Goal: Task Accomplishment & Management: Use online tool/utility

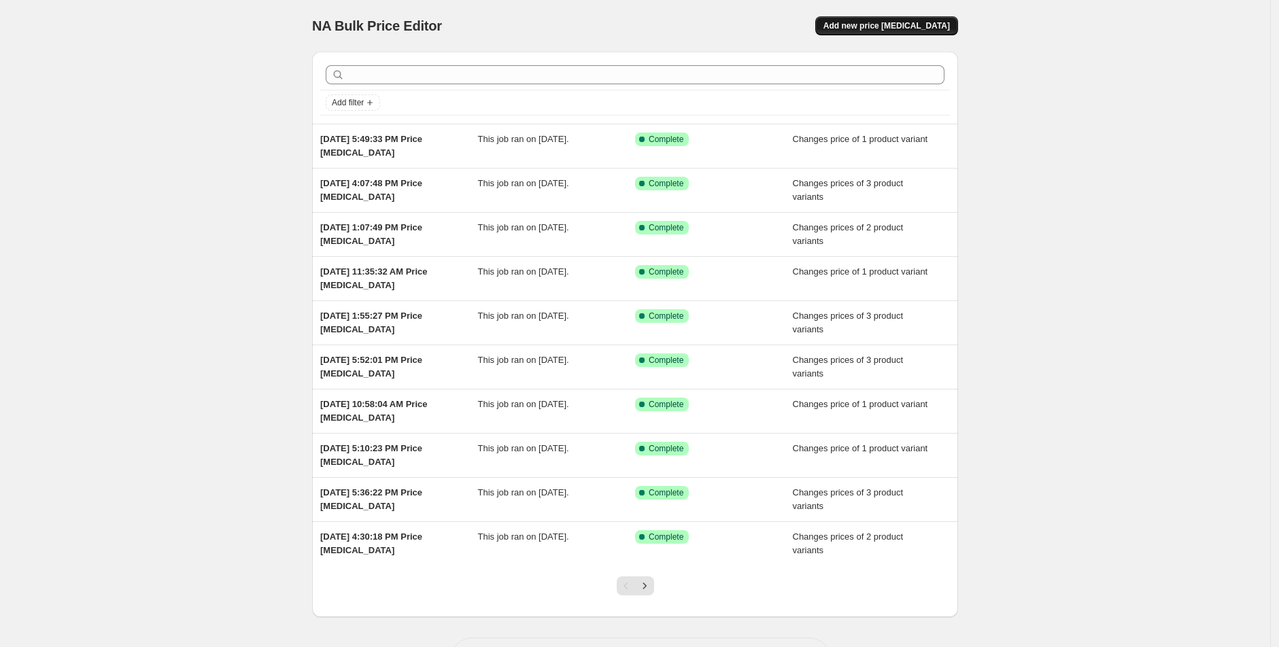
click at [933, 29] on span "Add new price [MEDICAL_DATA]" at bounding box center [886, 25] width 126 height 11
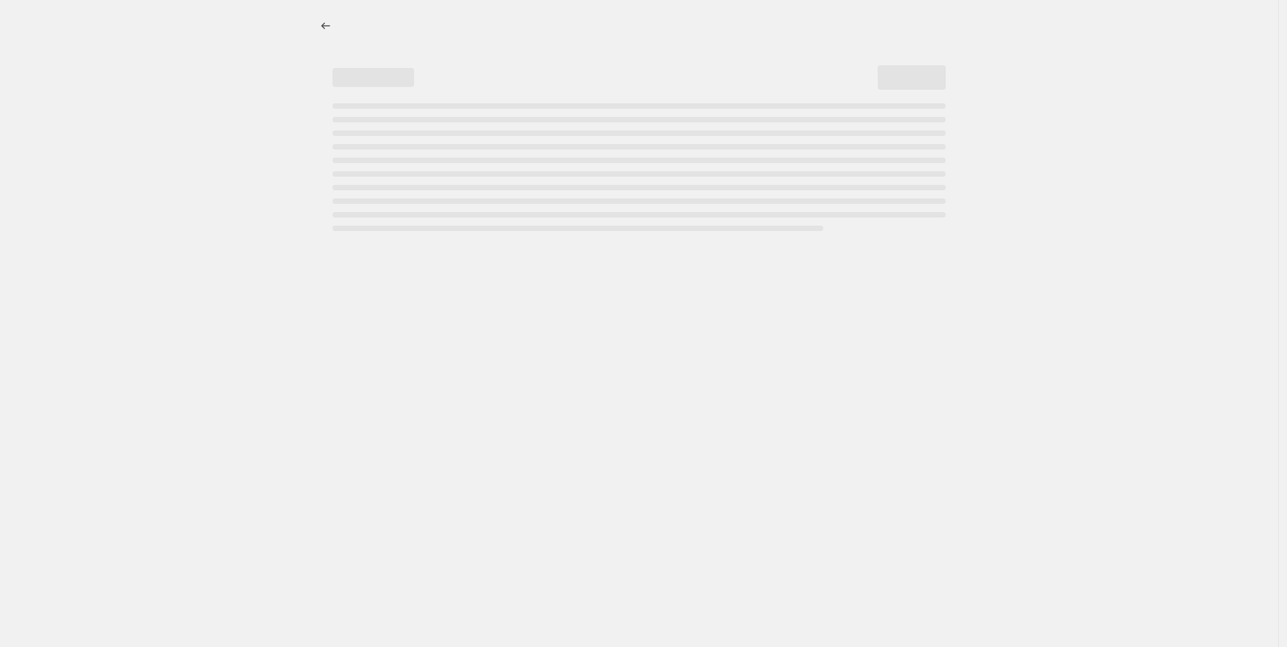
select select "percentage"
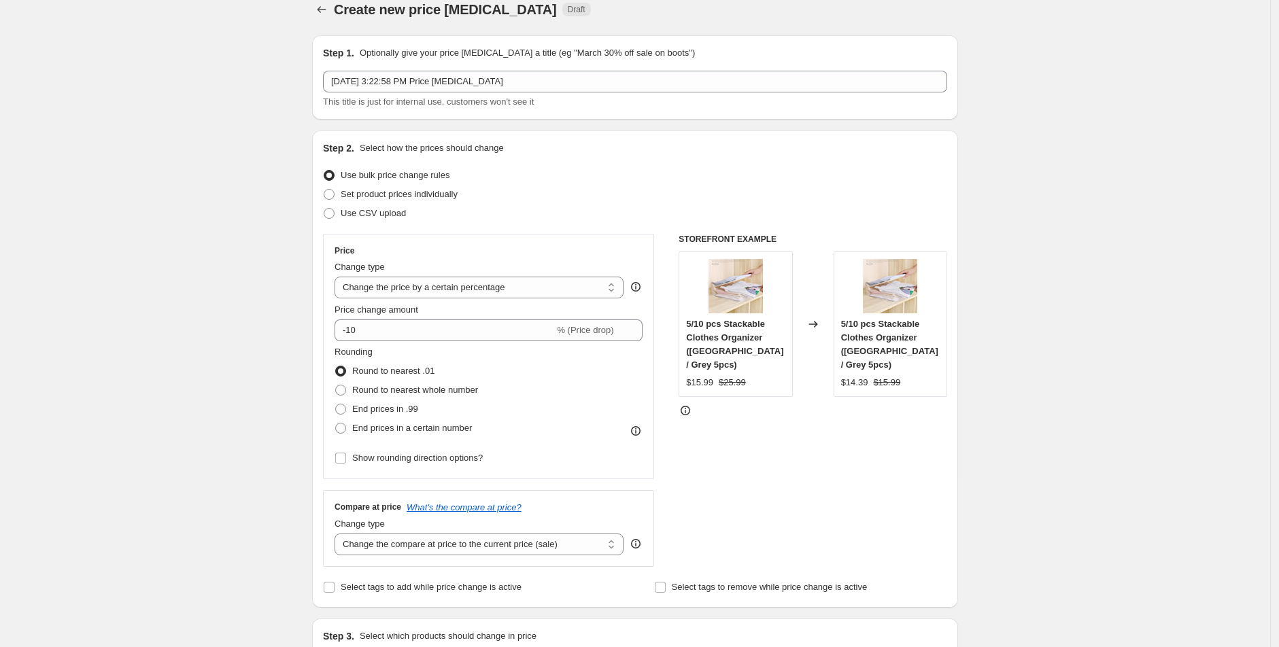
scroll to position [51, 0]
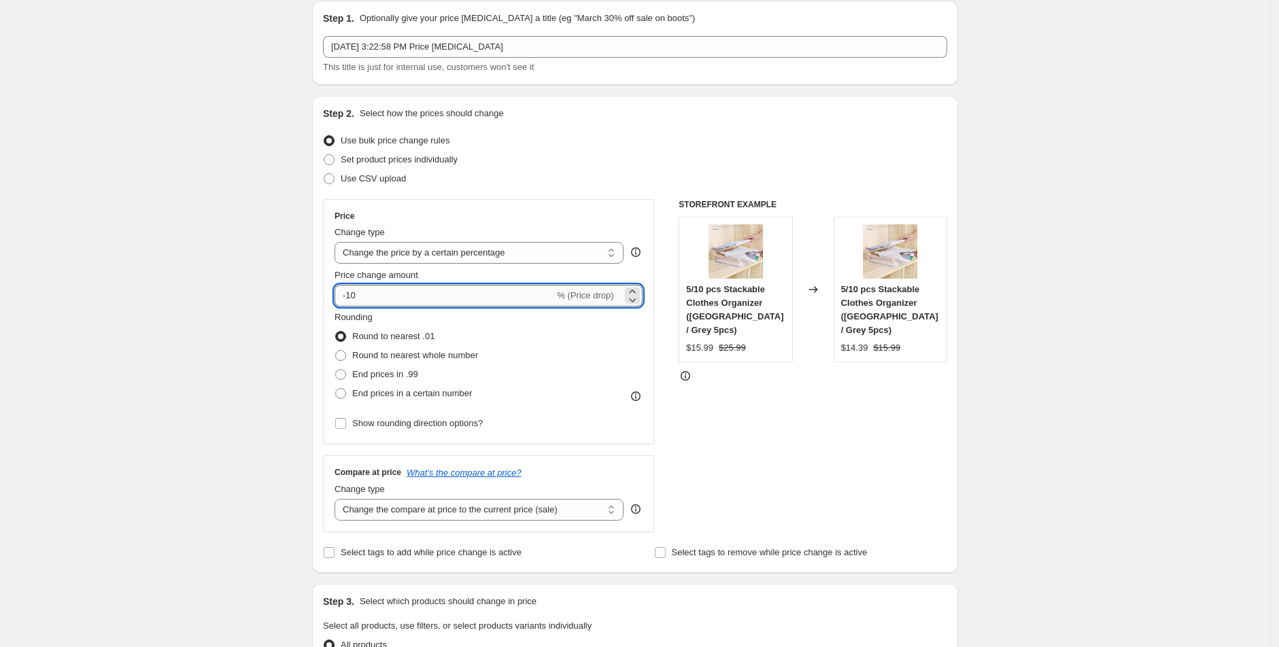
drag, startPoint x: 363, startPoint y: 296, endPoint x: 338, endPoint y: 295, distance: 25.2
click at [338, 295] on input "-10" at bounding box center [445, 296] width 220 height 22
type input "20"
click at [346, 375] on span at bounding box center [340, 374] width 11 height 11
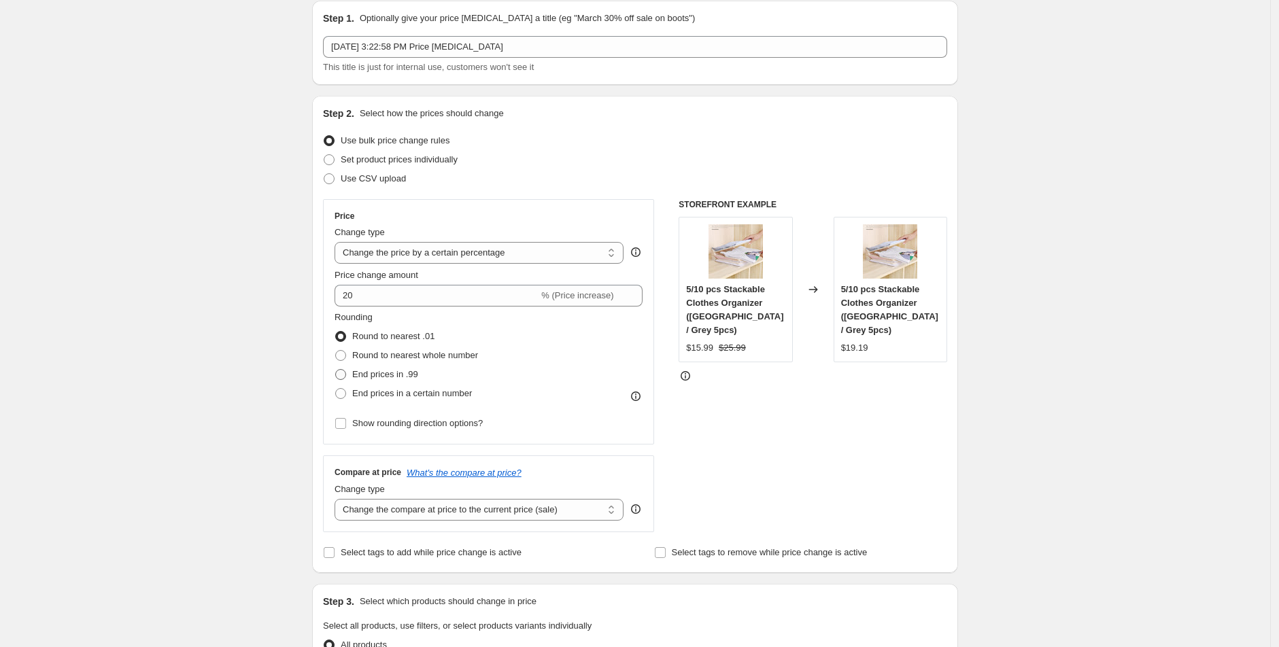
click at [336, 370] on input "End prices in .99" at bounding box center [335, 369] width 1 height 1
radio input "true"
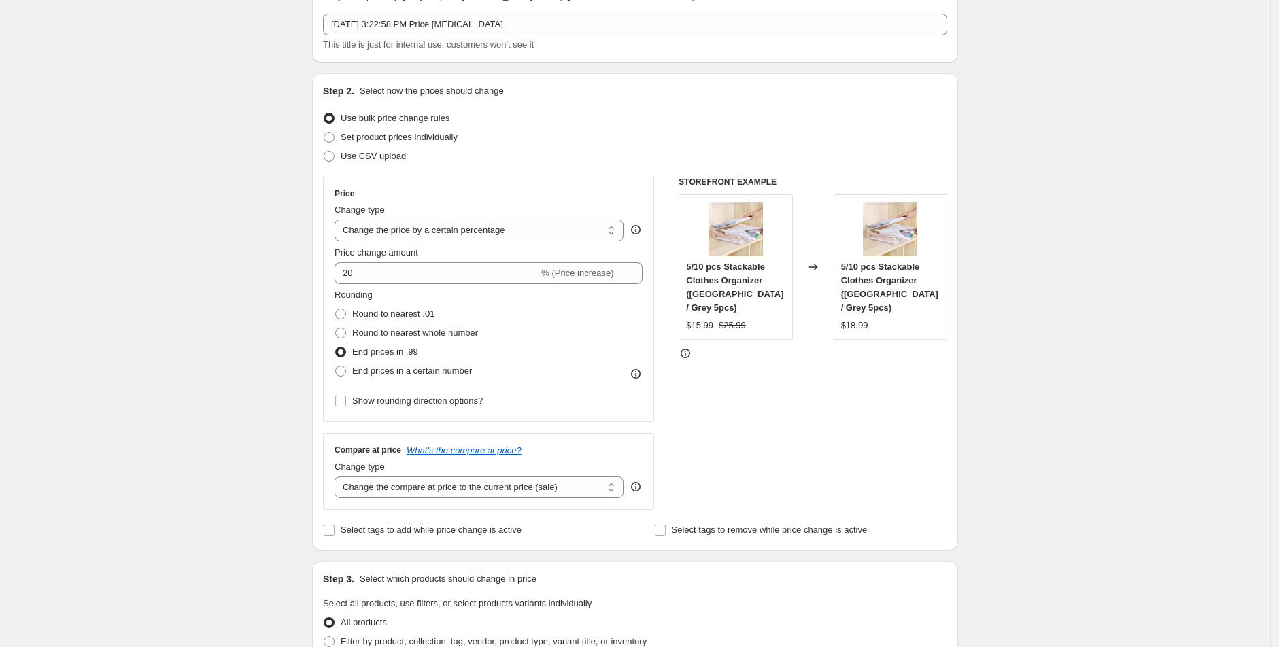
scroll to position [76, 0]
click at [432, 479] on select "Change the compare at price to the current price (sale) Change the compare at p…" at bounding box center [479, 485] width 289 height 22
select select "percentage"
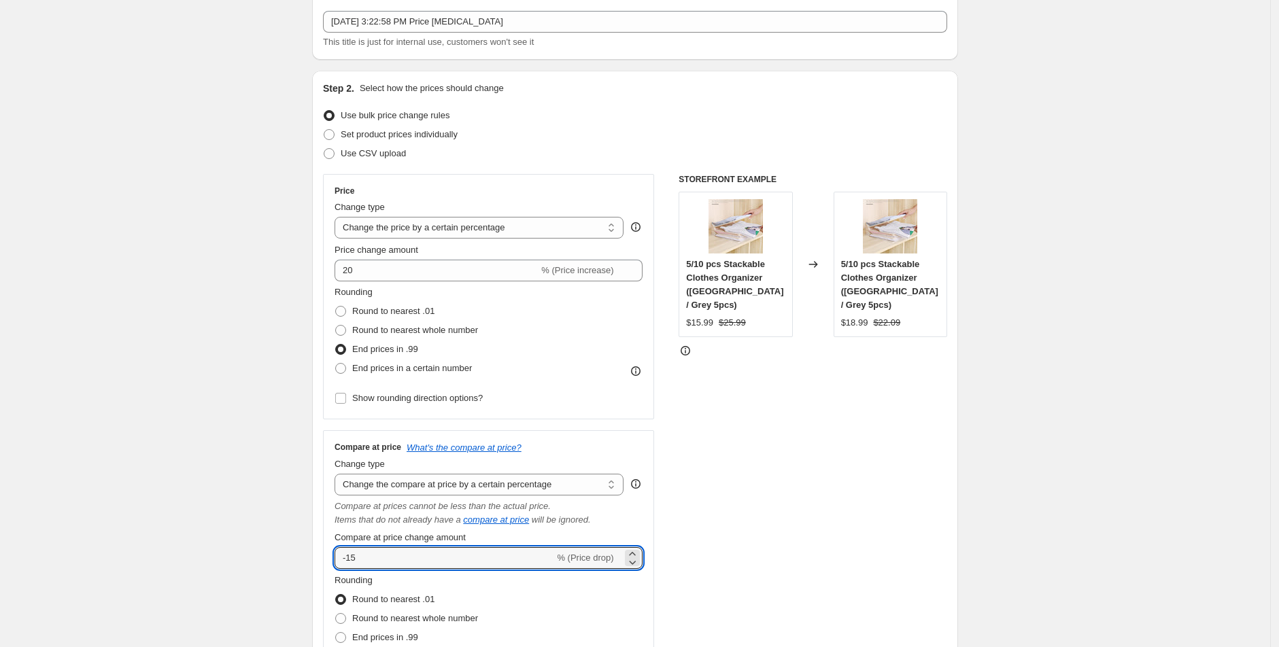
drag, startPoint x: 401, startPoint y: 562, endPoint x: 326, endPoint y: 551, distance: 76.4
click at [326, 551] on div "Step 2. Select how the prices should change Use bulk price change rules Set pro…" at bounding box center [635, 410] width 646 height 678
type input "20"
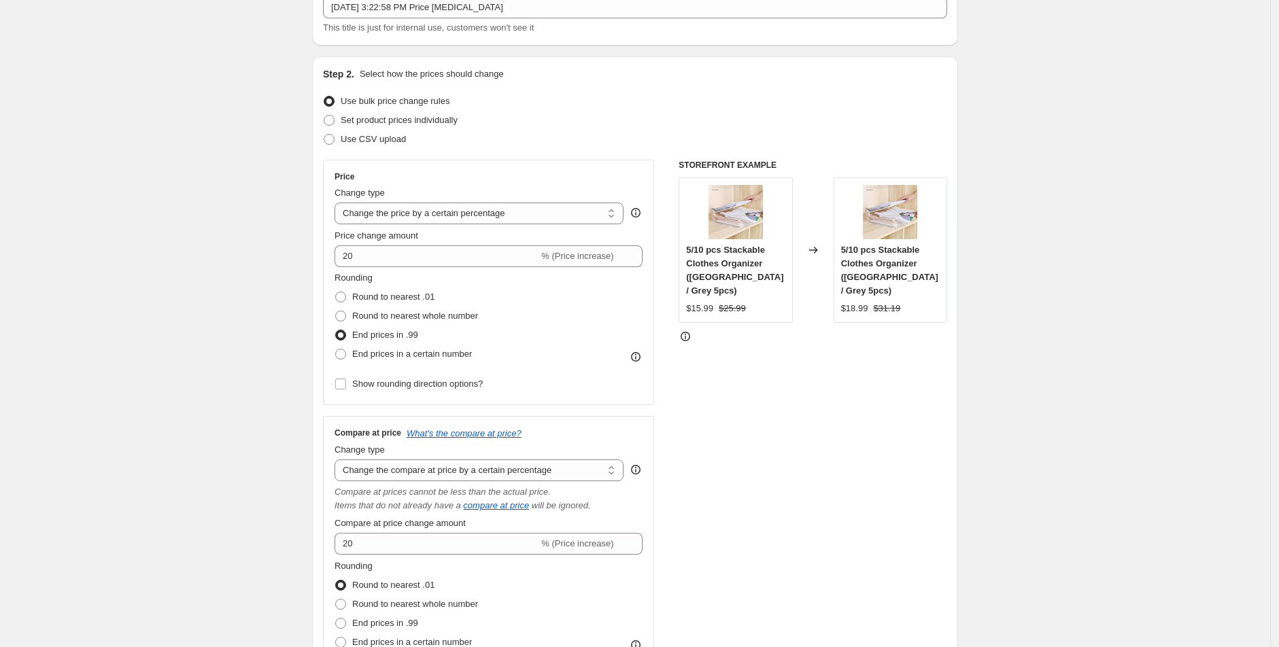
scroll to position [145, 0]
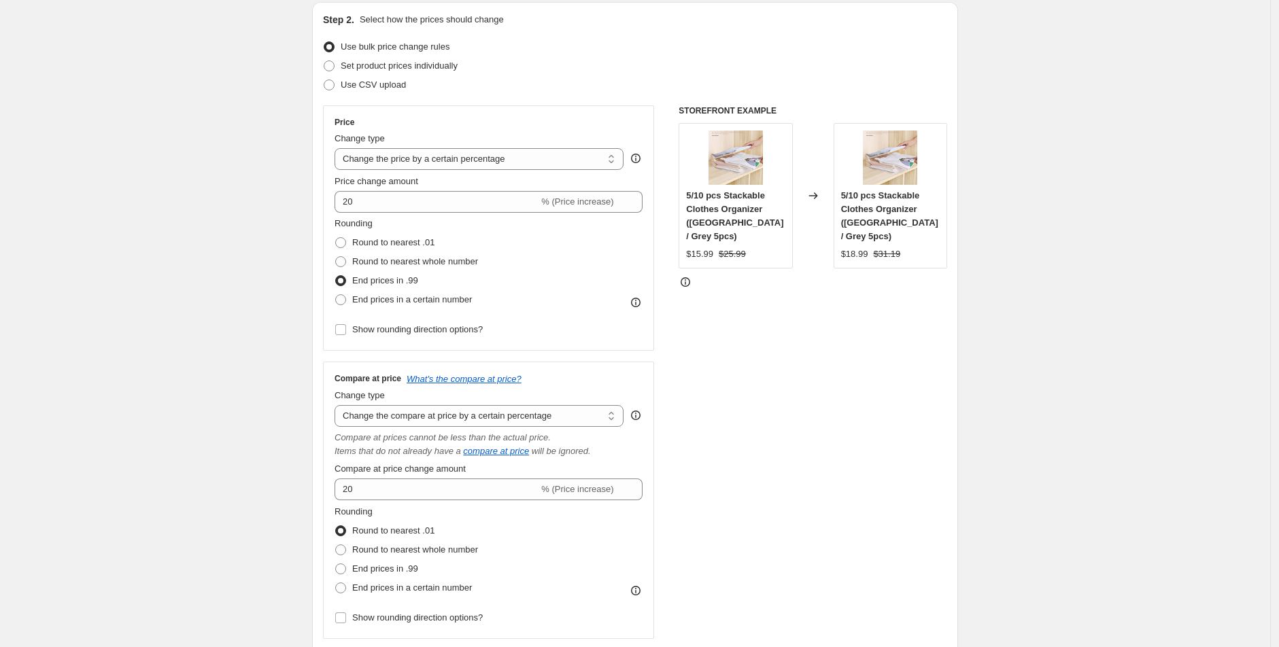
click at [342, 566] on span at bounding box center [340, 569] width 11 height 11
click at [336, 564] on input "End prices in .99" at bounding box center [335, 564] width 1 height 1
radio input "true"
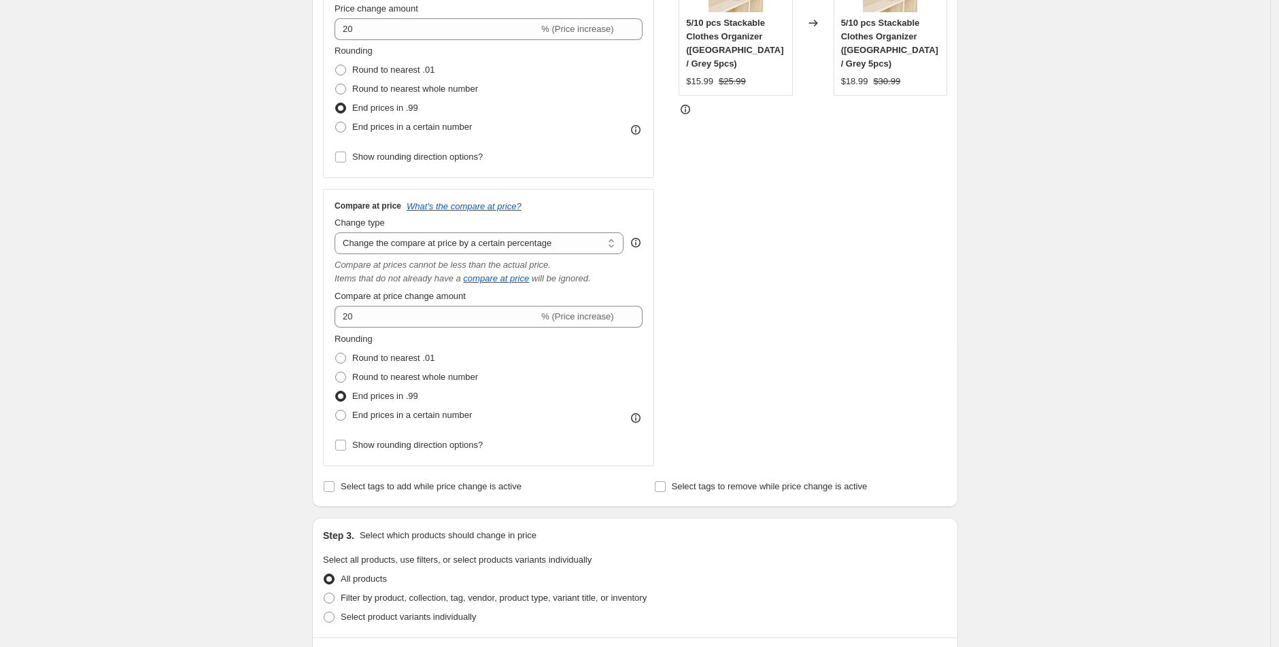
scroll to position [318, 0]
click at [371, 490] on span "Select tags to add while price change is active" at bounding box center [431, 486] width 181 height 14
click at [335, 490] on input "Select tags to add while price change is active" at bounding box center [329, 486] width 11 height 11
checkbox input "true"
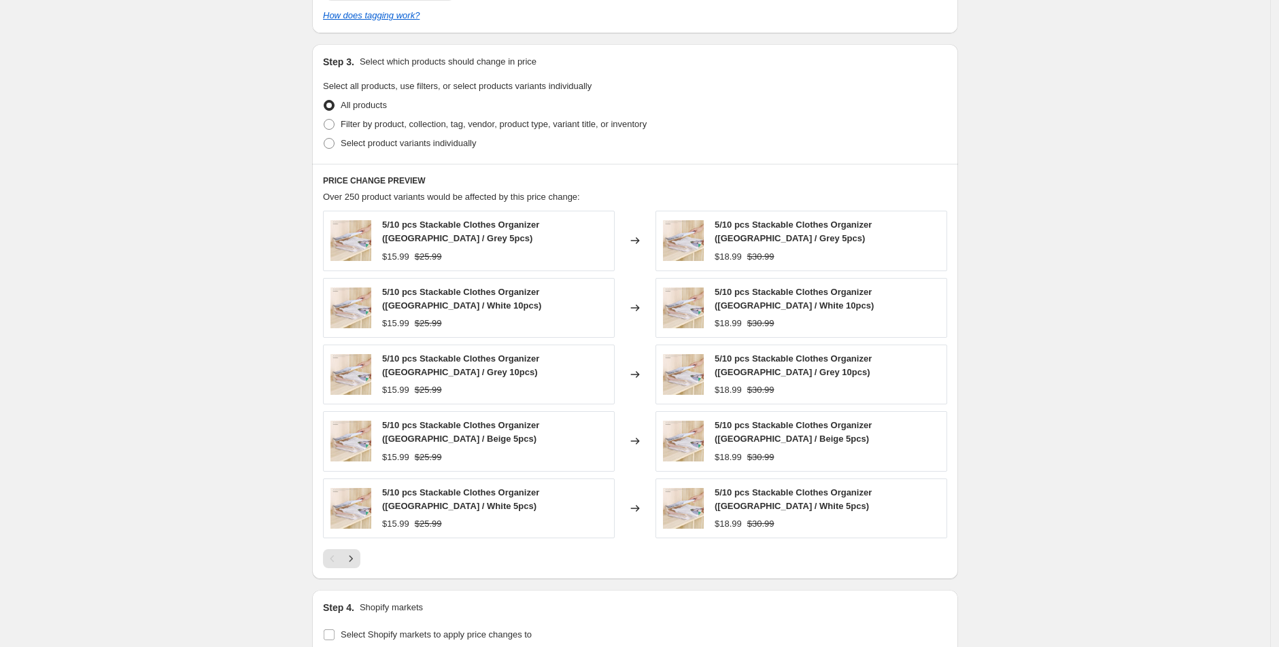
scroll to position [871, 0]
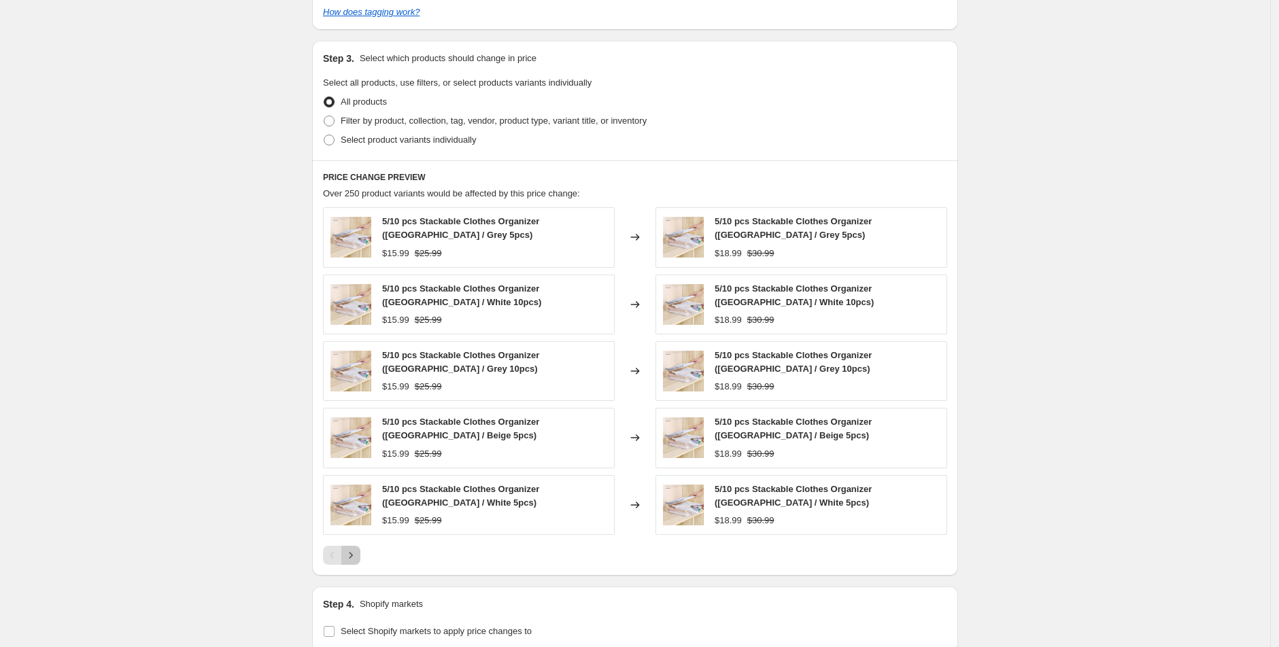
click at [353, 552] on icon "Next" at bounding box center [351, 555] width 3 height 6
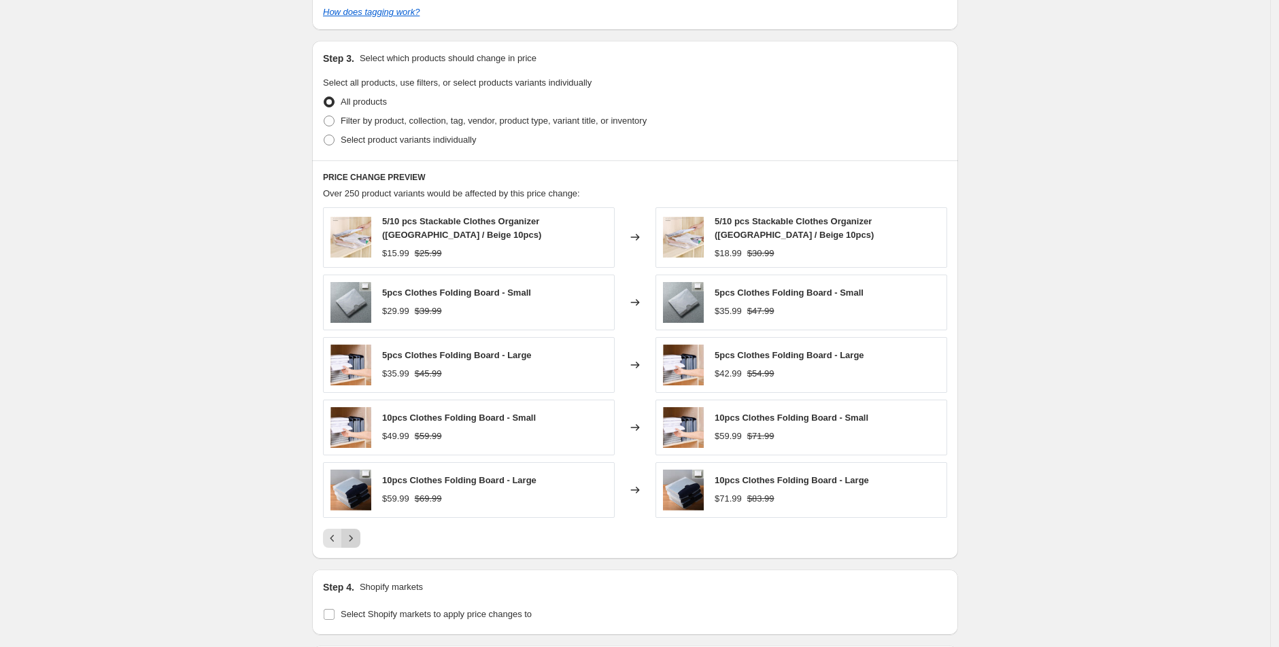
click at [358, 539] on icon "Next" at bounding box center [351, 539] width 14 height 14
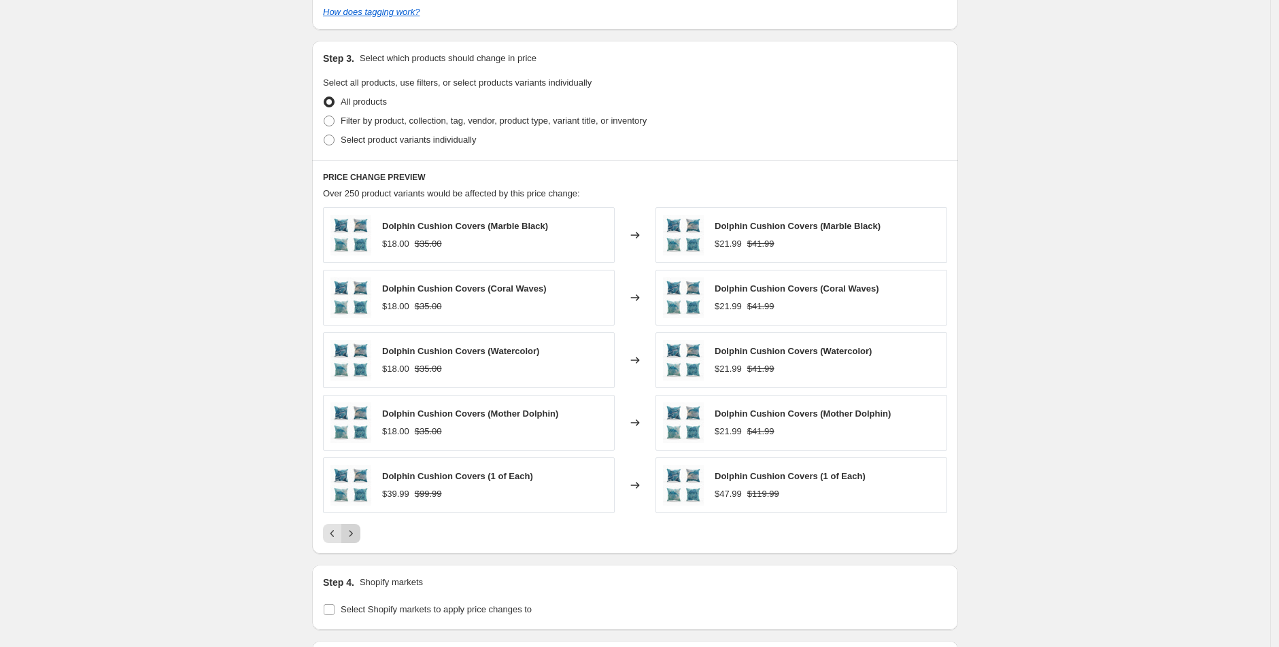
click at [358, 539] on div "PRICE CHANGE PREVIEW Over 250 product variants would be affected by this price …" at bounding box center [635, 357] width 646 height 394
click at [351, 527] on icon "Next" at bounding box center [351, 534] width 14 height 14
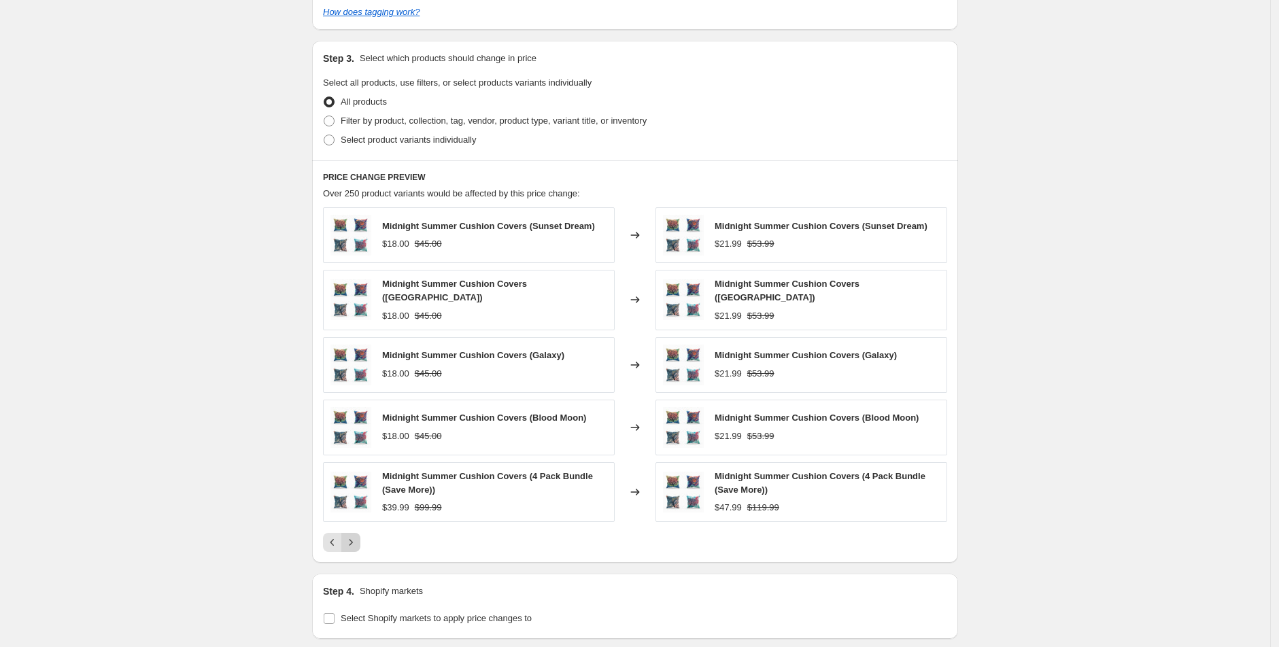
click at [351, 536] on icon "Next" at bounding box center [351, 543] width 14 height 14
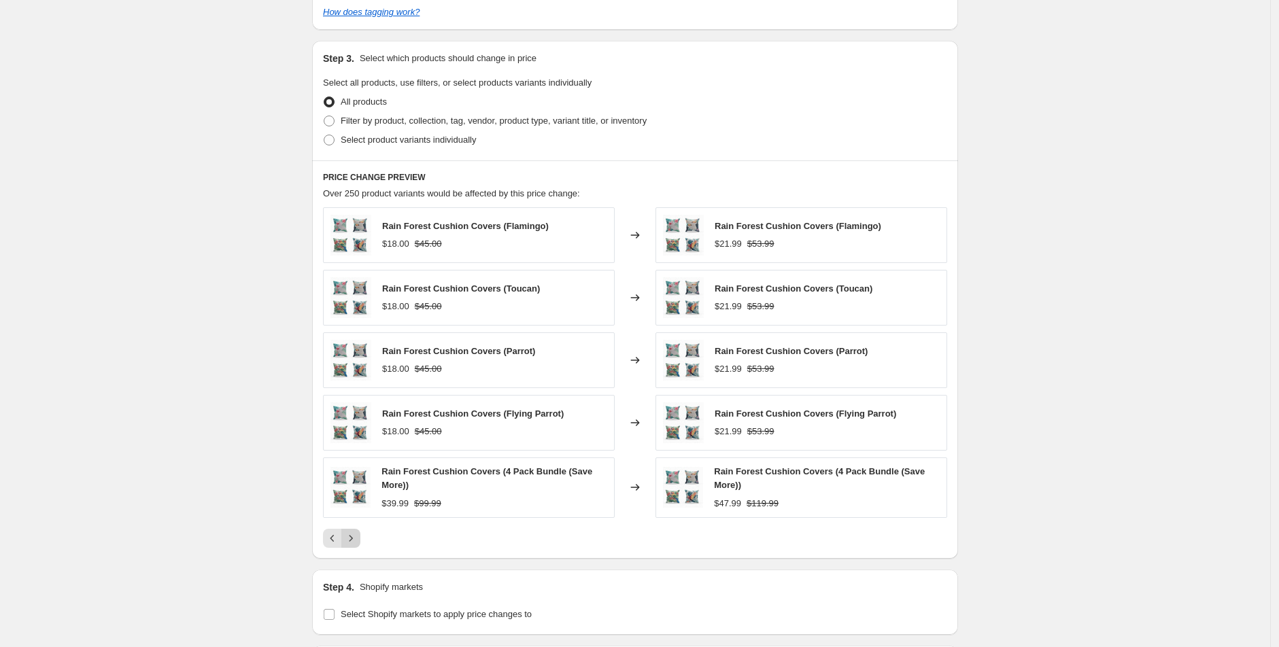
click at [351, 532] on icon "Next" at bounding box center [351, 539] width 14 height 14
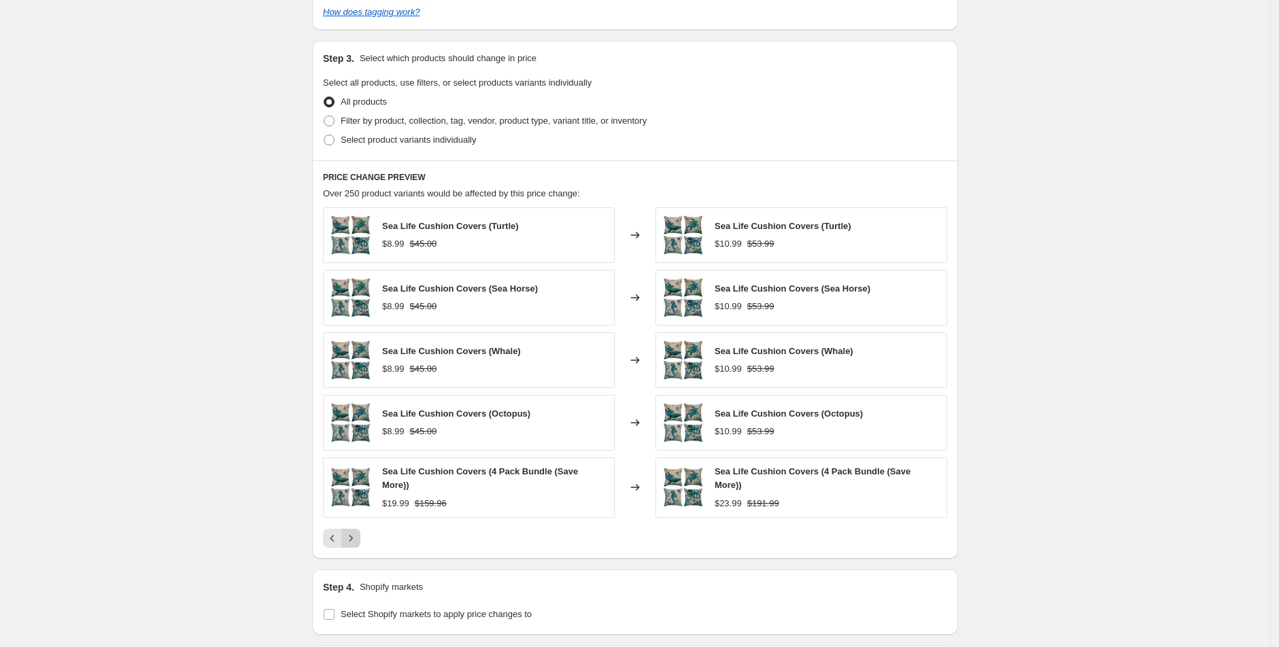
click at [351, 532] on icon "Next" at bounding box center [351, 539] width 14 height 14
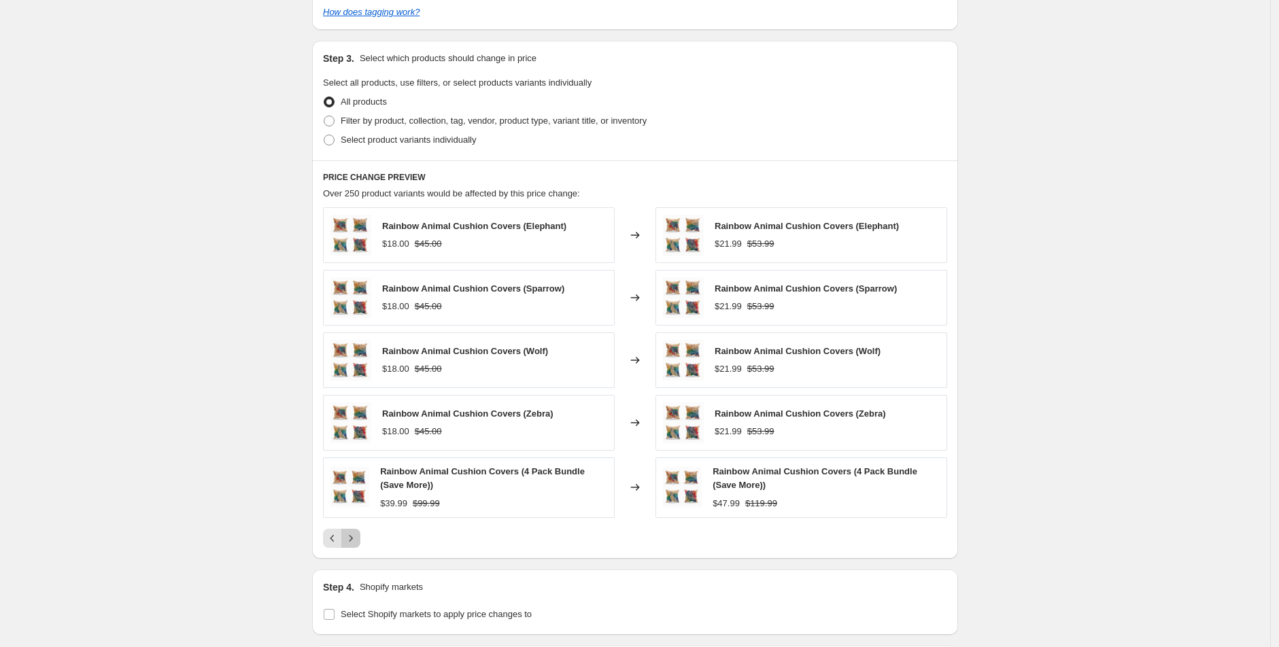
click at [351, 532] on icon "Next" at bounding box center [351, 539] width 14 height 14
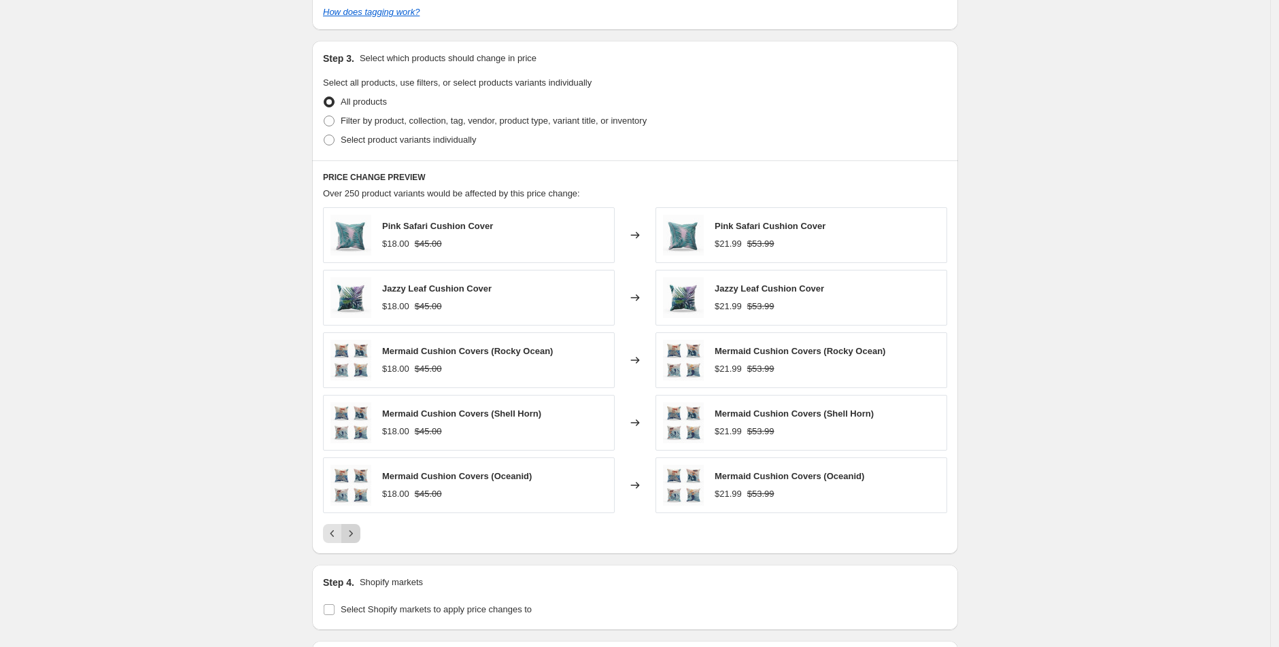
click at [351, 527] on icon "Next" at bounding box center [351, 534] width 14 height 14
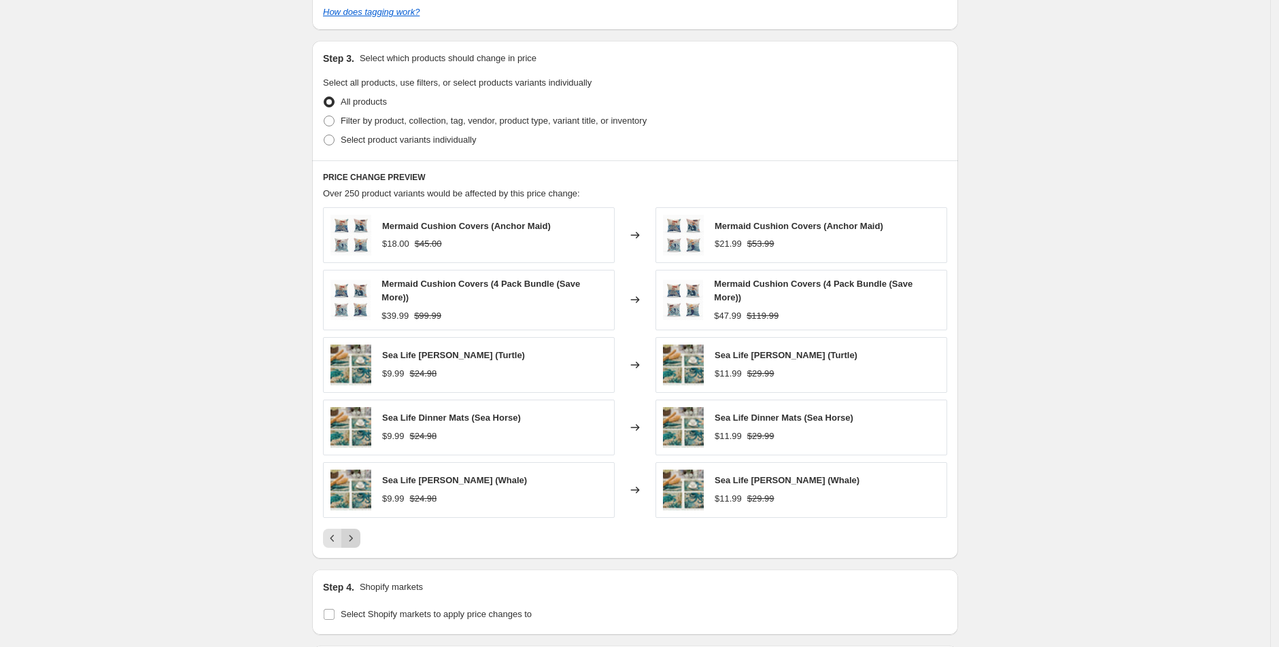
click at [351, 532] on icon "Next" at bounding box center [351, 539] width 14 height 14
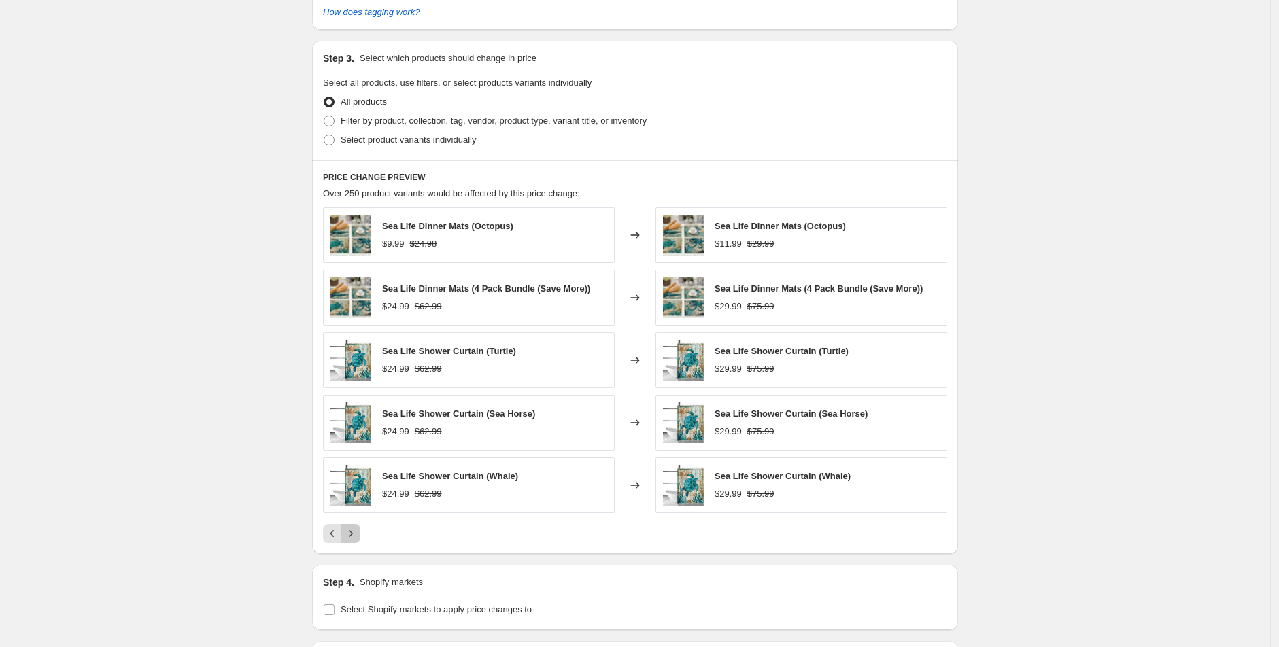
click at [351, 527] on icon "Next" at bounding box center [351, 534] width 14 height 14
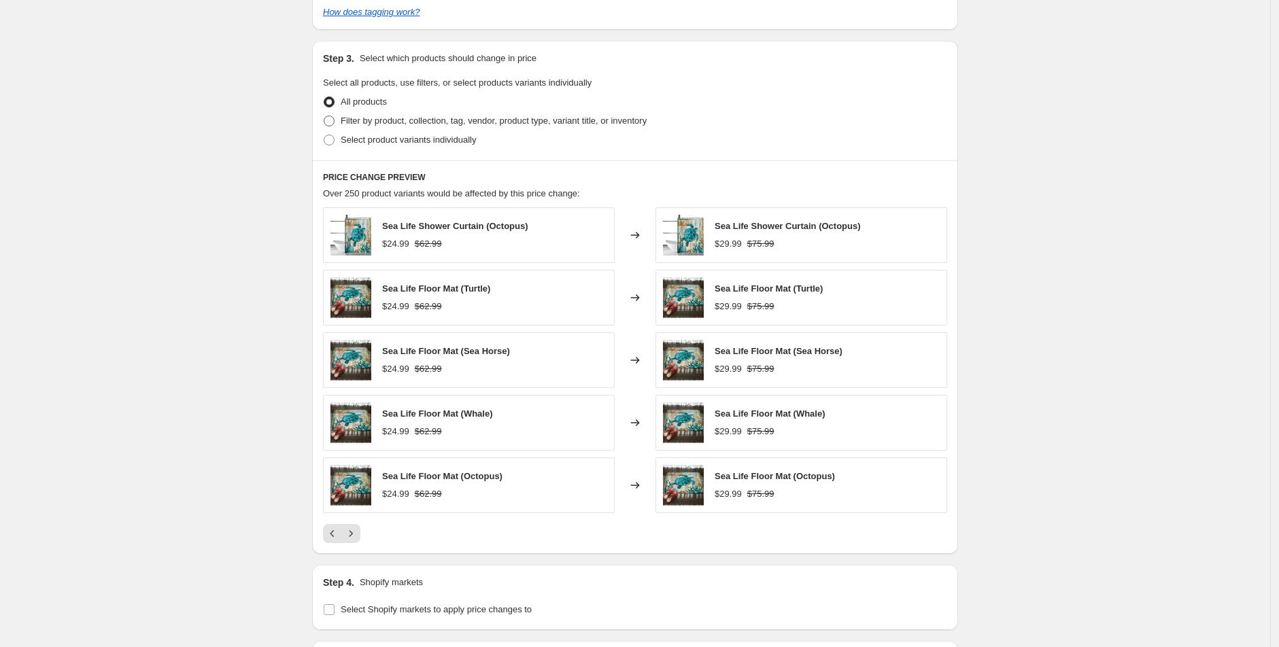
click at [335, 122] on span at bounding box center [329, 121] width 11 height 11
click at [324, 116] on input "Filter by product, collection, tag, vendor, product type, variant title, or inv…" at bounding box center [324, 116] width 1 height 1
radio input "true"
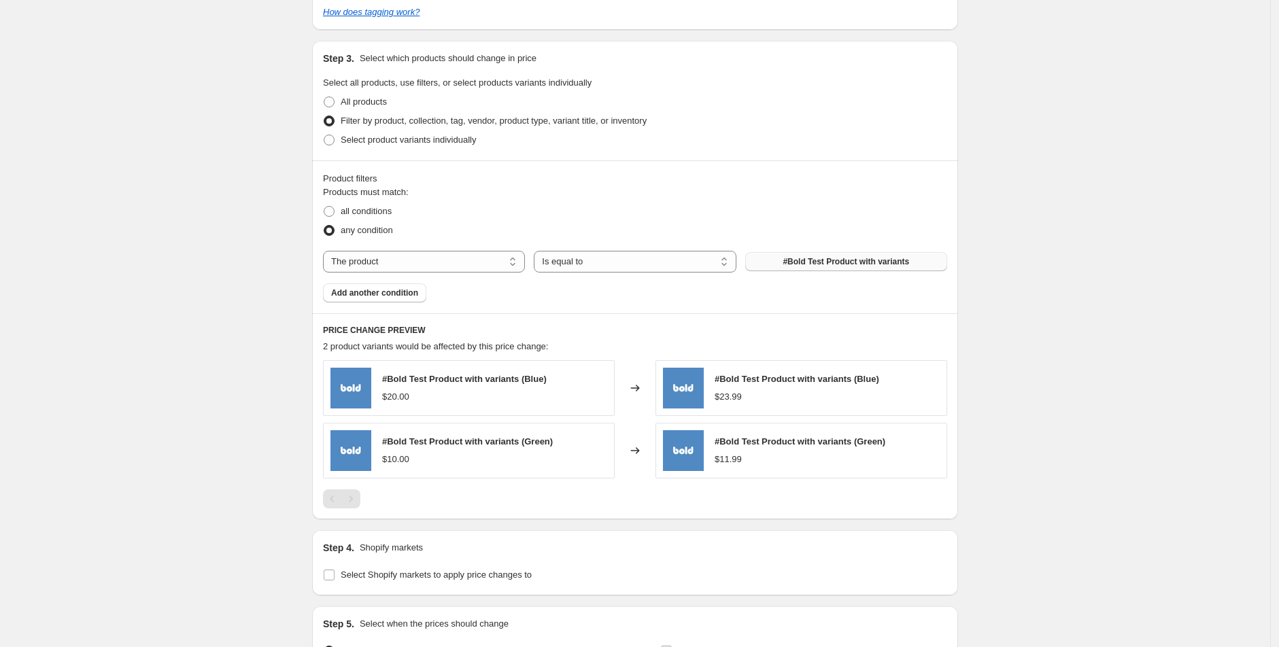
click at [794, 257] on span "#Bold Test Product with variants" at bounding box center [846, 261] width 126 height 11
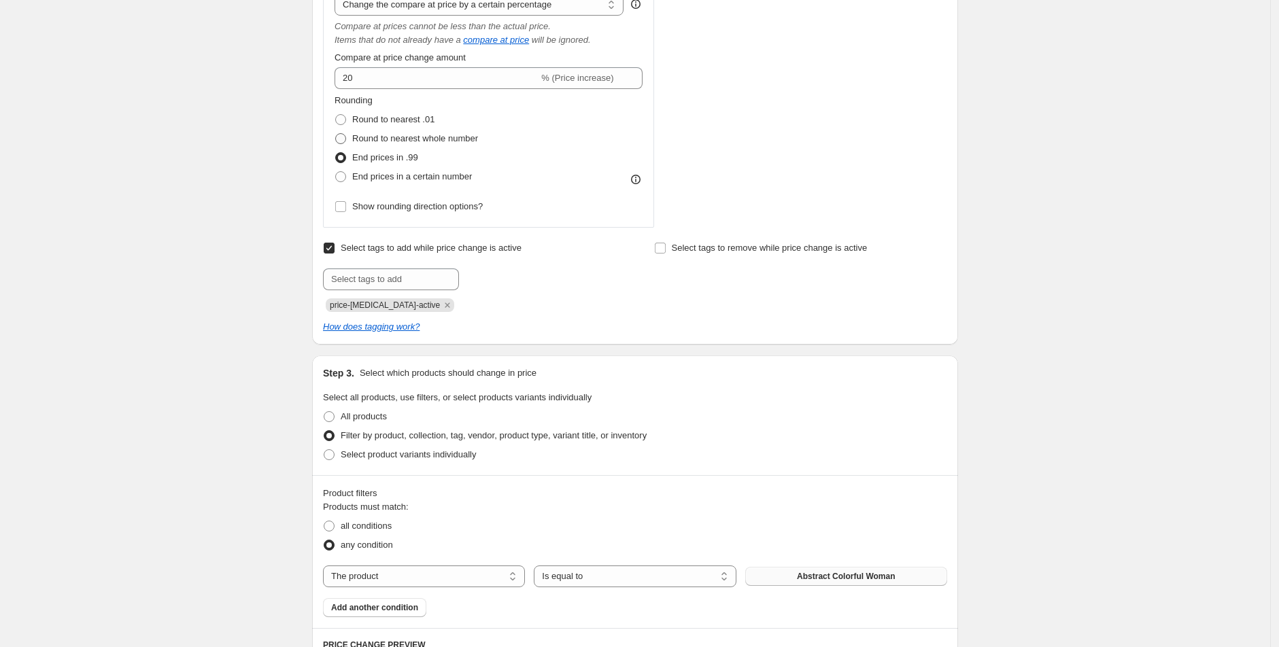
scroll to position [554, 0]
click at [353, 139] on label "Round to nearest whole number" at bounding box center [406, 141] width 143 height 19
click at [336, 137] on input "Round to nearest whole number" at bounding box center [335, 136] width 1 height 1
radio input "true"
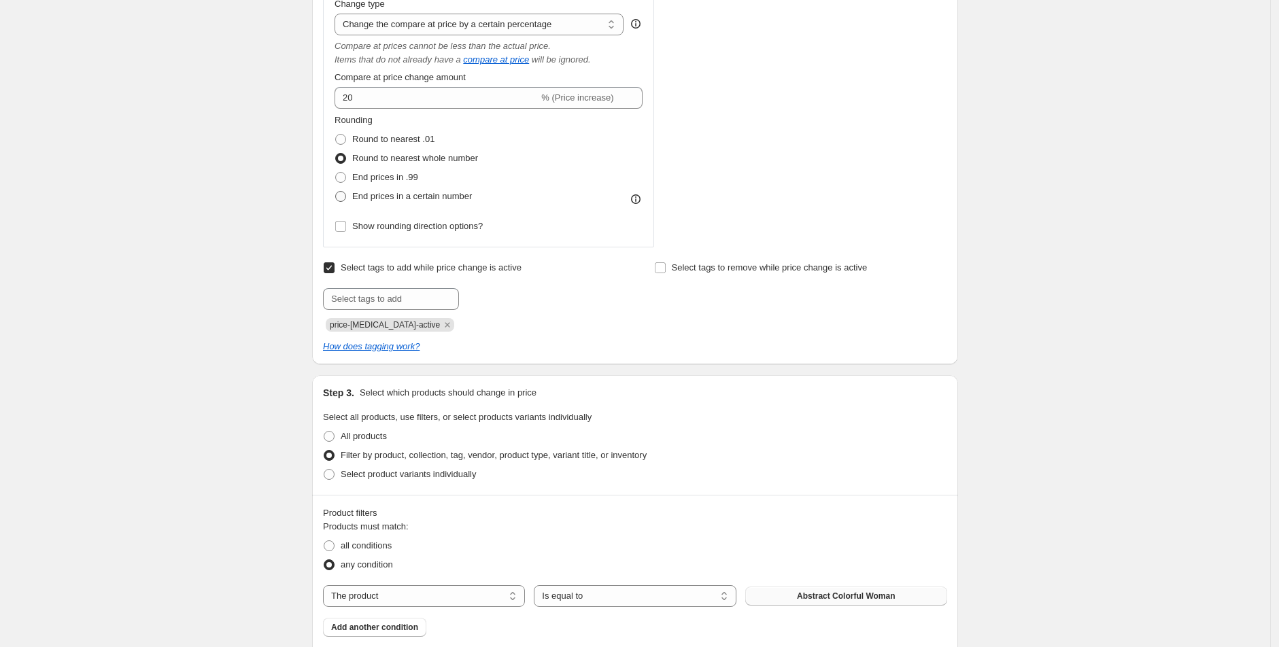
scroll to position [536, 0]
click at [384, 179] on span "End prices in .99" at bounding box center [385, 178] width 66 height 10
click at [336, 173] on input "End prices in .99" at bounding box center [335, 173] width 1 height 1
radio input "true"
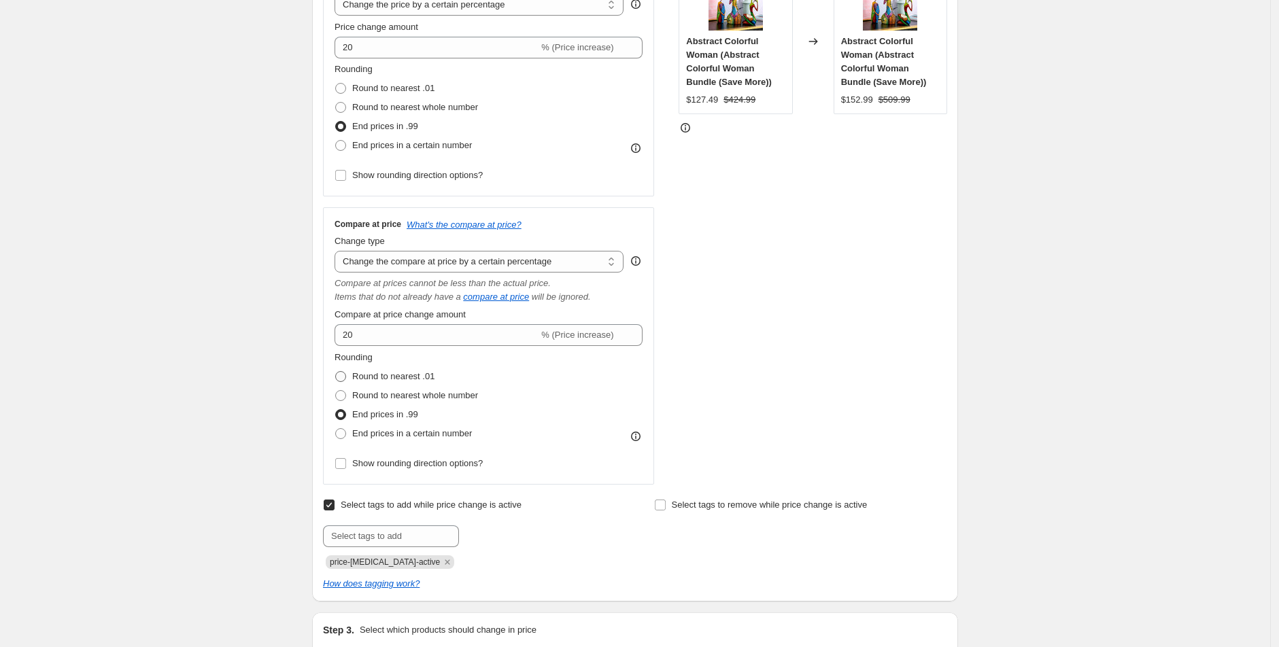
scroll to position [297, 0]
click at [371, 114] on span "Round to nearest whole number" at bounding box center [415, 109] width 126 height 10
click at [336, 105] on input "Round to nearest whole number" at bounding box center [335, 104] width 1 height 1
radio input "true"
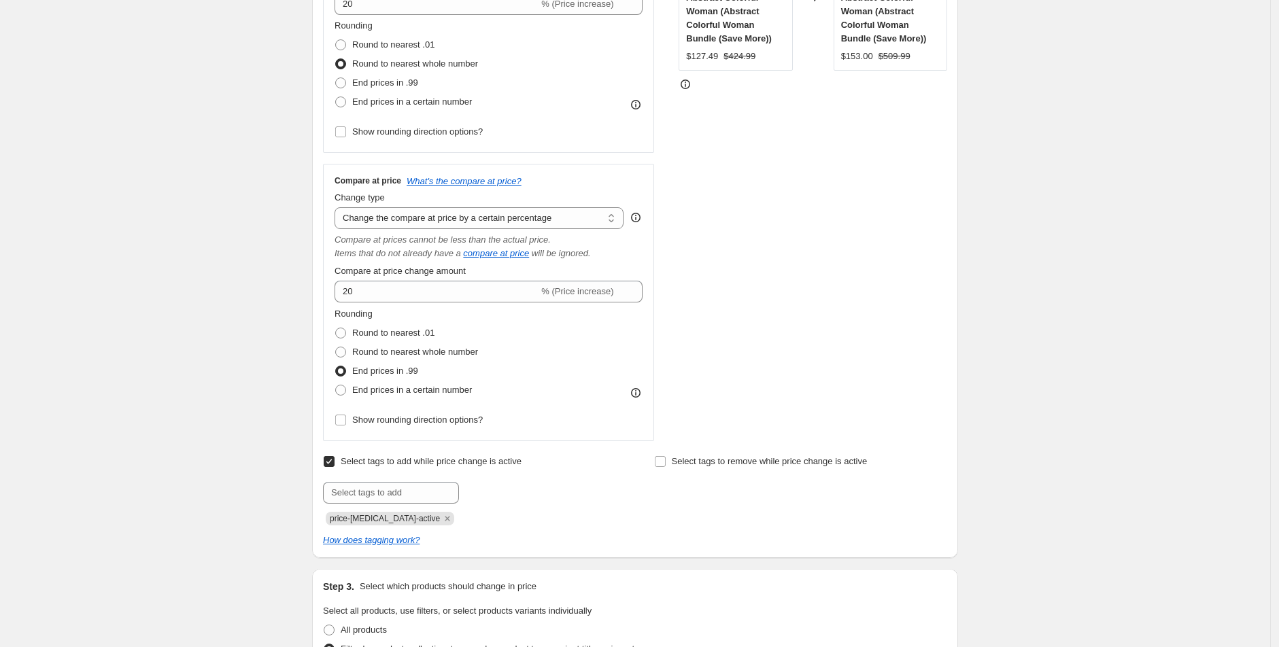
scroll to position [292, 0]
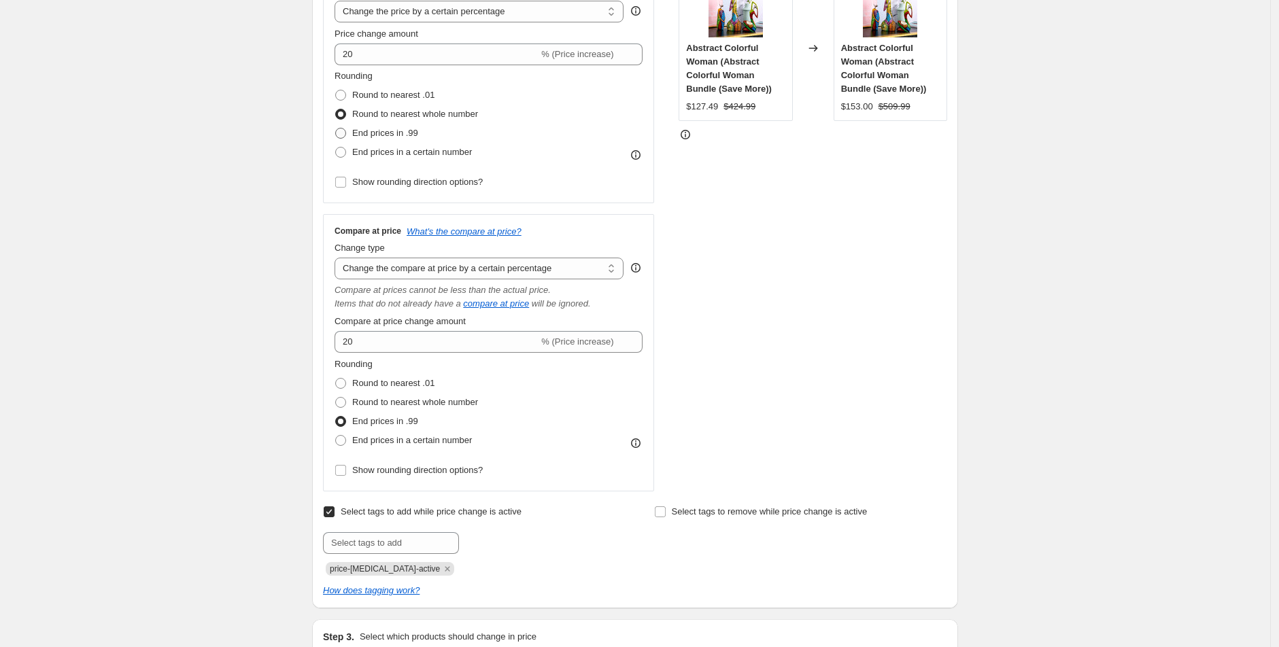
click at [345, 134] on span at bounding box center [340, 133] width 11 height 11
click at [336, 129] on input "End prices in .99" at bounding box center [335, 128] width 1 height 1
radio input "true"
click at [346, 156] on span at bounding box center [340, 152] width 11 height 11
click at [336, 148] on input "End prices in a certain number" at bounding box center [335, 147] width 1 height 1
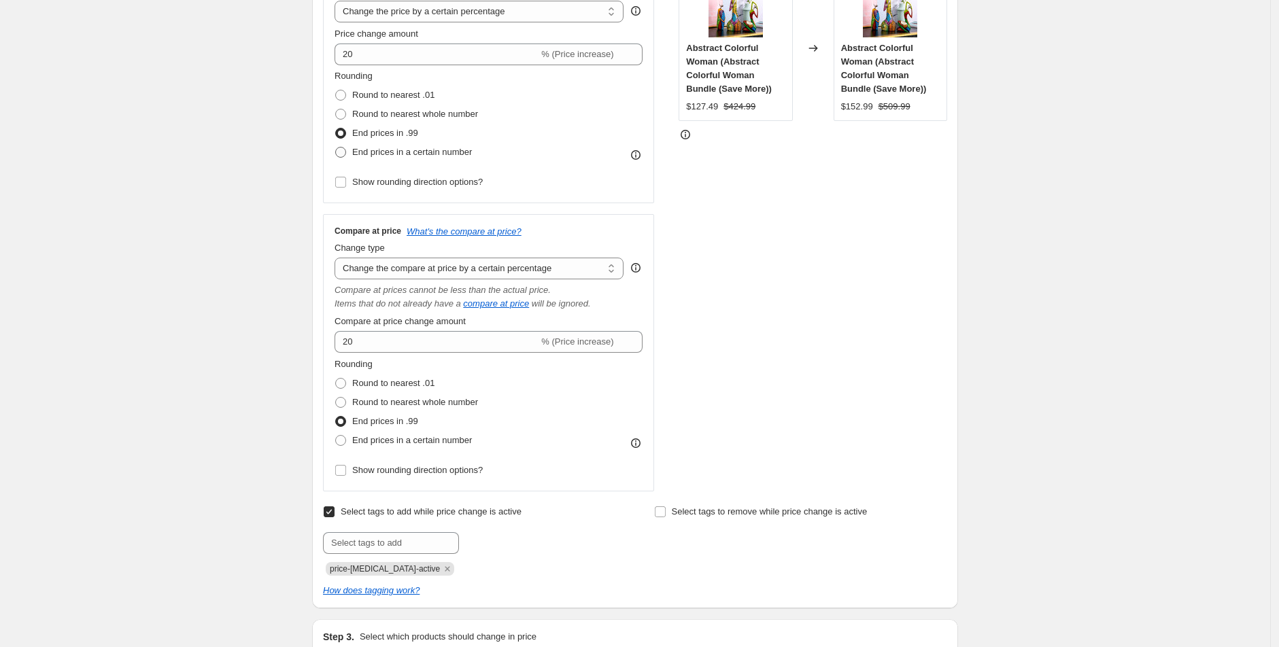
radio input "true"
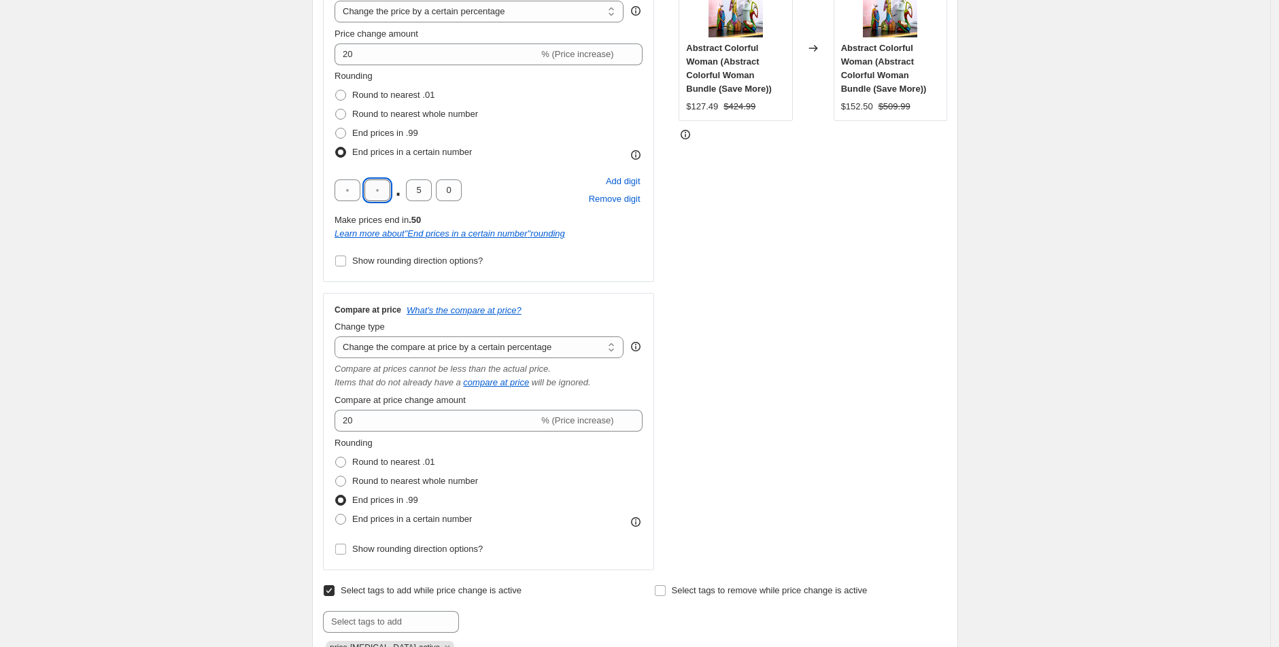
click at [385, 186] on input "text" at bounding box center [377, 191] width 26 height 22
type input "9"
click at [417, 194] on input "5" at bounding box center [419, 191] width 26 height 22
drag, startPoint x: 418, startPoint y: 194, endPoint x: 426, endPoint y: 196, distance: 7.6
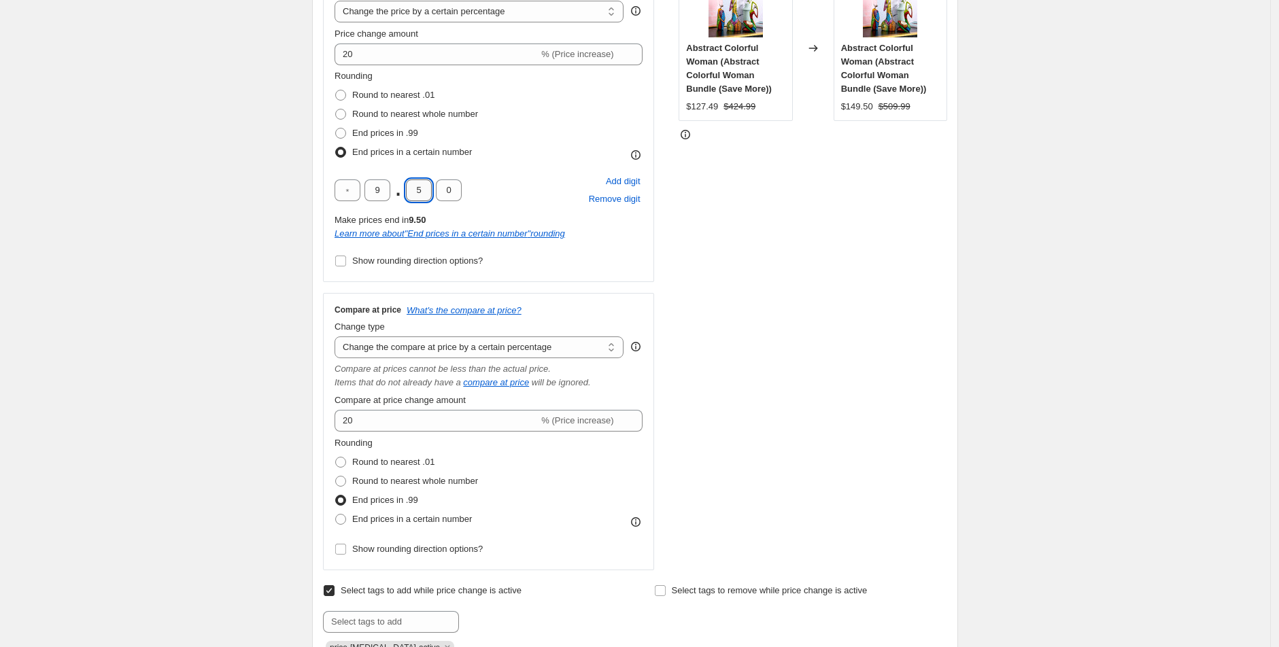
click at [426, 196] on input "5" at bounding box center [419, 191] width 26 height 22
type input "9"
click at [452, 190] on input "0" at bounding box center [449, 191] width 26 height 22
type input "9"
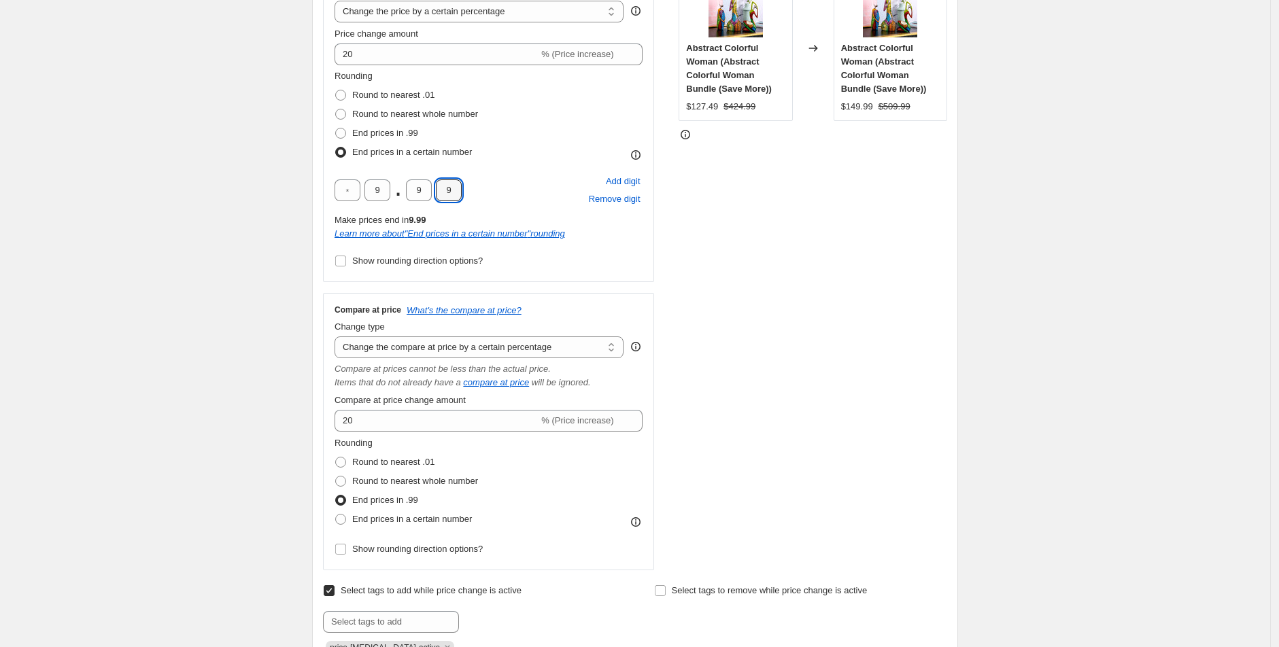
click at [488, 188] on div "9 . 9 9 Add digit Remove digit" at bounding box center [489, 190] width 308 height 35
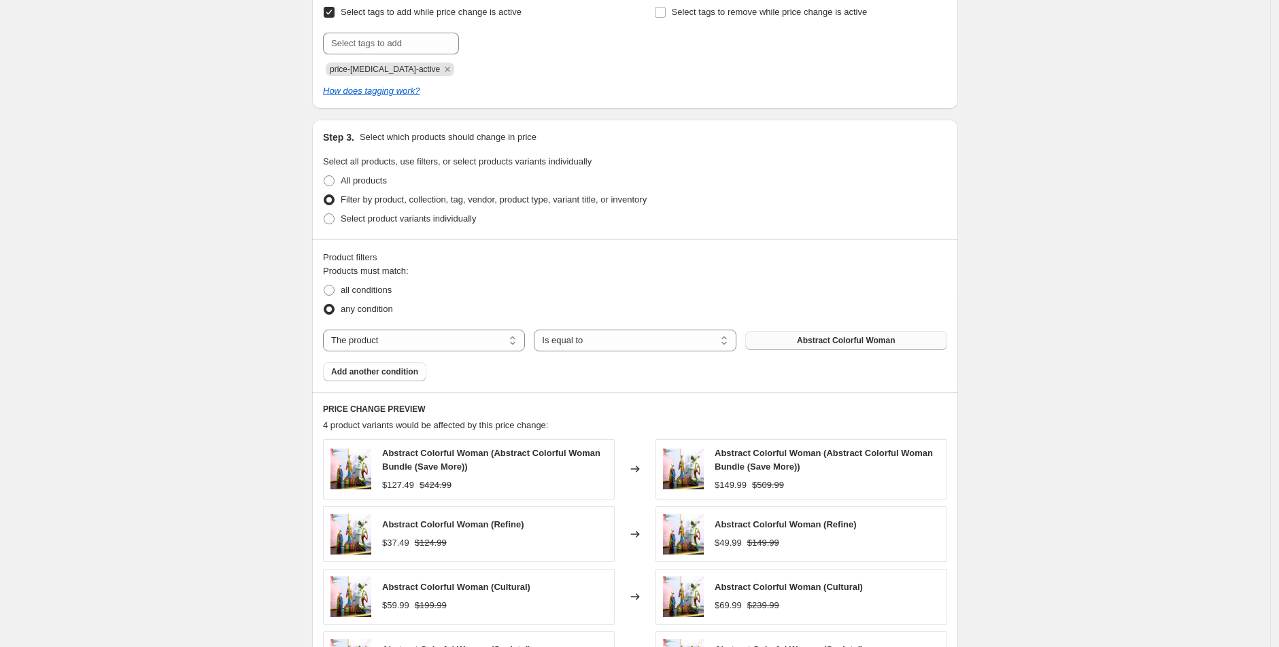
scroll to position [1144, 0]
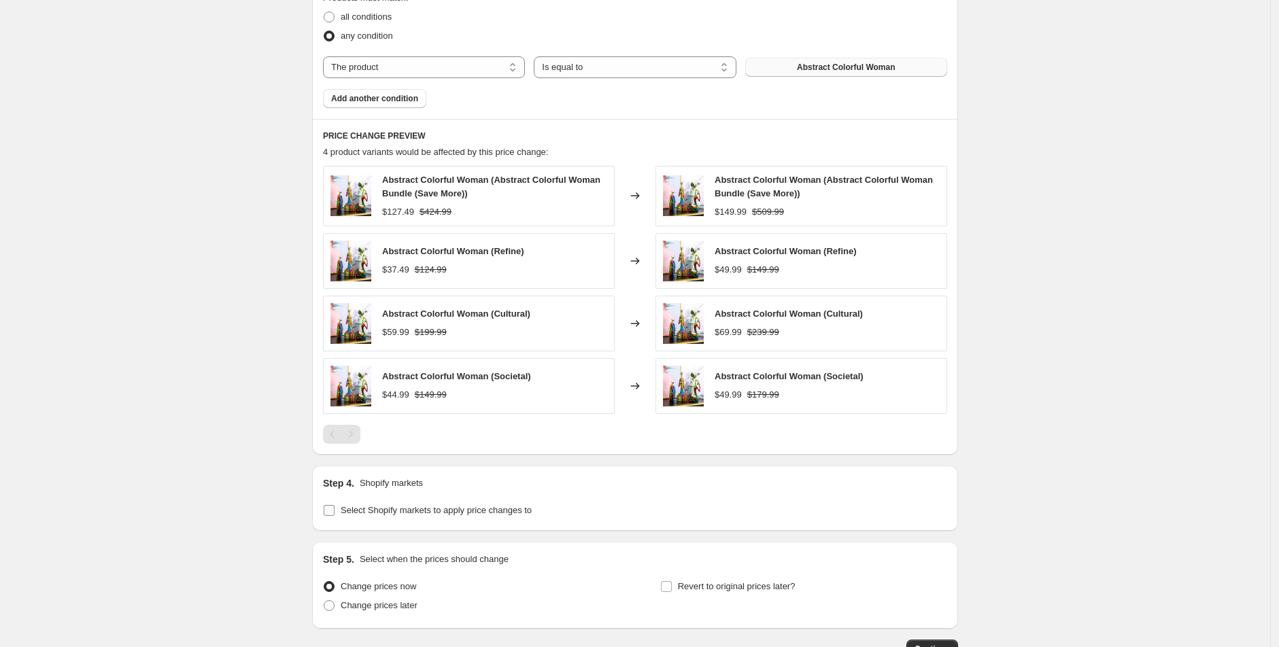
click at [341, 509] on label "Select Shopify markets to apply price changes to" at bounding box center [427, 510] width 209 height 19
click at [335, 509] on input "Select Shopify markets to apply price changes to" at bounding box center [329, 510] width 11 height 11
checkbox input "true"
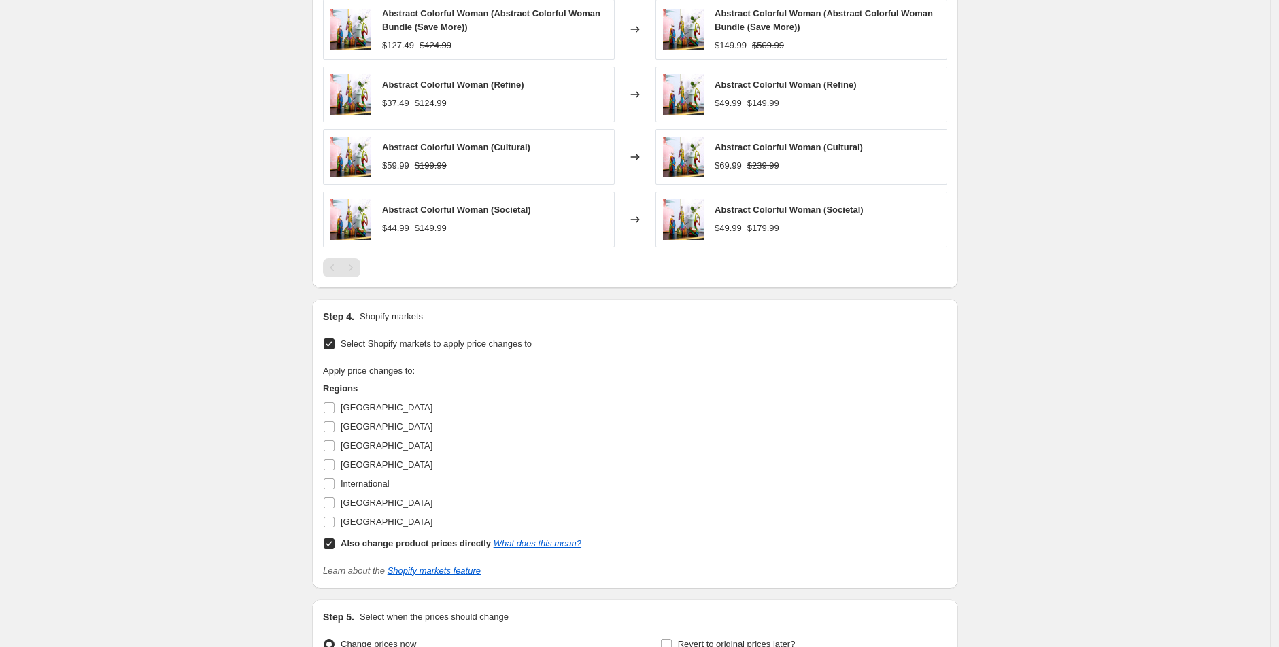
scroll to position [1387, 0]
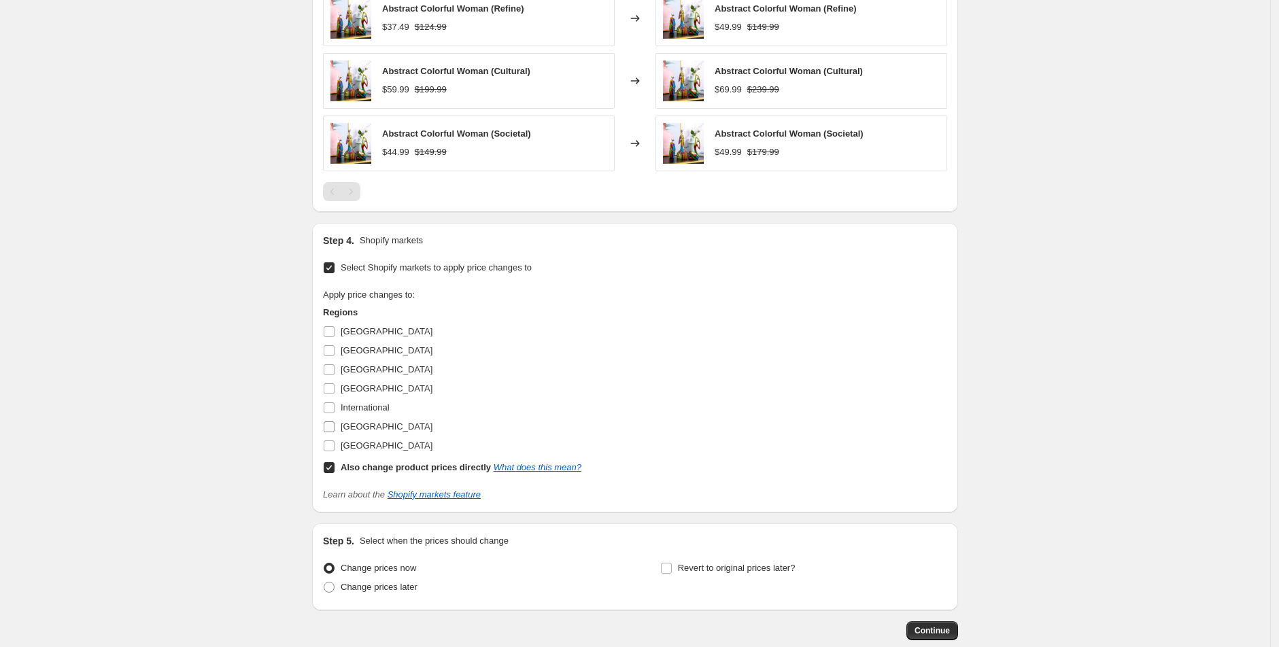
click at [340, 439] on label "[GEOGRAPHIC_DATA]" at bounding box center [377, 446] width 109 height 19
click at [335, 441] on input "[GEOGRAPHIC_DATA]" at bounding box center [329, 446] width 11 height 11
checkbox input "true"
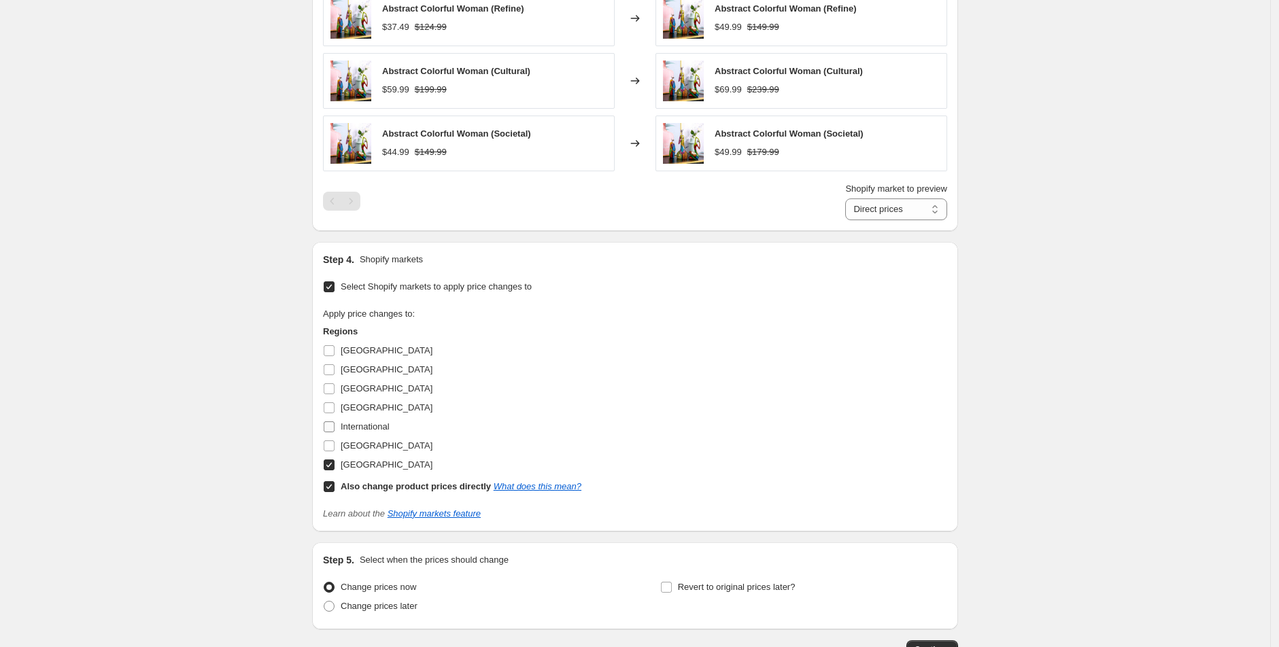
click at [340, 428] on label "International" at bounding box center [356, 427] width 67 height 19
click at [335, 428] on input "International" at bounding box center [329, 427] width 11 height 11
checkbox input "true"
click at [335, 445] on input "[GEOGRAPHIC_DATA]" at bounding box center [329, 446] width 11 height 11
checkbox input "true"
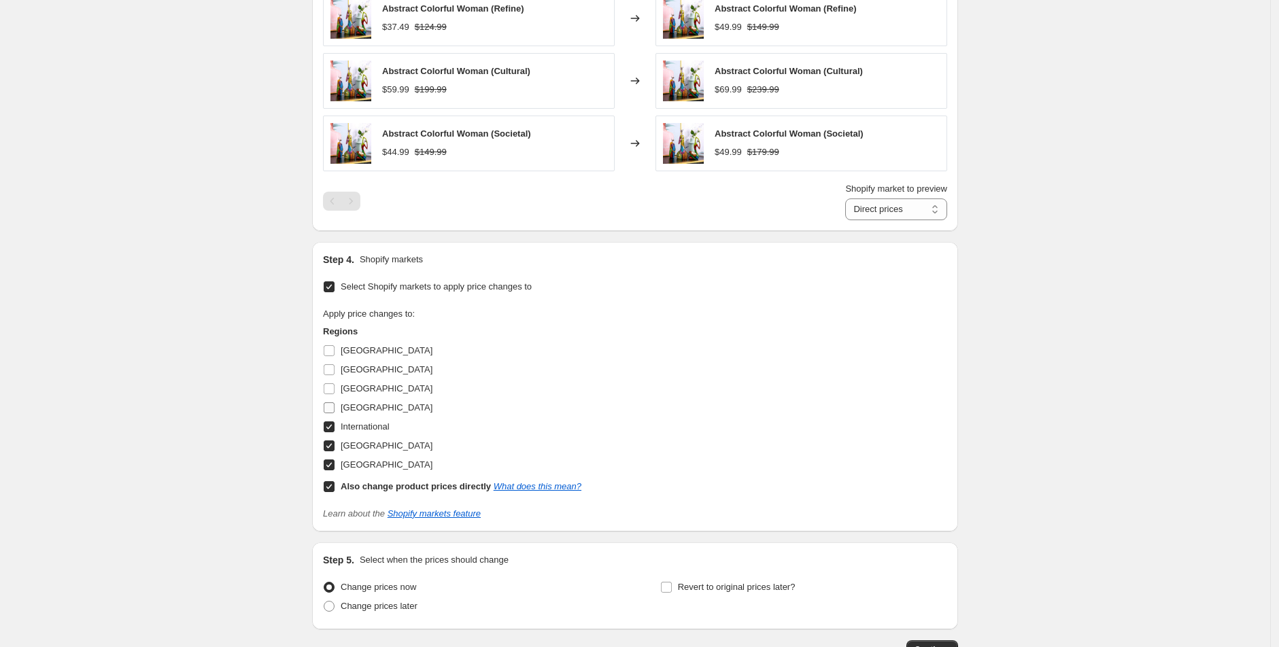
click at [335, 403] on input "[GEOGRAPHIC_DATA]" at bounding box center [329, 408] width 11 height 11
checkbox input "true"
click at [335, 383] on span at bounding box center [329, 389] width 12 height 12
click at [335, 384] on input "[GEOGRAPHIC_DATA]" at bounding box center [329, 389] width 11 height 11
checkbox input "true"
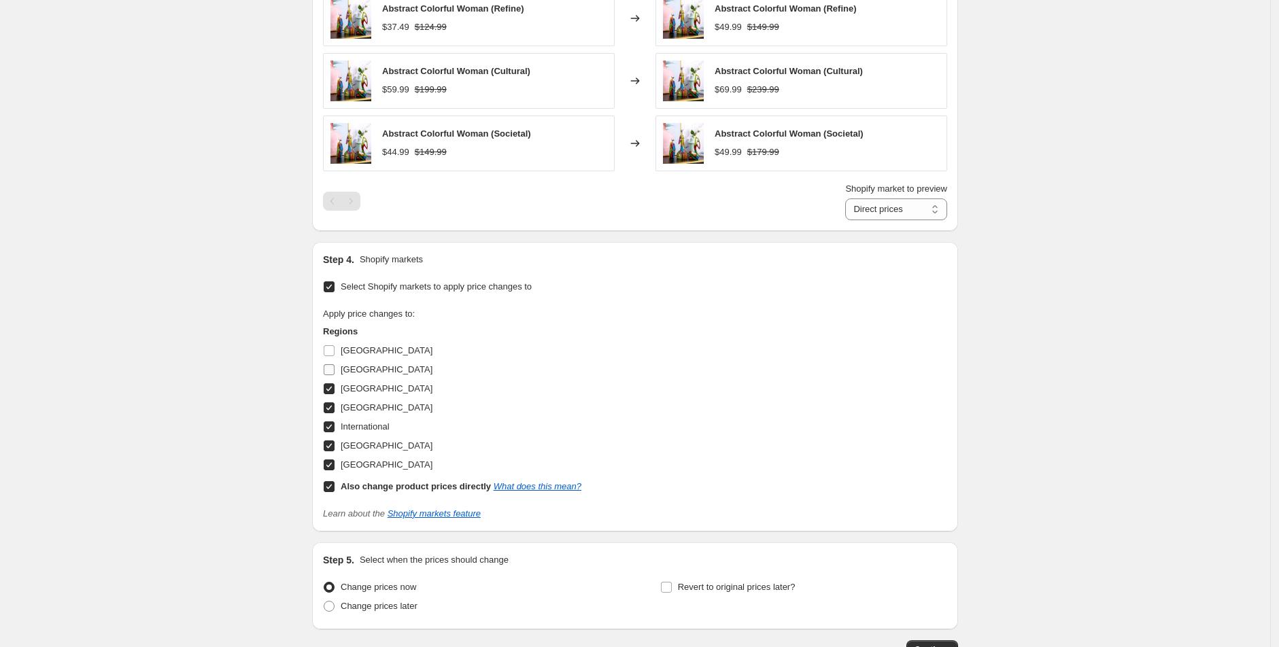
click at [335, 364] on input "[GEOGRAPHIC_DATA]" at bounding box center [329, 369] width 11 height 11
checkbox input "true"
click at [333, 347] on input "[GEOGRAPHIC_DATA]" at bounding box center [329, 350] width 11 height 11
checkbox input "true"
click at [894, 199] on select "Direct prices [GEOGRAPHIC_DATA] [GEOGRAPHIC_DATA] [GEOGRAPHIC_DATA] [GEOGRAPHIC…" at bounding box center [896, 210] width 102 height 22
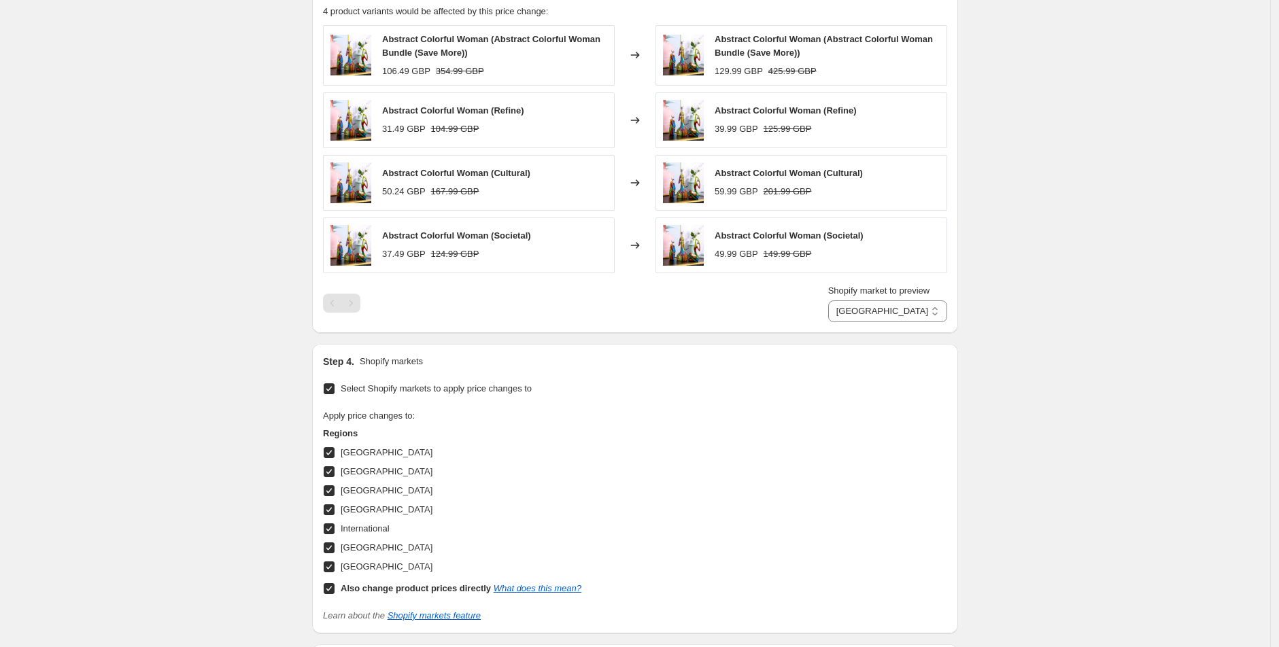
scroll to position [1271, 0]
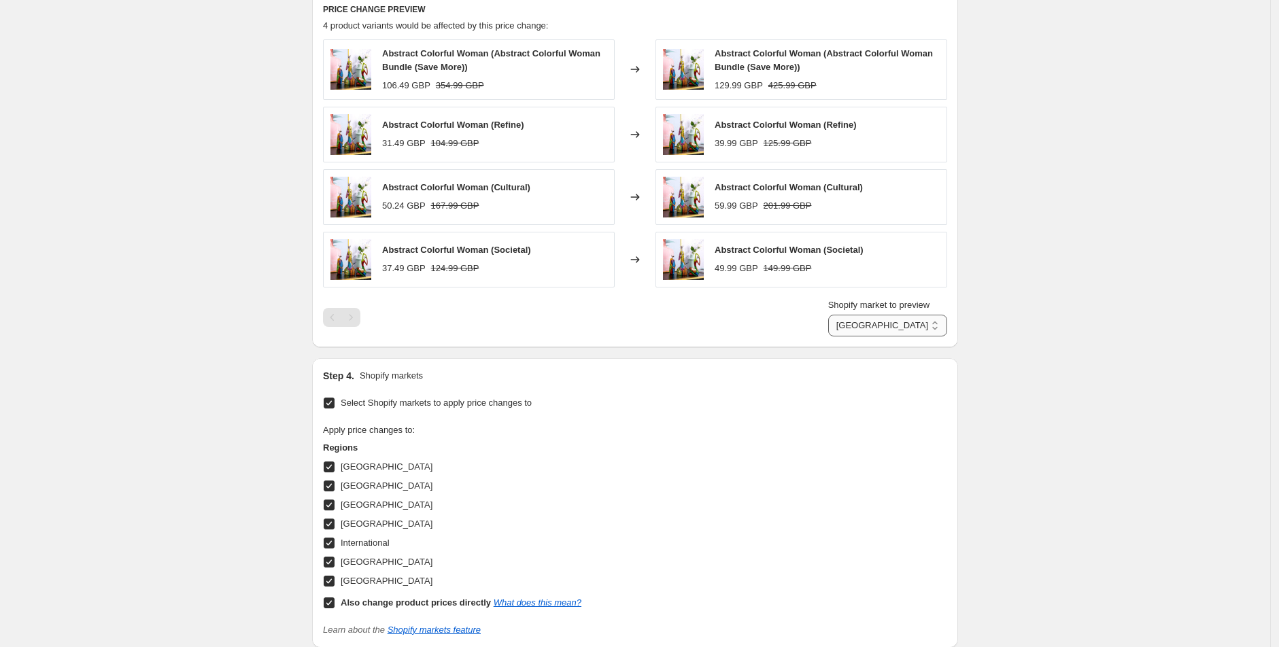
click at [908, 316] on select "Direct prices [GEOGRAPHIC_DATA] [GEOGRAPHIC_DATA] [GEOGRAPHIC_DATA] [GEOGRAPHIC…" at bounding box center [887, 326] width 119 height 22
click at [879, 327] on select "Direct prices [GEOGRAPHIC_DATA] [GEOGRAPHIC_DATA] [GEOGRAPHIC_DATA] [GEOGRAPHIC…" at bounding box center [896, 326] width 102 height 22
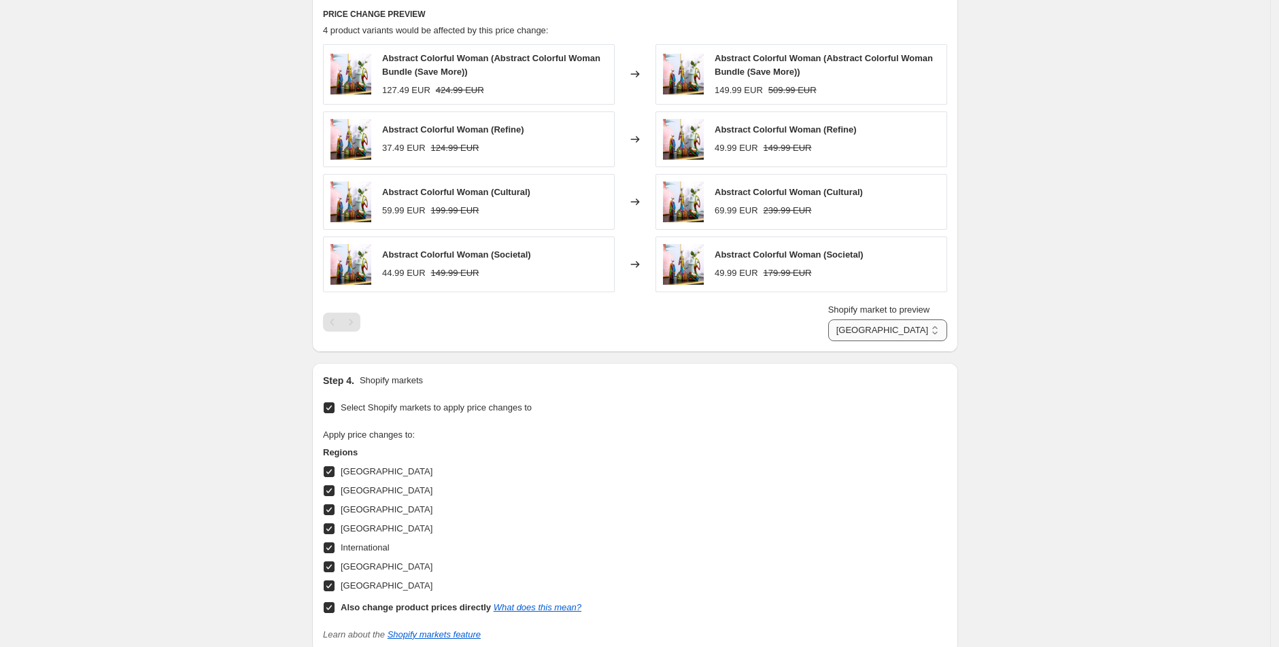
scroll to position [1263, 0]
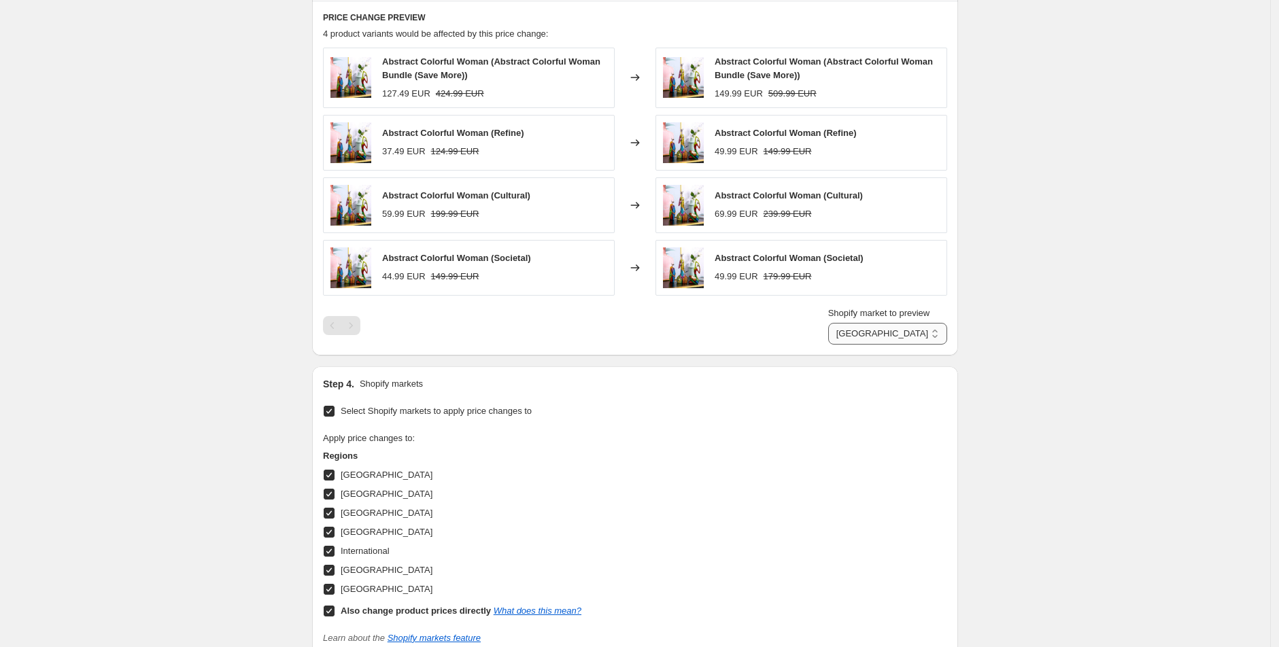
click at [876, 324] on select "Direct prices [GEOGRAPHIC_DATA] [GEOGRAPHIC_DATA] [GEOGRAPHIC_DATA] [GEOGRAPHIC…" at bounding box center [887, 334] width 119 height 22
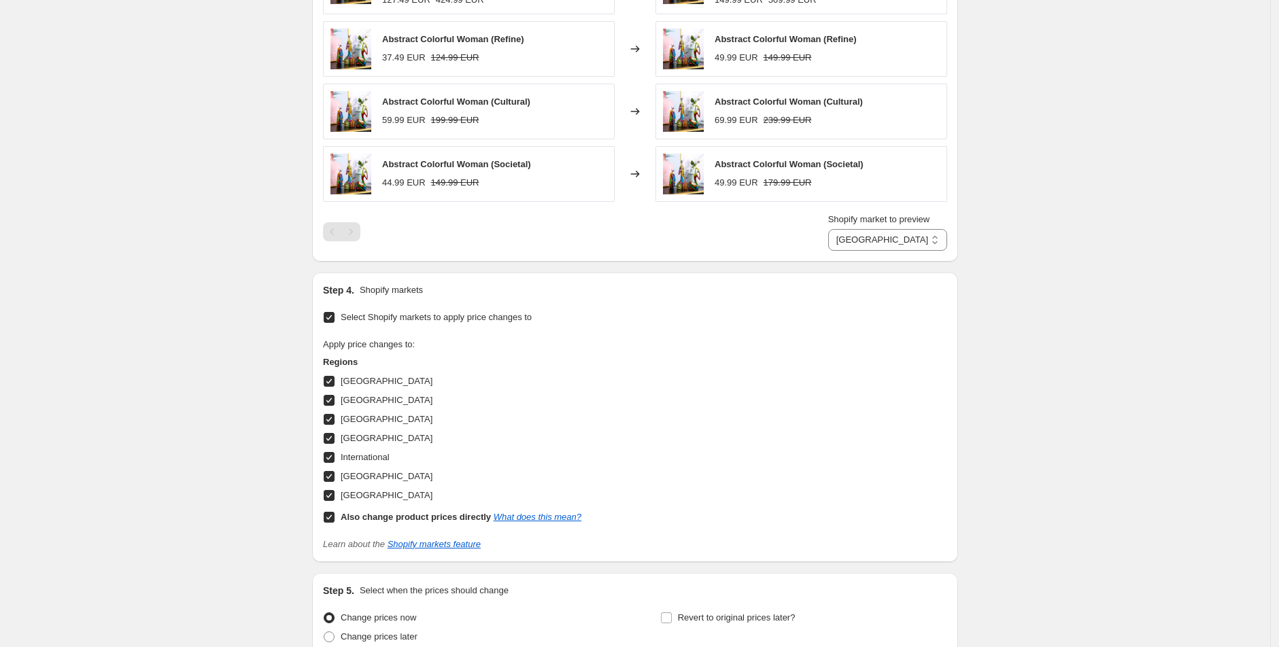
scroll to position [1152, 0]
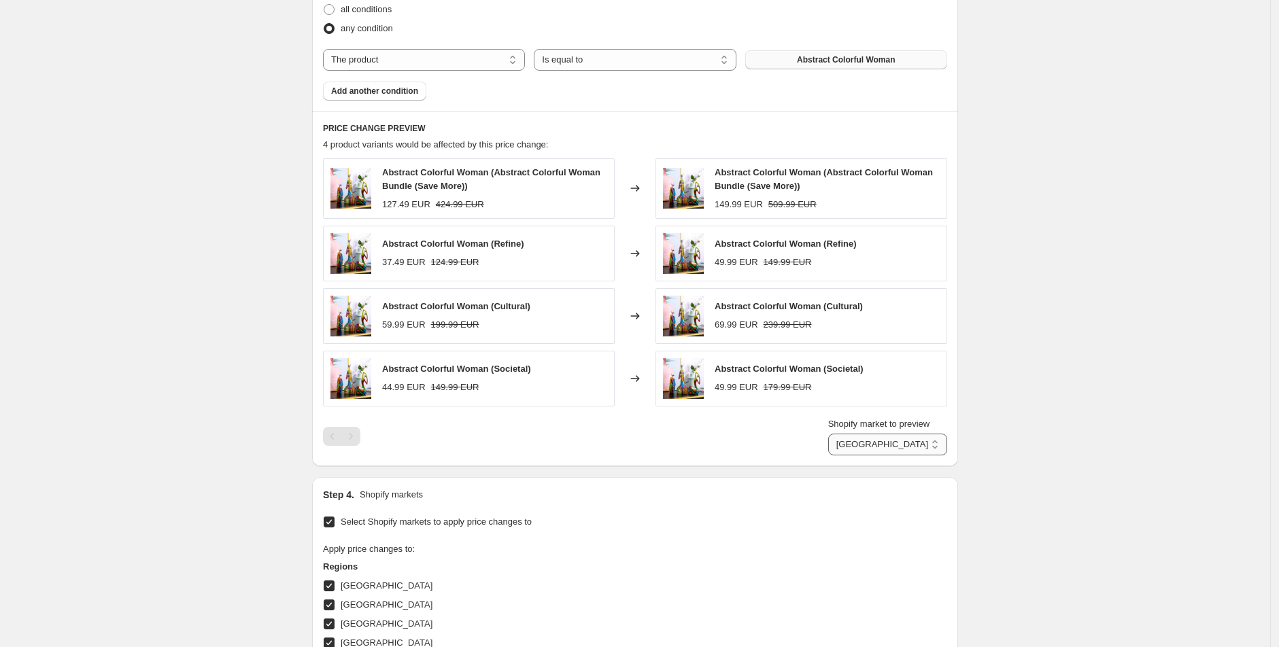
click at [945, 435] on select "Direct prices [GEOGRAPHIC_DATA] [GEOGRAPHIC_DATA] [GEOGRAPHIC_DATA] [GEOGRAPHIC…" at bounding box center [887, 445] width 119 height 22
click at [919, 439] on select "Direct prices [GEOGRAPHIC_DATA] [GEOGRAPHIC_DATA] [GEOGRAPHIC_DATA] [GEOGRAPHIC…" at bounding box center [887, 445] width 119 height 22
click at [912, 443] on select "Direct prices [GEOGRAPHIC_DATA] [GEOGRAPHIC_DATA] [GEOGRAPHIC_DATA] [GEOGRAPHIC…" at bounding box center [887, 445] width 119 height 22
select select "1967882481"
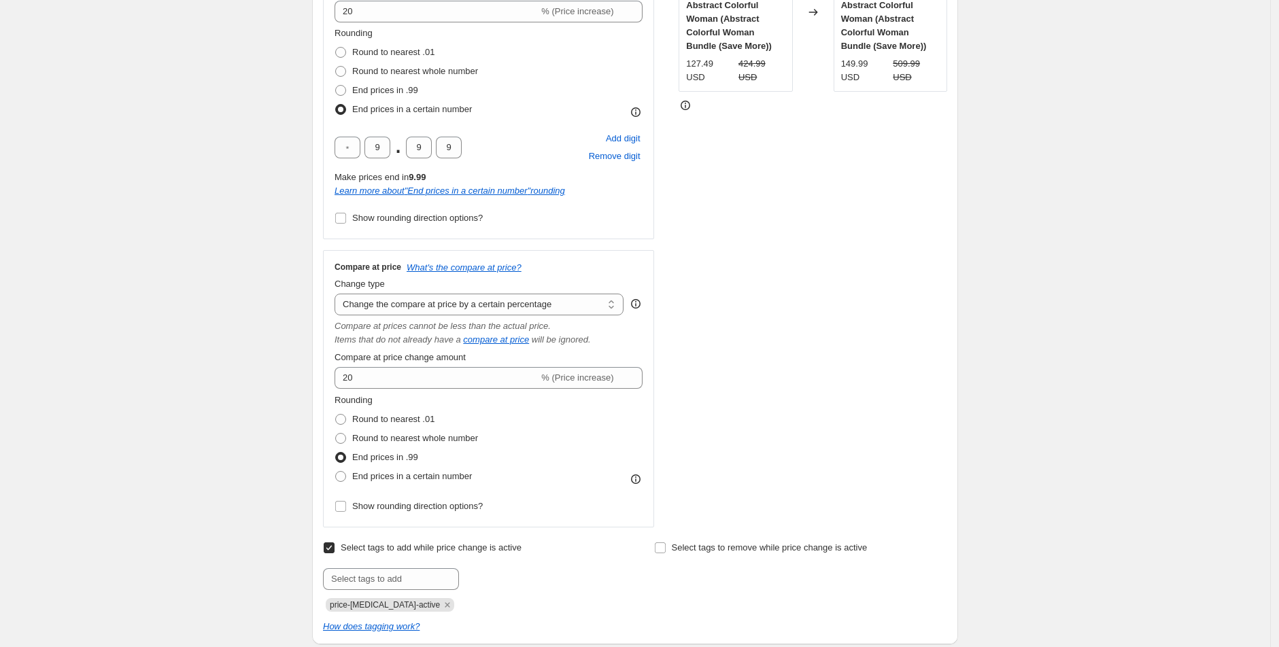
scroll to position [431, 0]
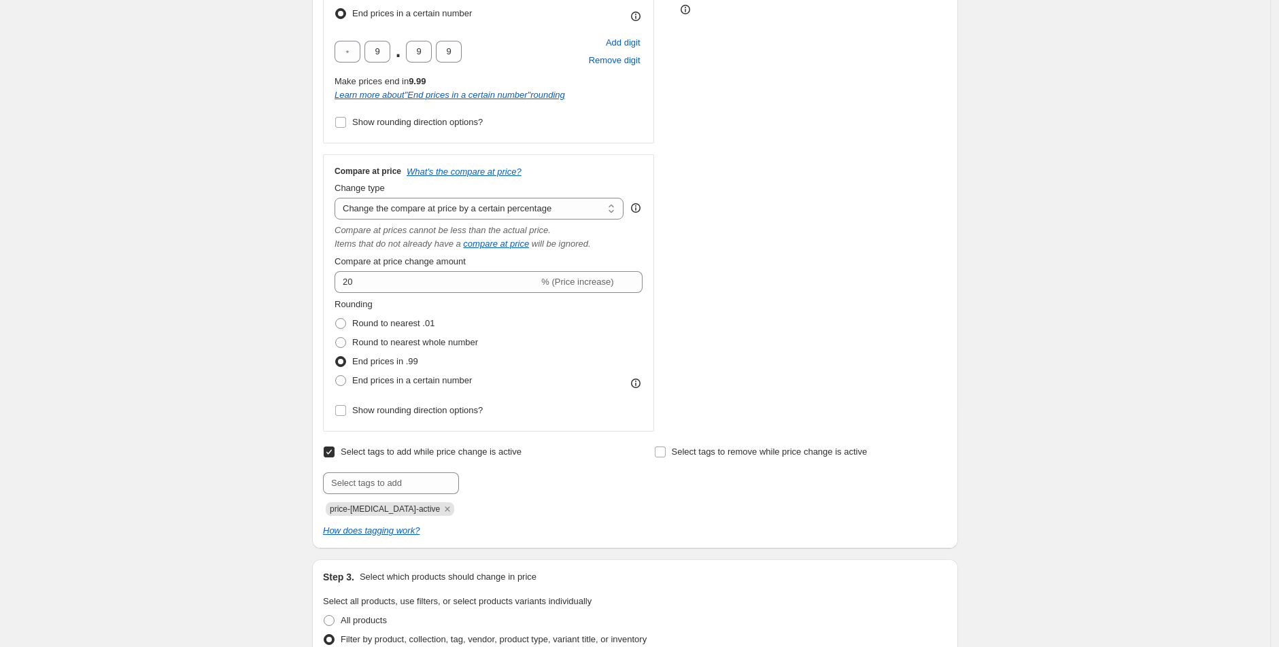
click at [372, 367] on label "End prices in .99" at bounding box center [377, 361] width 84 height 19
click at [336, 357] on input "End prices in .99" at bounding box center [335, 356] width 1 height 1
click at [372, 377] on span "End prices in a certain number" at bounding box center [412, 380] width 120 height 10
click at [336, 376] on input "End prices in a certain number" at bounding box center [335, 375] width 1 height 1
radio input "true"
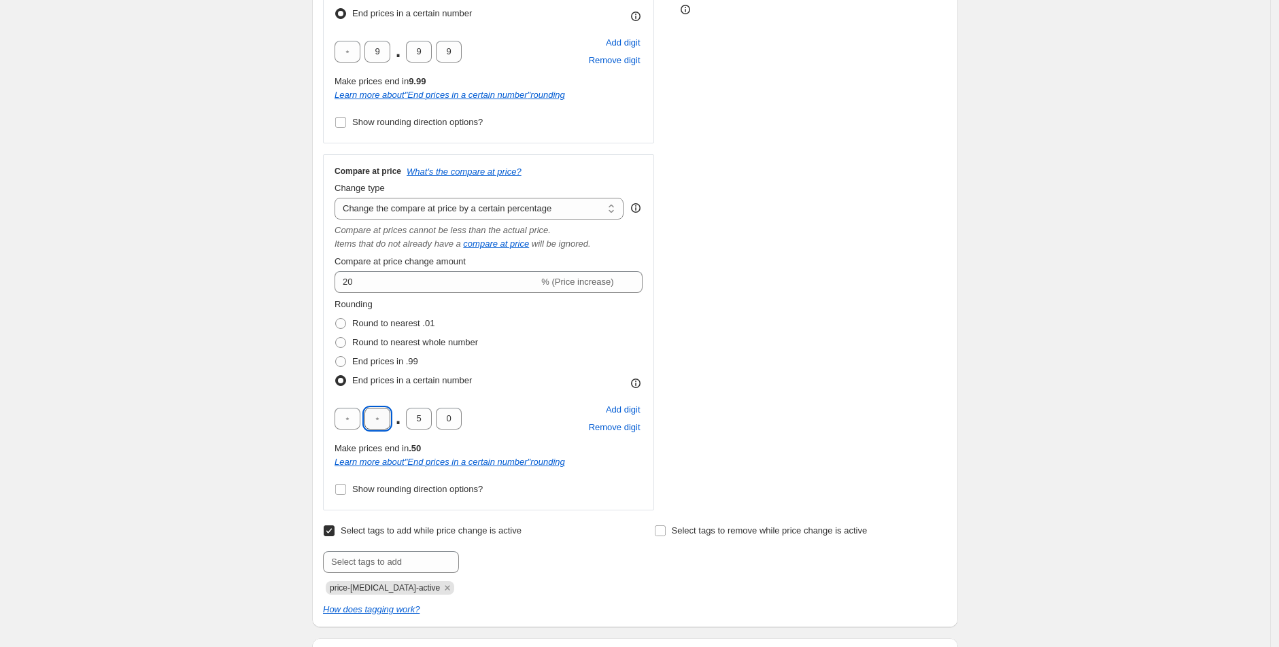
click at [376, 424] on input "text" at bounding box center [377, 419] width 26 height 22
type input "9"
drag, startPoint x: 423, startPoint y: 419, endPoint x: 413, endPoint y: 419, distance: 10.2
click at [413, 419] on input "5" at bounding box center [419, 419] width 26 height 22
type input "9"
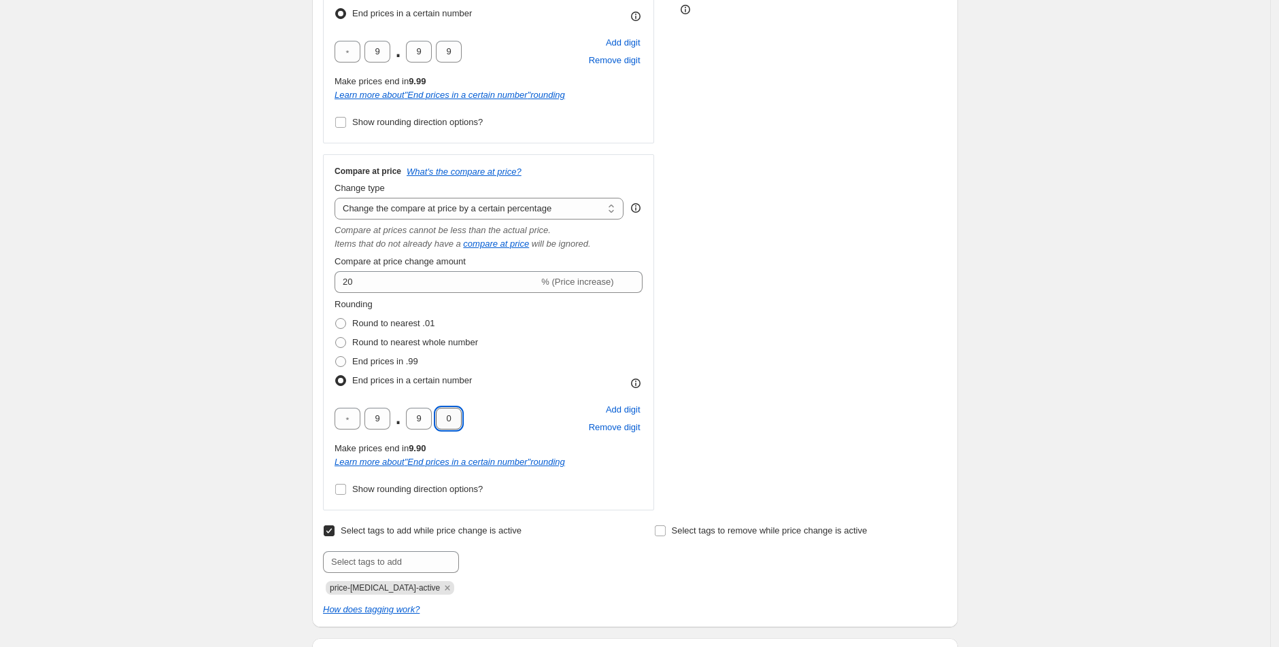
drag, startPoint x: 460, startPoint y: 413, endPoint x: 445, endPoint y: 415, distance: 14.3
click at [445, 415] on input "0" at bounding box center [449, 419] width 26 height 22
type input "9"
click at [566, 403] on div "9 . 9 9 Add digit Remove digit" at bounding box center [489, 418] width 308 height 35
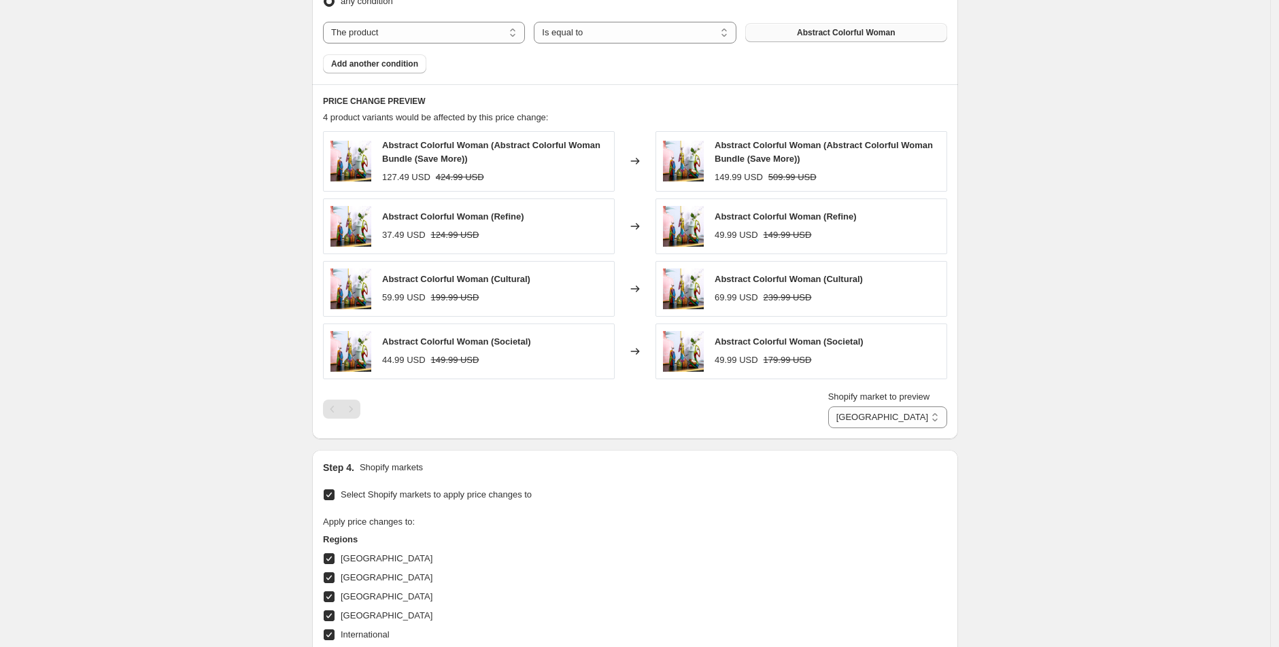
scroll to position [1112, 0]
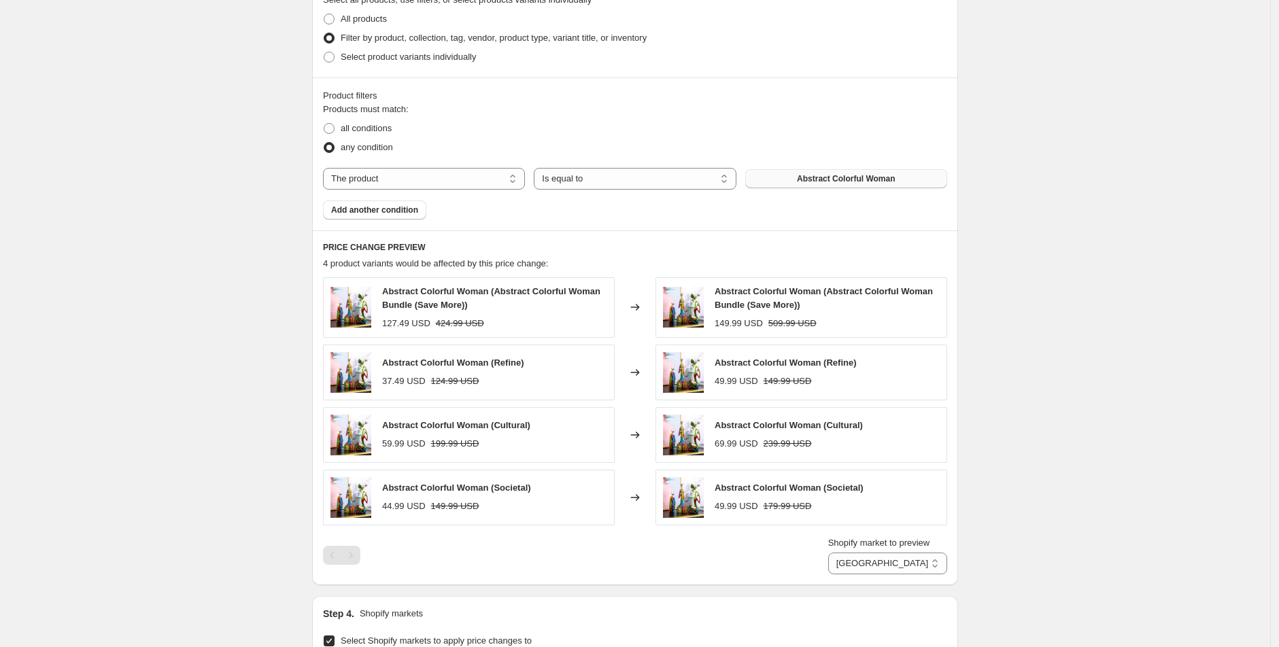
click at [929, 330] on div "Abstract Colorful Woman (Abstract Colorful Woman Bundle (Save More)) 149.99 USD…" at bounding box center [802, 307] width 292 height 60
click at [804, 173] on span "Abstract Colorful Woman" at bounding box center [846, 178] width 98 height 11
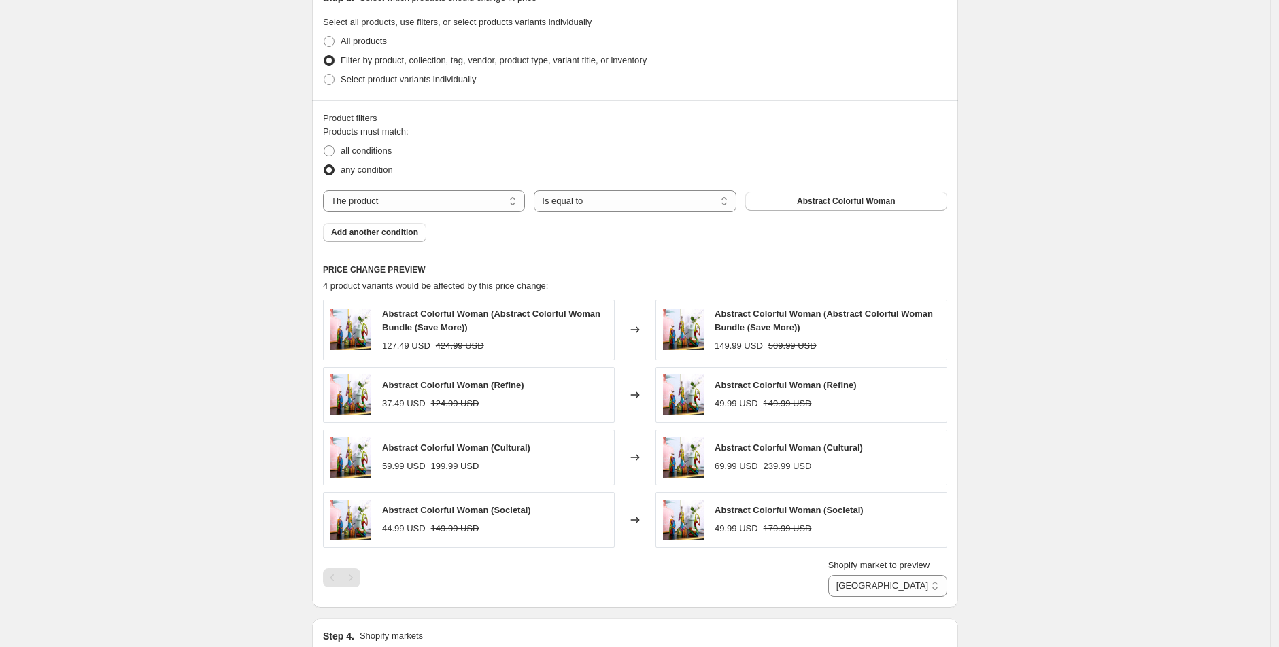
scroll to position [1082, 0]
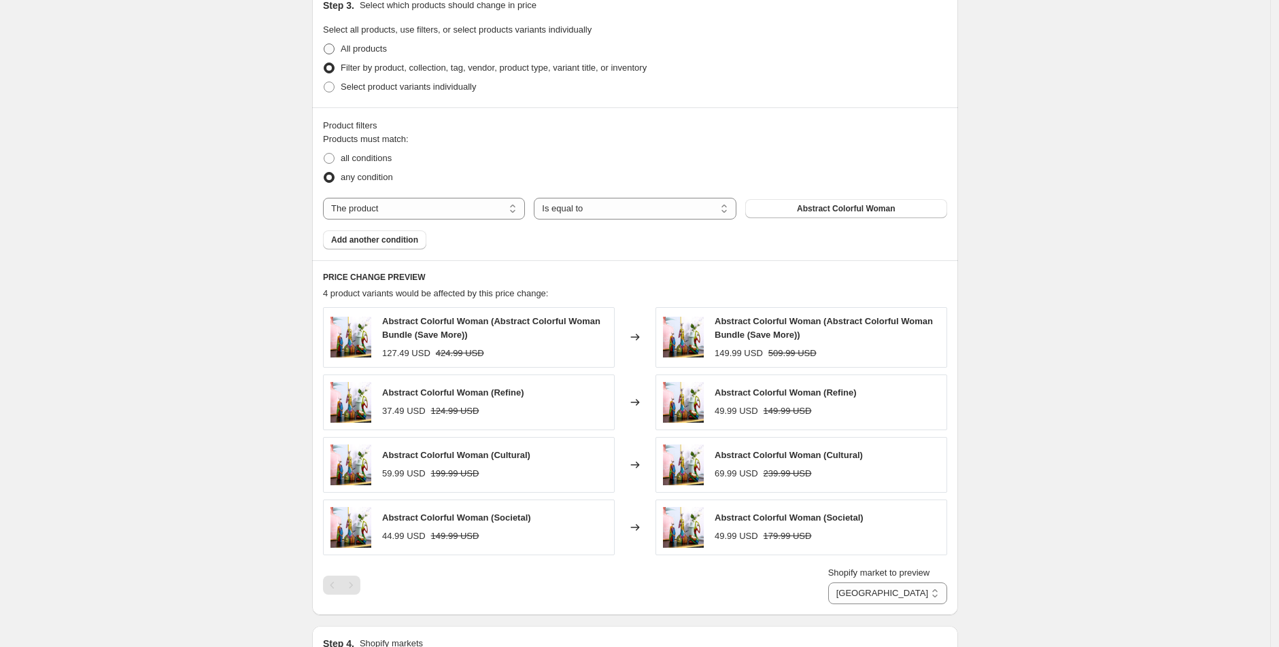
drag, startPoint x: 328, startPoint y: 44, endPoint x: 335, endPoint y: 48, distance: 7.4
click at [329, 44] on span at bounding box center [329, 49] width 11 height 11
click at [324, 44] on input "All products" at bounding box center [324, 44] width 1 height 1
radio input "true"
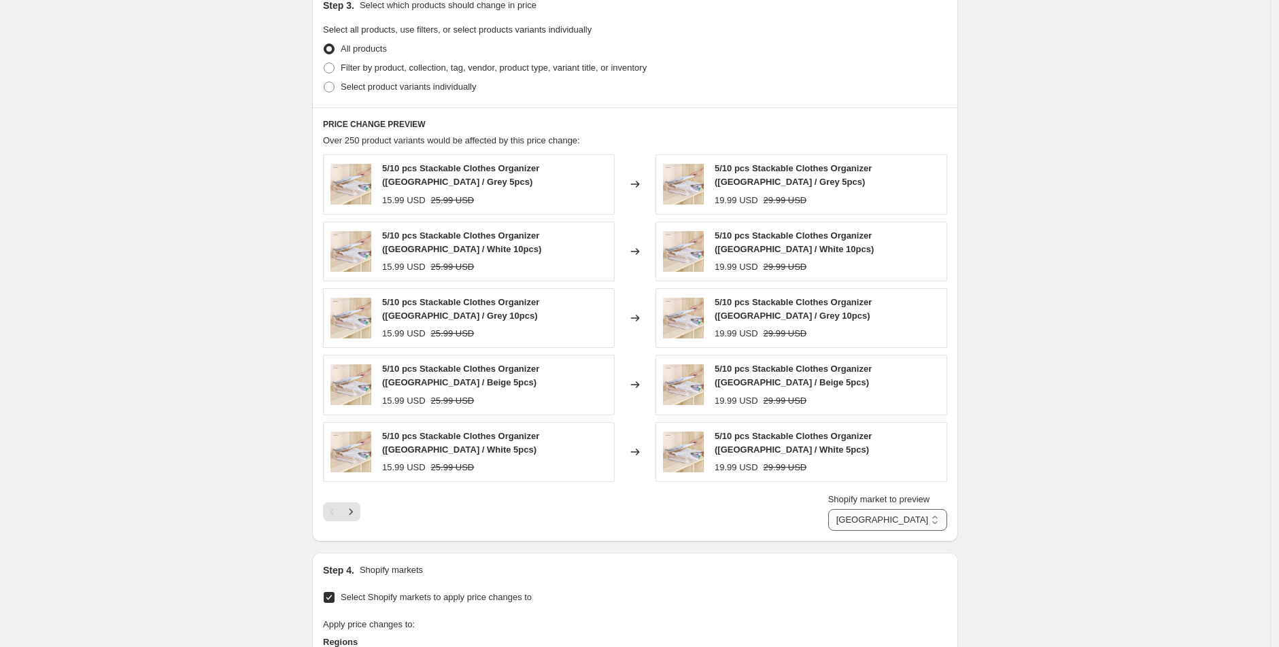
click at [911, 509] on select "Direct prices [GEOGRAPHIC_DATA] [GEOGRAPHIC_DATA] [GEOGRAPHIC_DATA] [GEOGRAPHIC…" at bounding box center [887, 520] width 119 height 22
click at [356, 509] on icon "Next" at bounding box center [351, 512] width 14 height 14
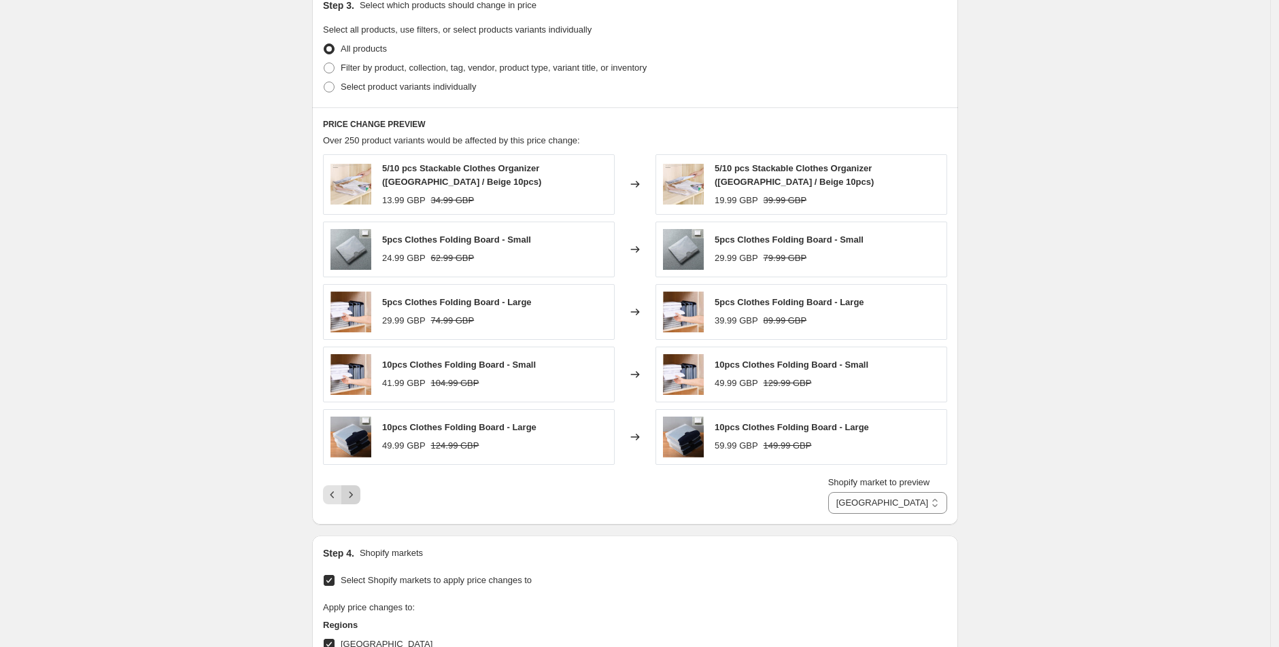
click at [356, 495] on icon "Next" at bounding box center [351, 495] width 14 height 14
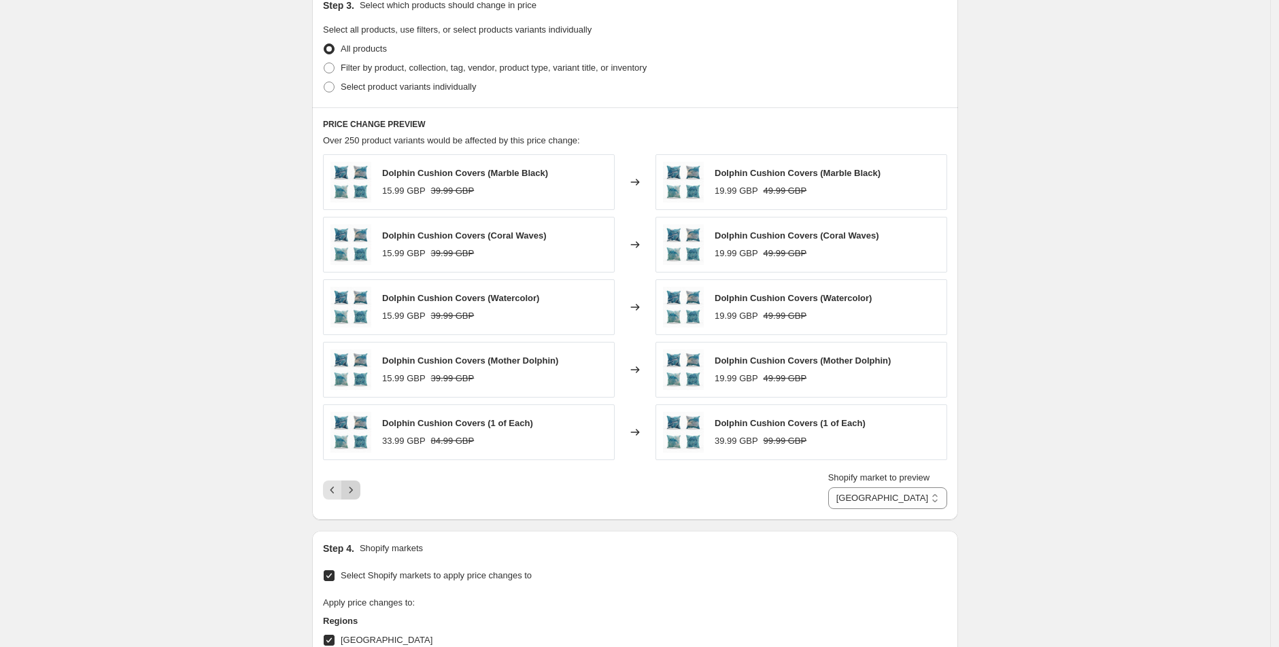
click at [358, 492] on icon "Next" at bounding box center [351, 490] width 14 height 14
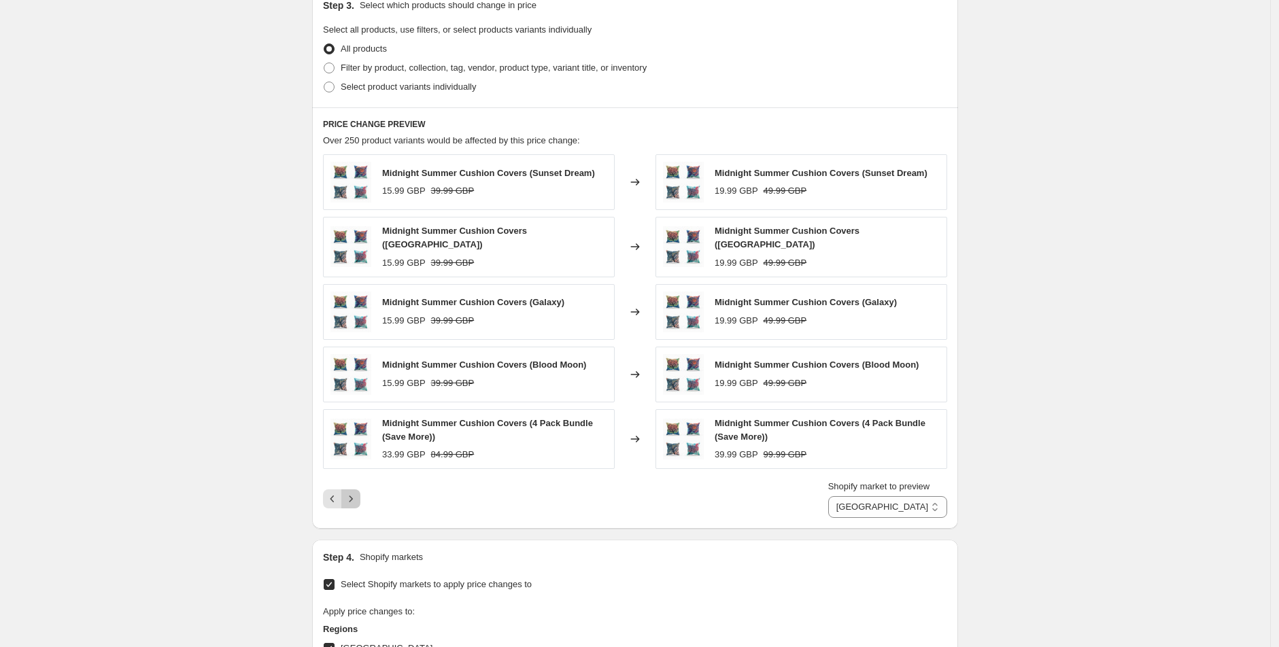
click at [358, 492] on icon "Next" at bounding box center [351, 499] width 14 height 14
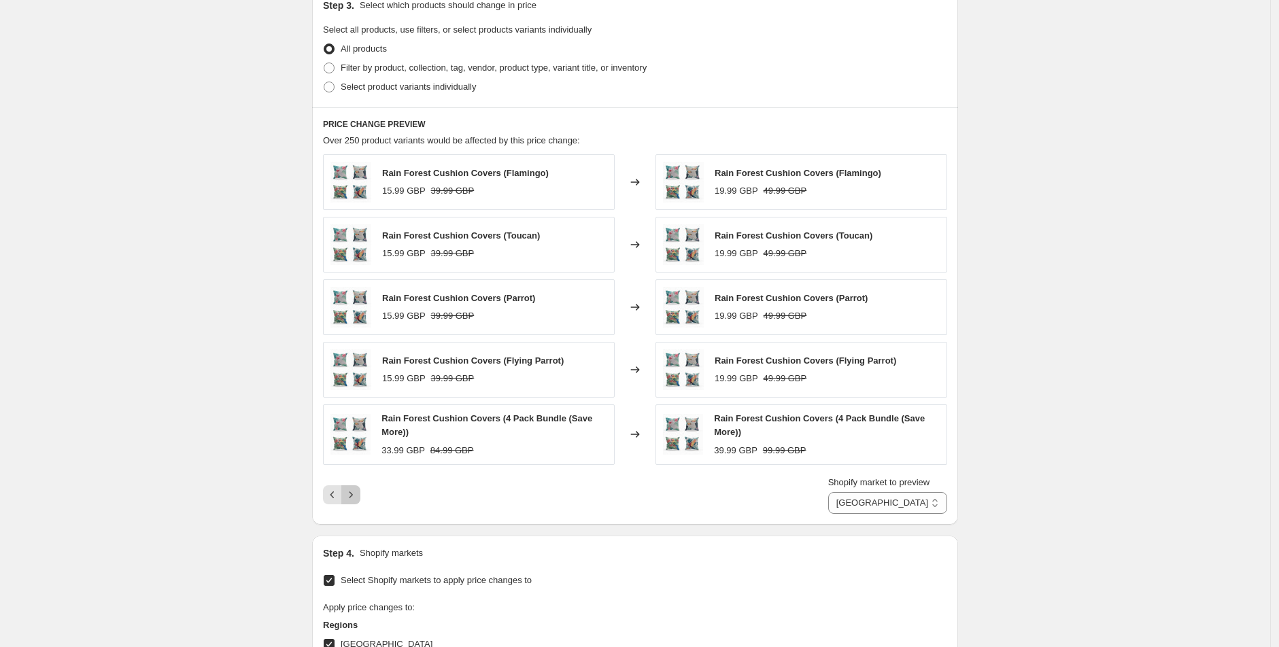
click at [358, 492] on icon "Next" at bounding box center [351, 495] width 14 height 14
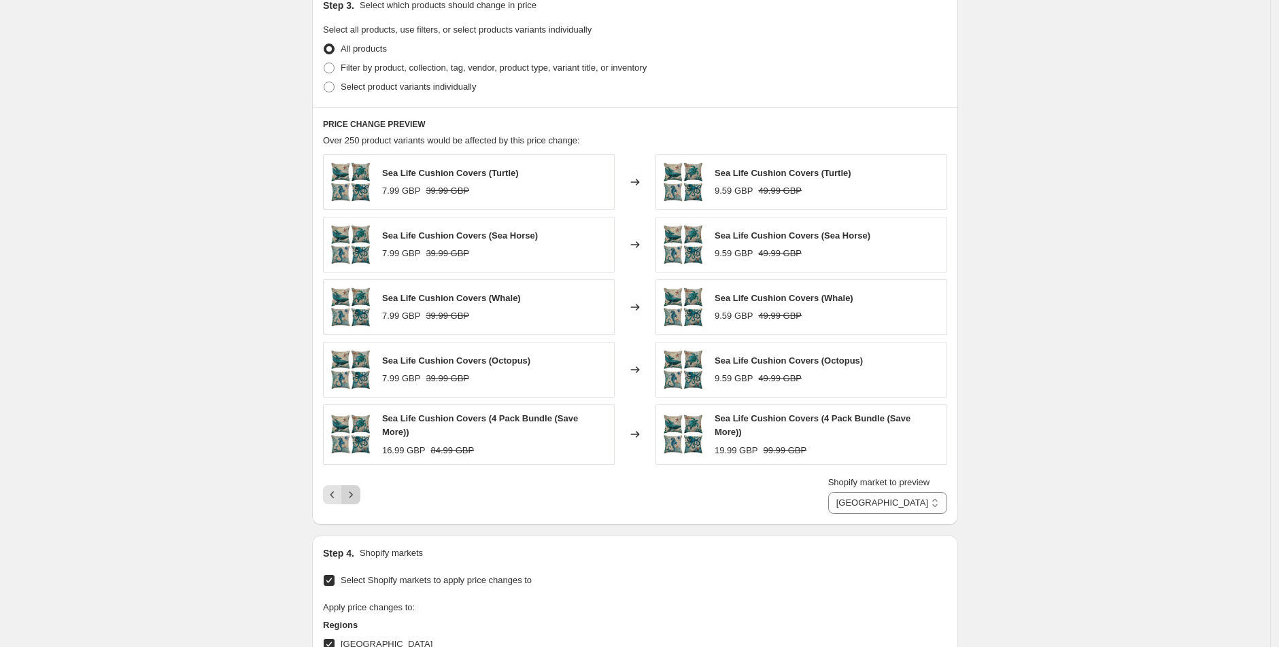
click at [358, 492] on icon "Next" at bounding box center [351, 495] width 14 height 14
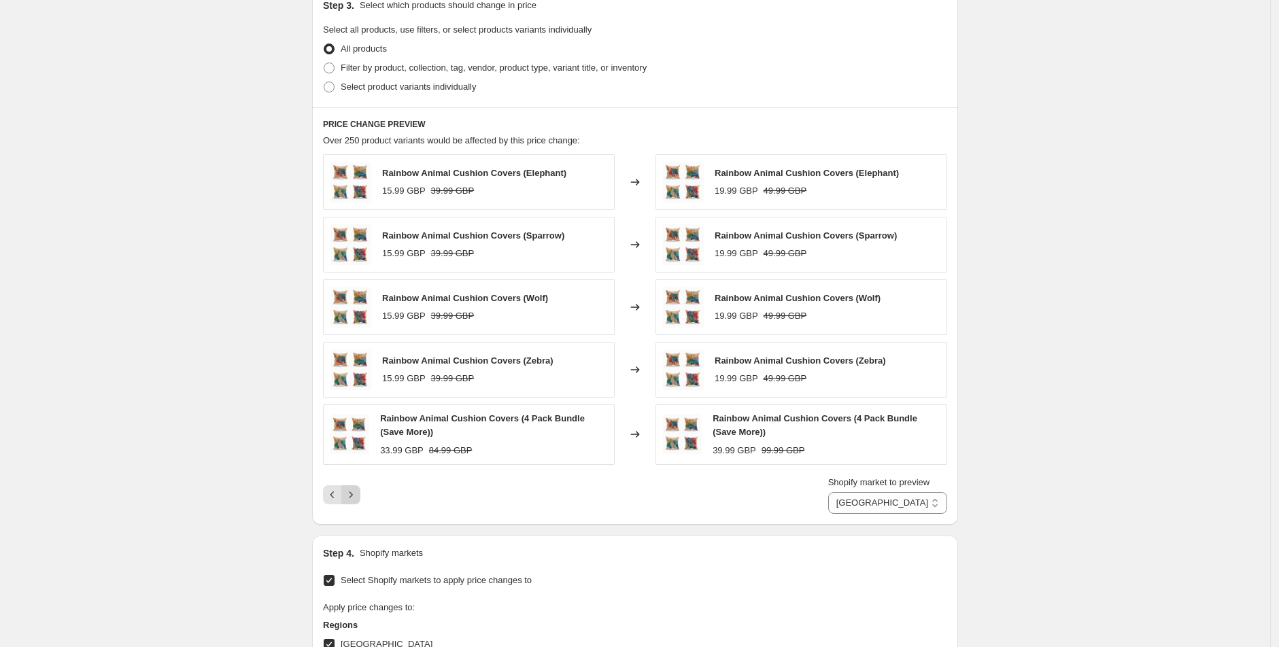
click at [358, 492] on icon "Next" at bounding box center [351, 495] width 14 height 14
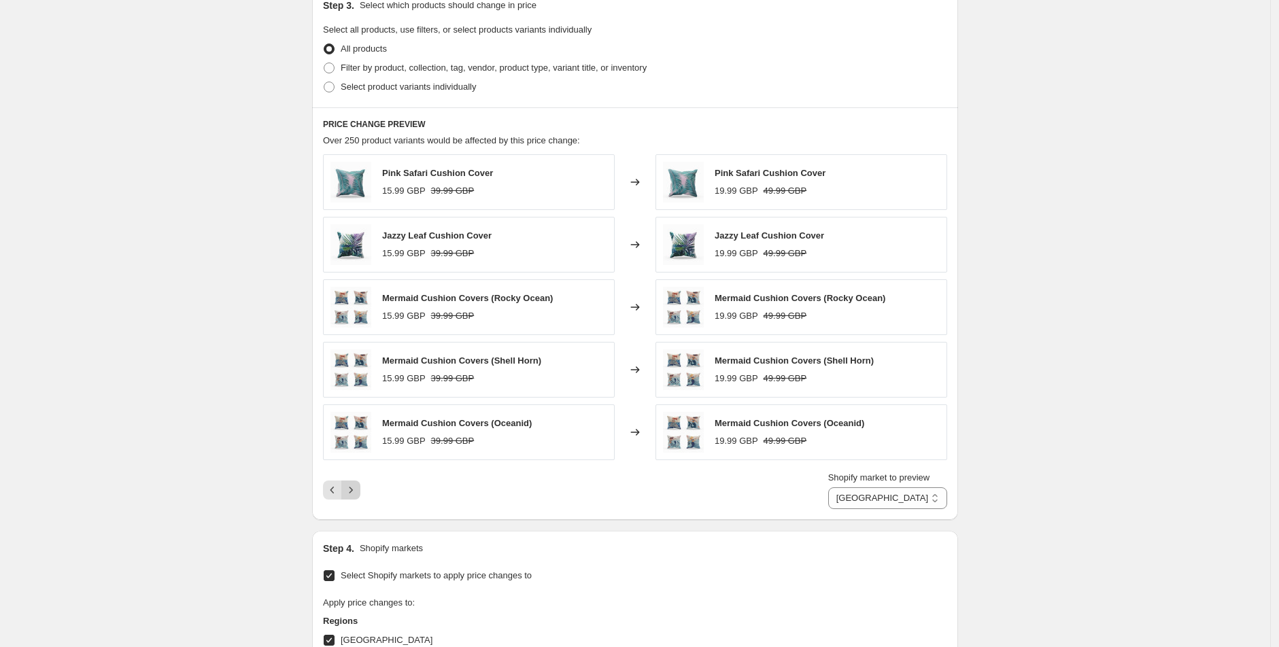
click at [358, 492] on icon "Next" at bounding box center [351, 490] width 14 height 14
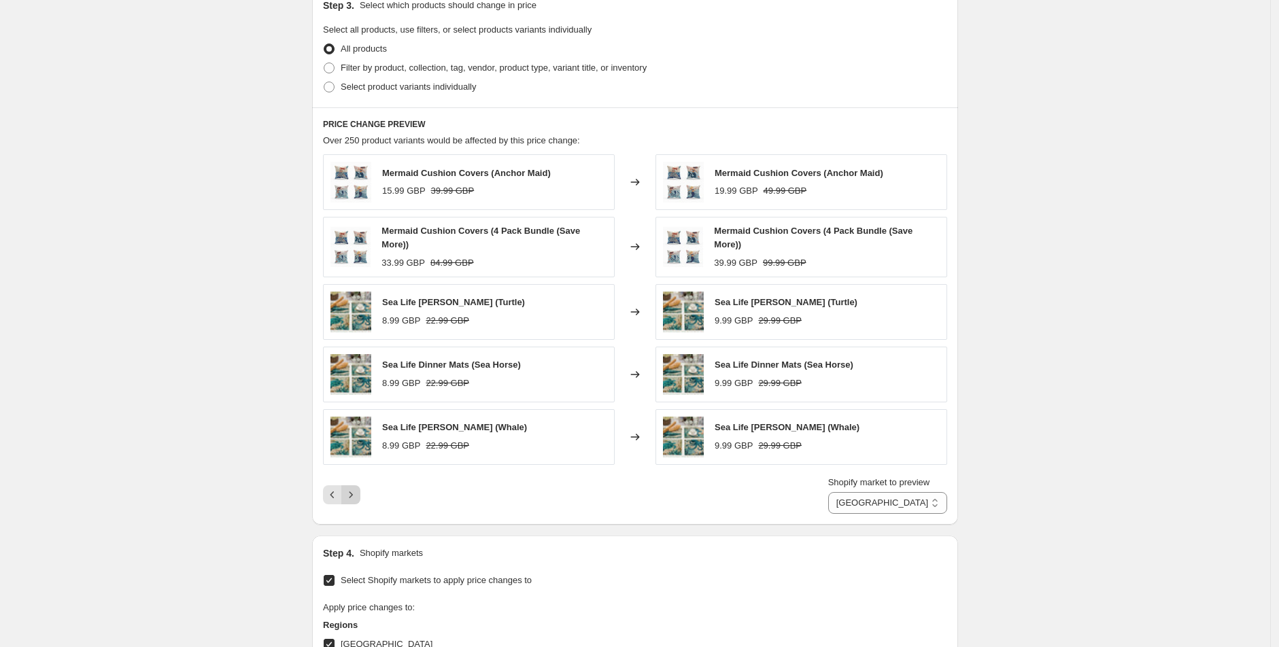
click at [358, 492] on icon "Next" at bounding box center [351, 495] width 14 height 14
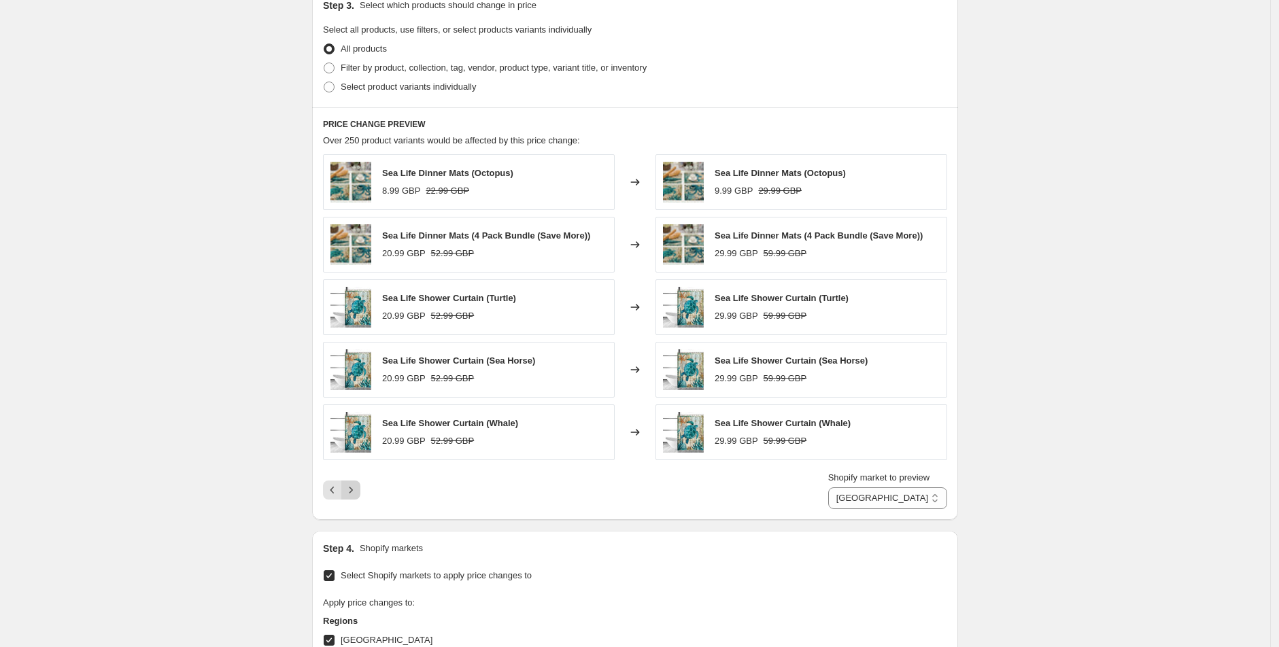
click at [358, 492] on icon "Next" at bounding box center [351, 490] width 14 height 14
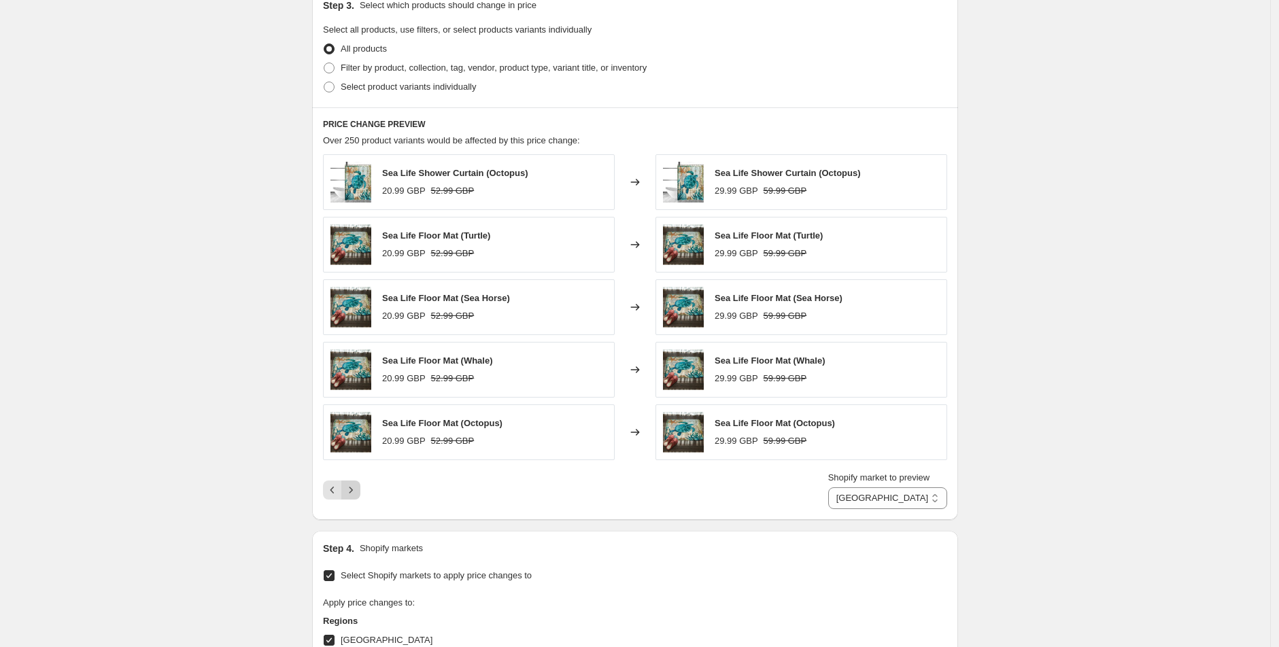
click at [358, 492] on icon "Next" at bounding box center [351, 490] width 14 height 14
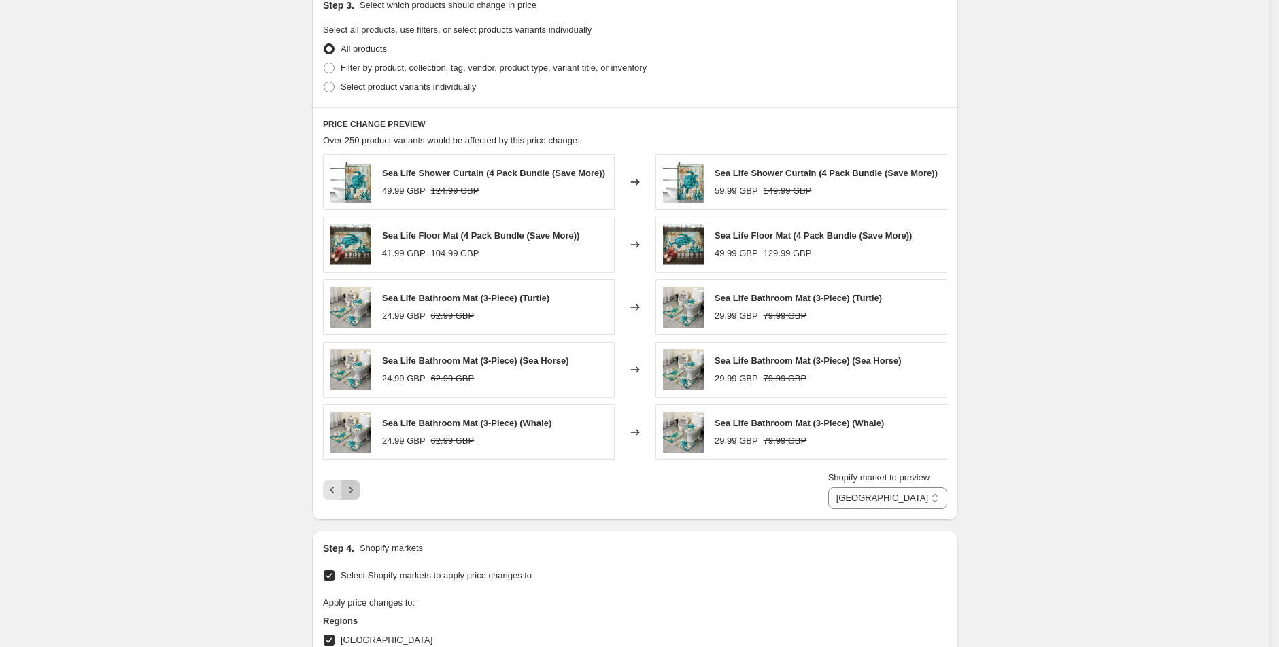
click at [358, 492] on icon "Next" at bounding box center [351, 490] width 14 height 14
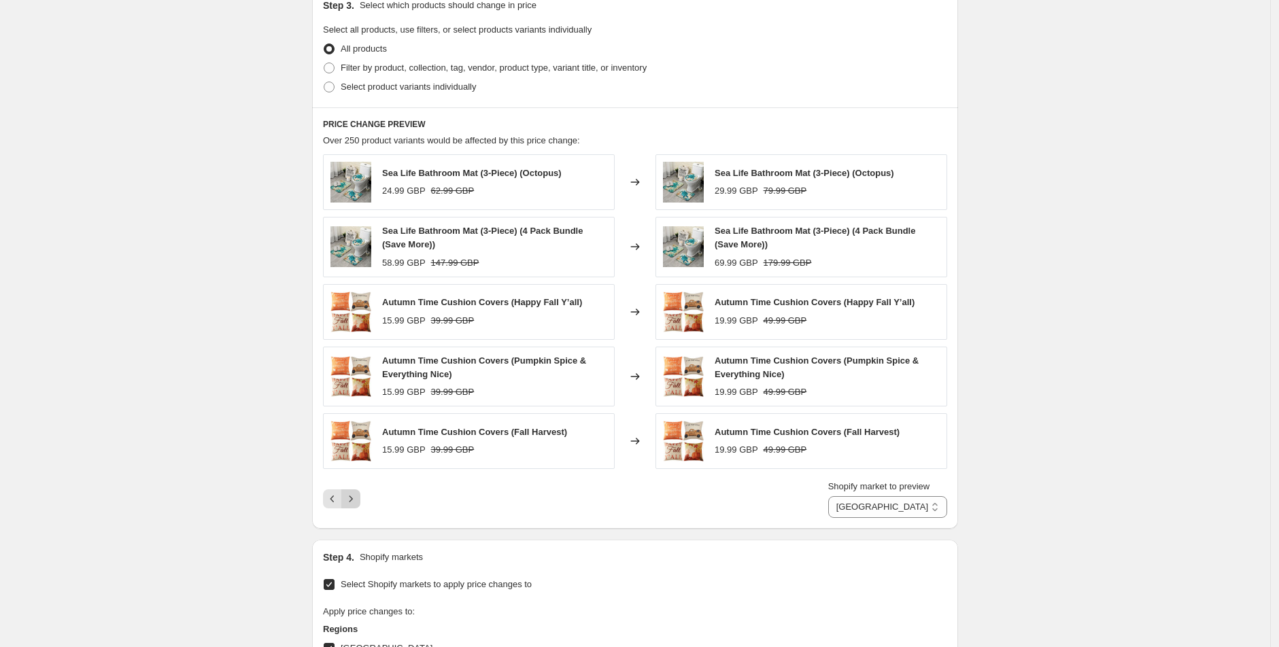
click at [358, 492] on icon "Next" at bounding box center [351, 499] width 14 height 14
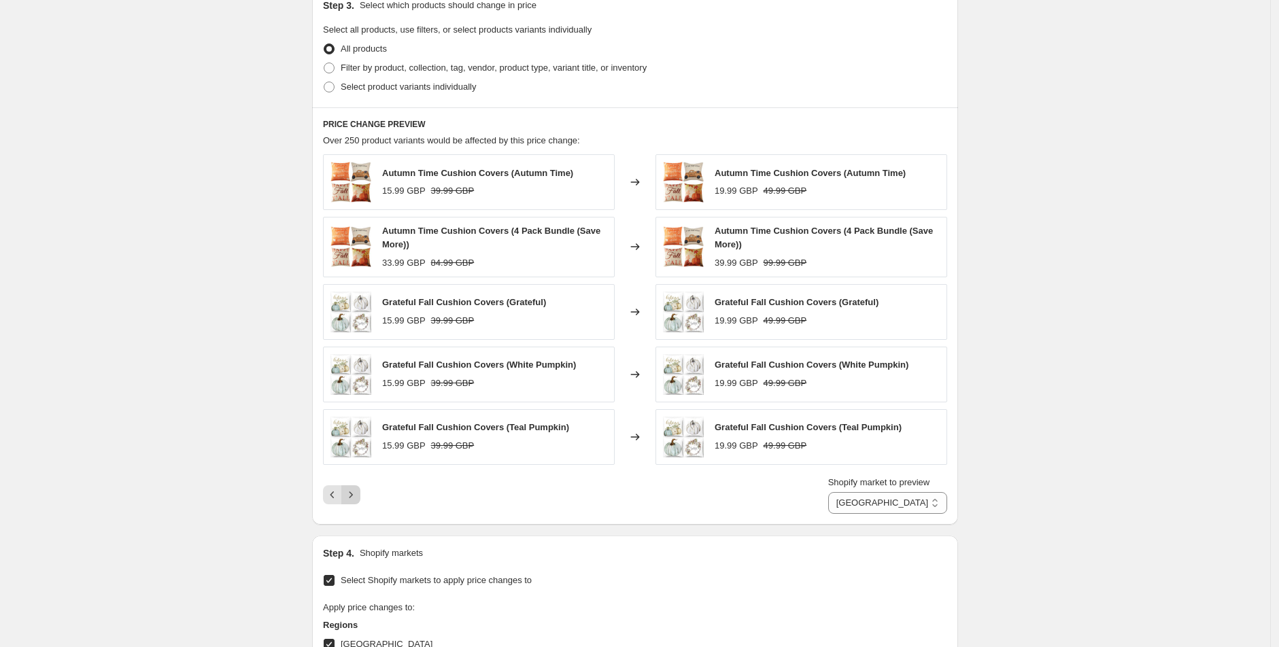
click at [358, 492] on icon "Next" at bounding box center [351, 495] width 14 height 14
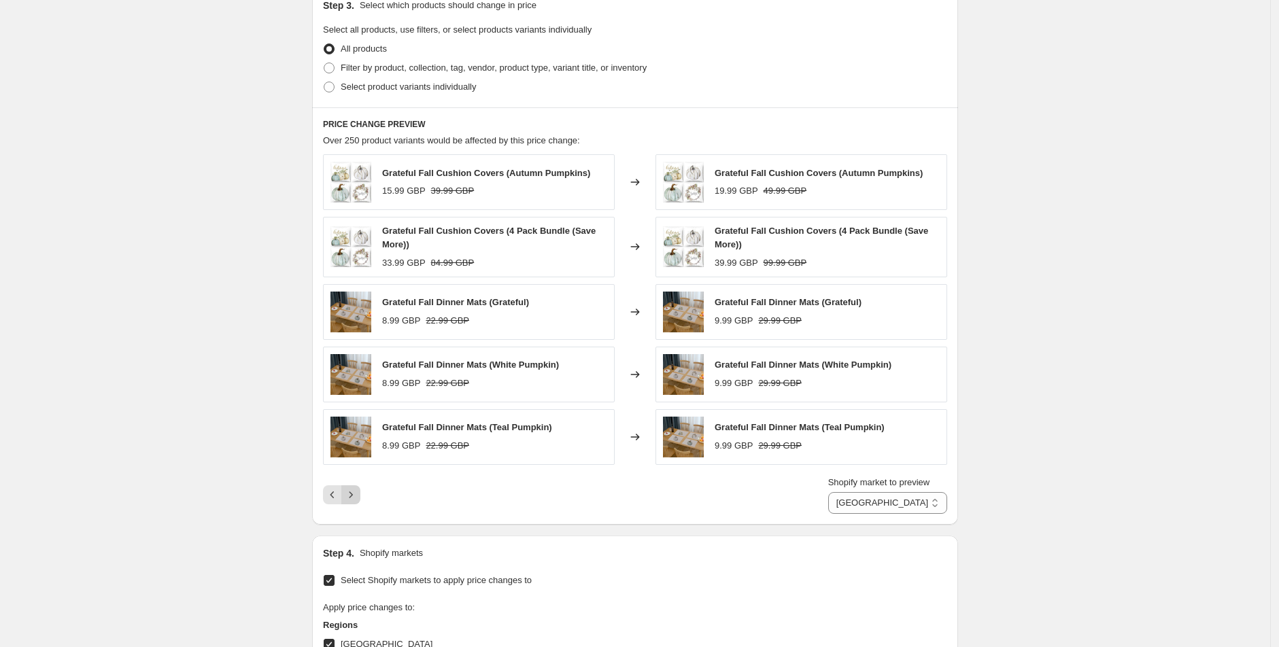
click at [358, 492] on icon "Next" at bounding box center [351, 495] width 14 height 14
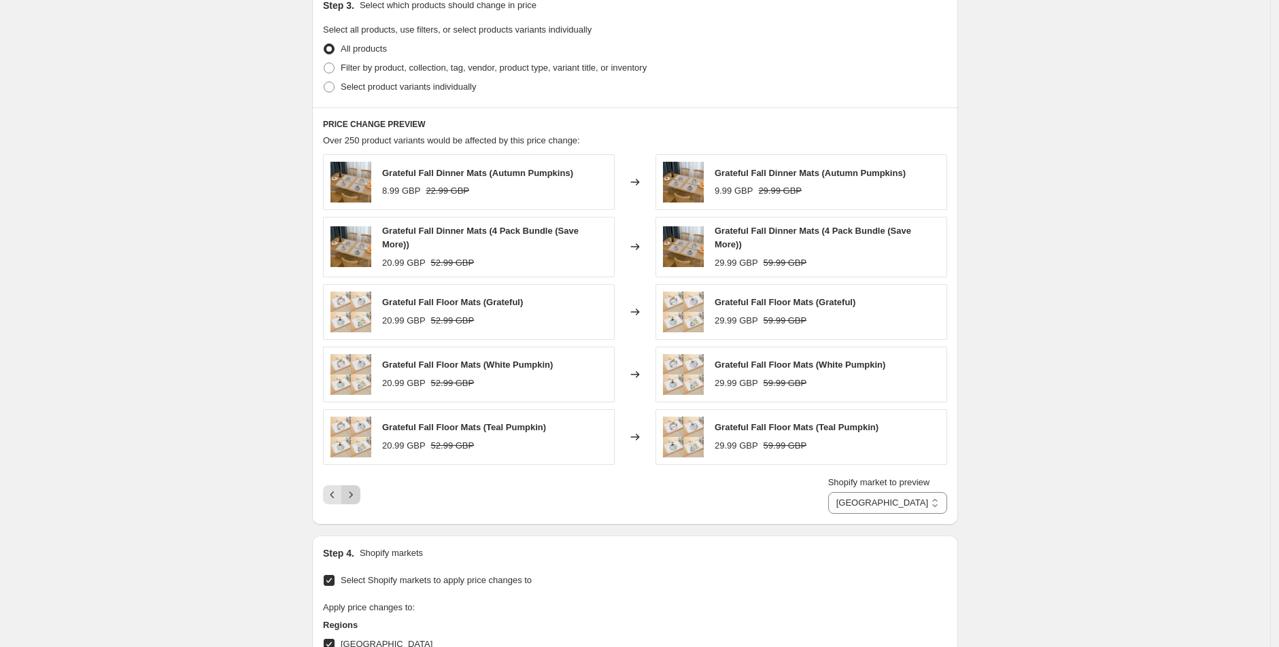
click at [358, 492] on icon "Next" at bounding box center [351, 495] width 14 height 14
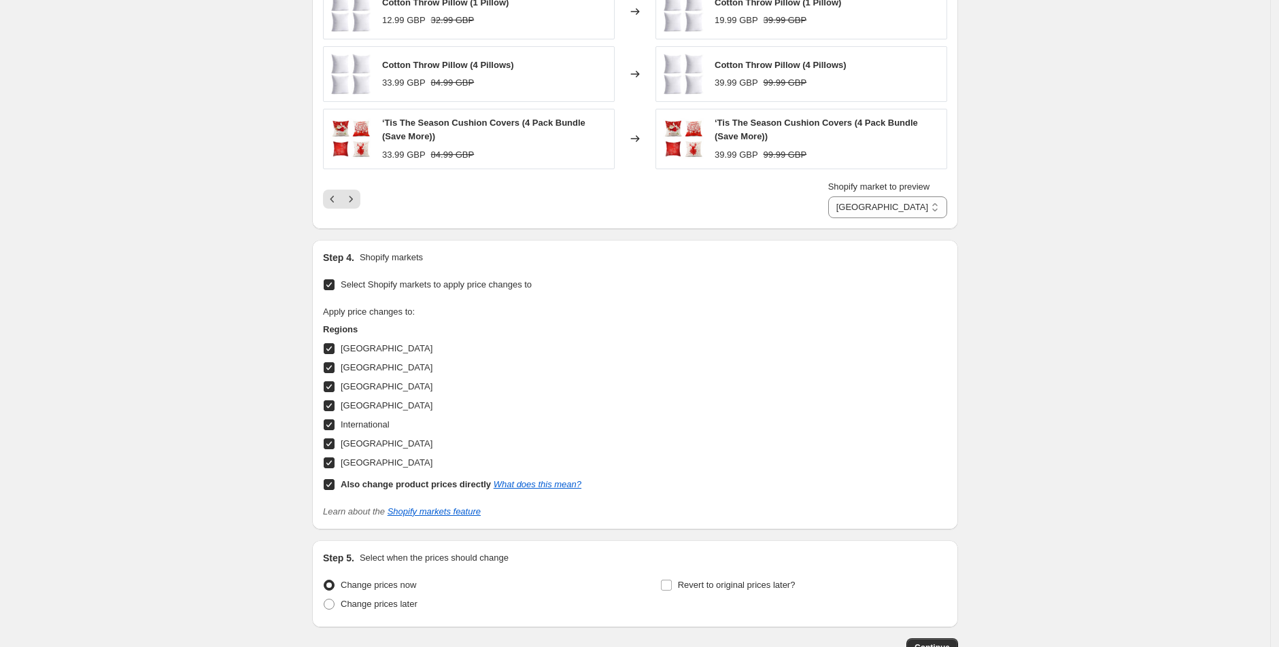
scroll to position [1416, 0]
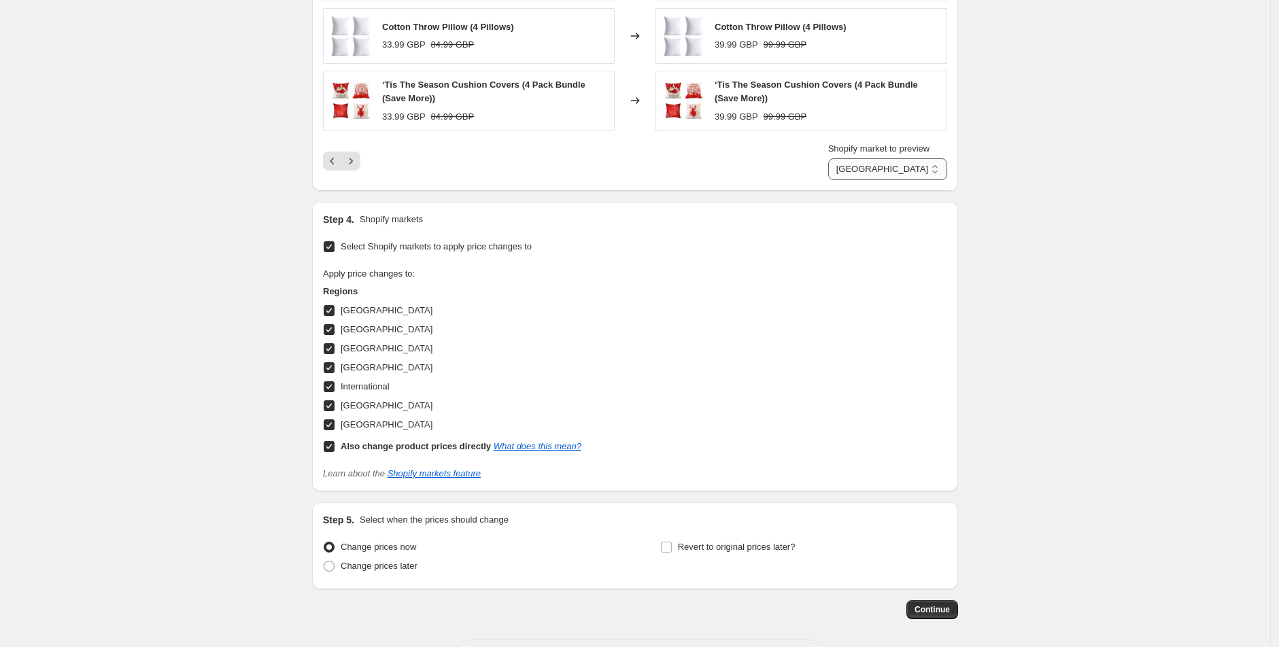
click at [915, 175] on select "Direct prices [GEOGRAPHIC_DATA] [GEOGRAPHIC_DATA] [GEOGRAPHIC_DATA] [GEOGRAPHIC…" at bounding box center [887, 169] width 119 height 22
select select "1967882481"
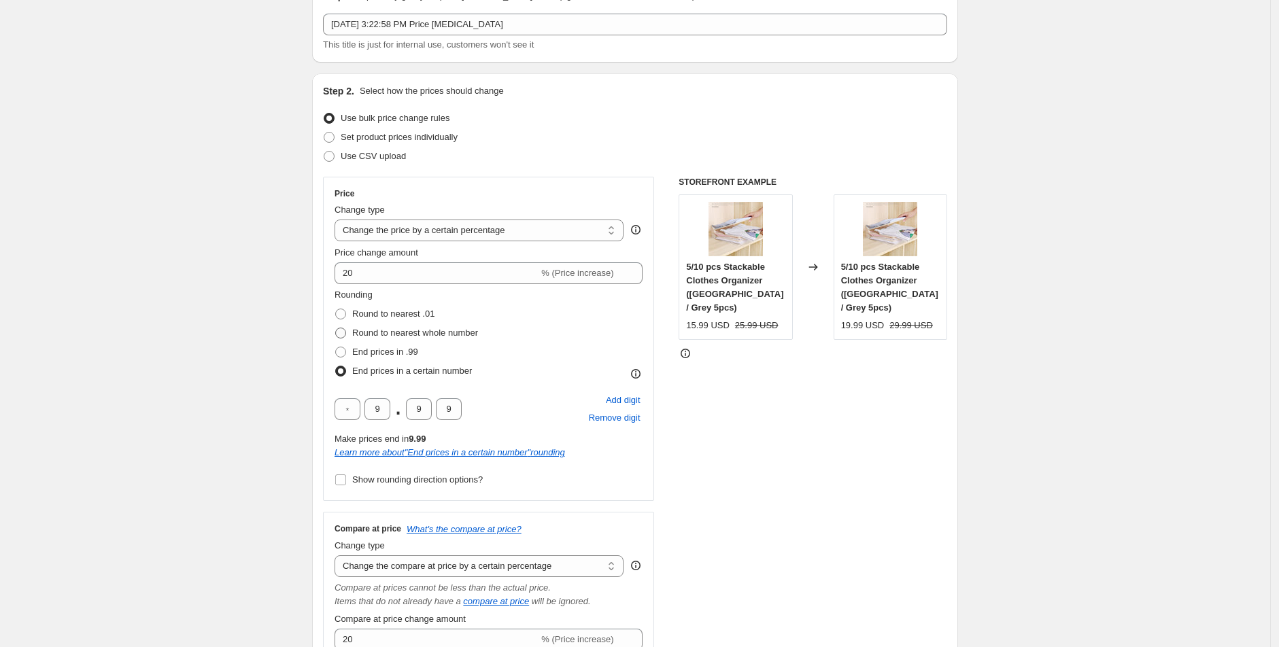
scroll to position [0, 0]
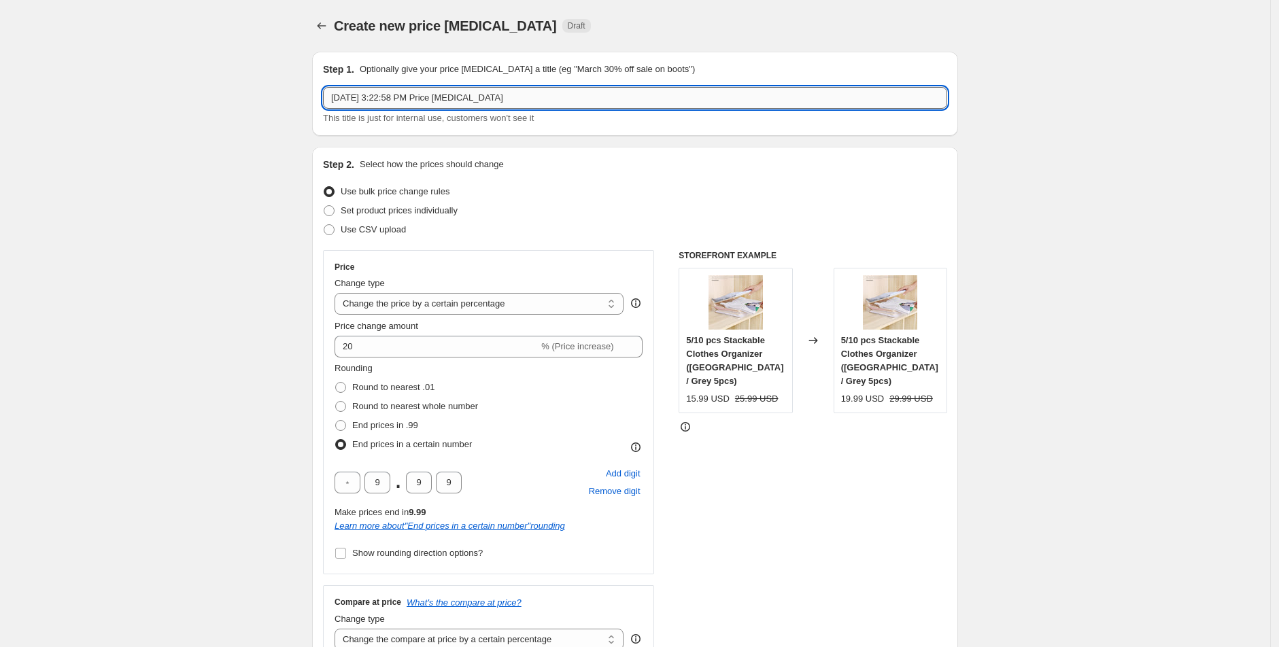
click at [447, 103] on input "[DATE] 3:22:58 PM Price [MEDICAL_DATA]" at bounding box center [635, 98] width 624 height 22
type input "mod price increase"
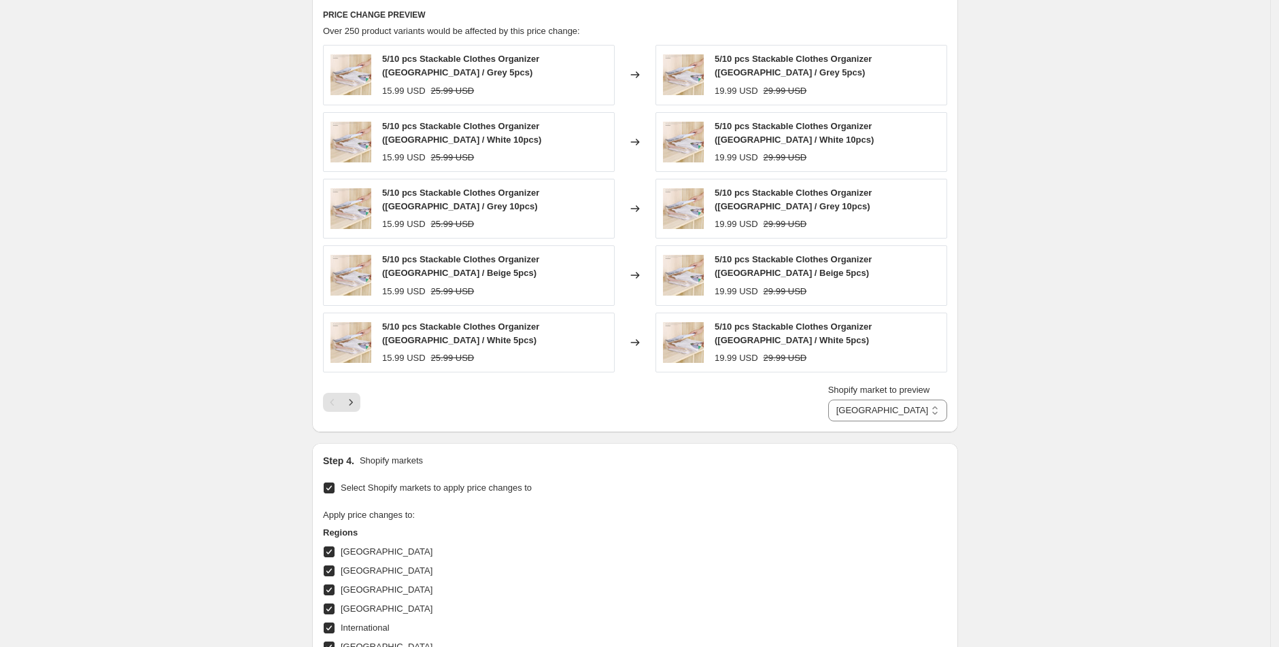
scroll to position [1185, 0]
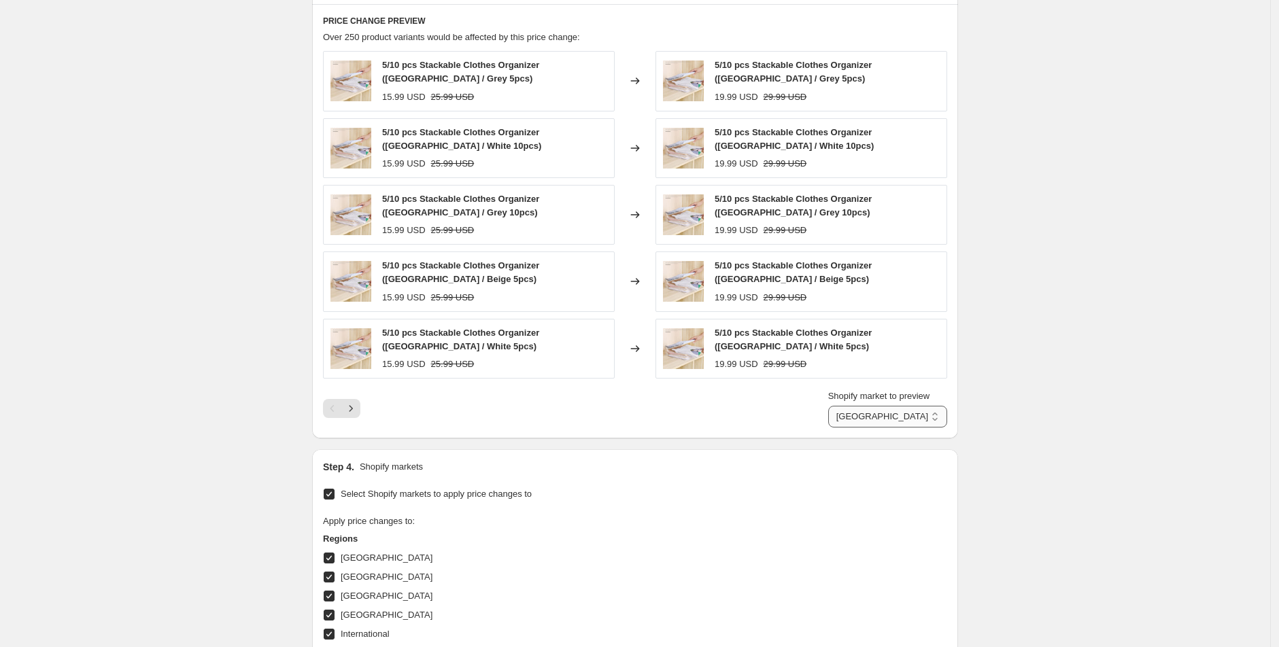
click at [889, 406] on select "Direct prices [GEOGRAPHIC_DATA] [GEOGRAPHIC_DATA] [GEOGRAPHIC_DATA] [GEOGRAPHIC…" at bounding box center [887, 417] width 119 height 22
select select "7501644017"
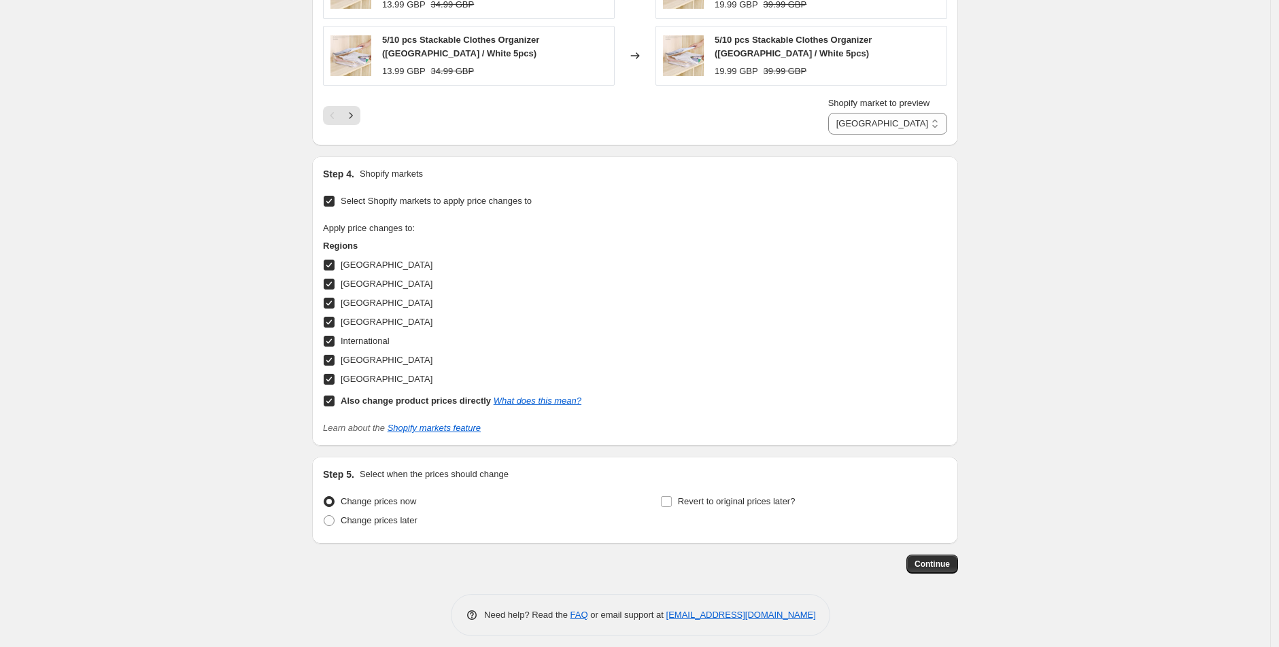
scroll to position [1482, 0]
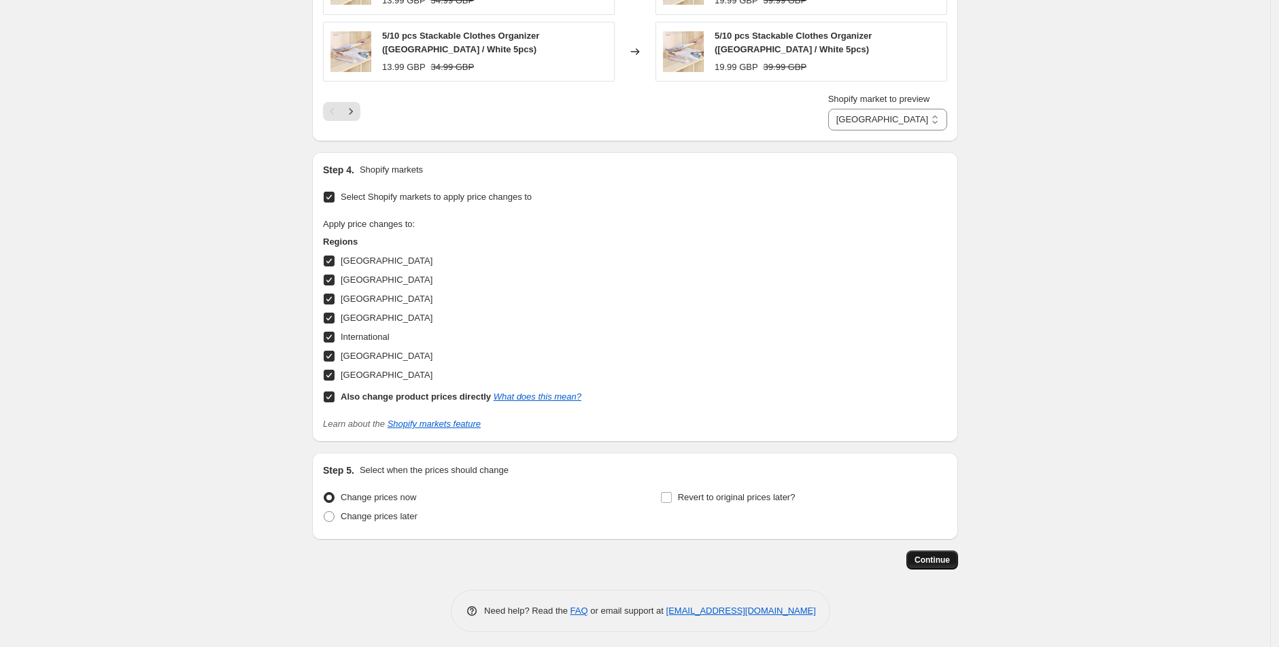
click at [941, 558] on span "Continue" at bounding box center [932, 560] width 35 height 11
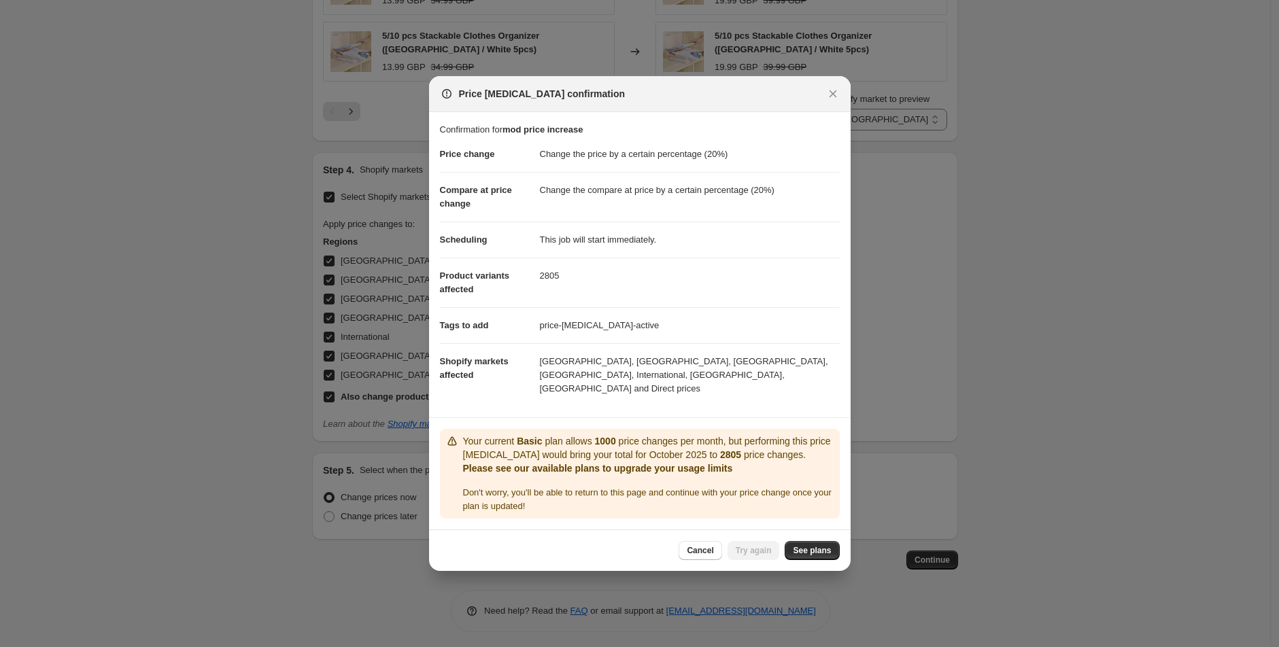
click at [821, 552] on div "Cancel Try again See plans" at bounding box center [640, 550] width 422 height 41
click at [819, 546] on span "See plans" at bounding box center [812, 550] width 38 height 11
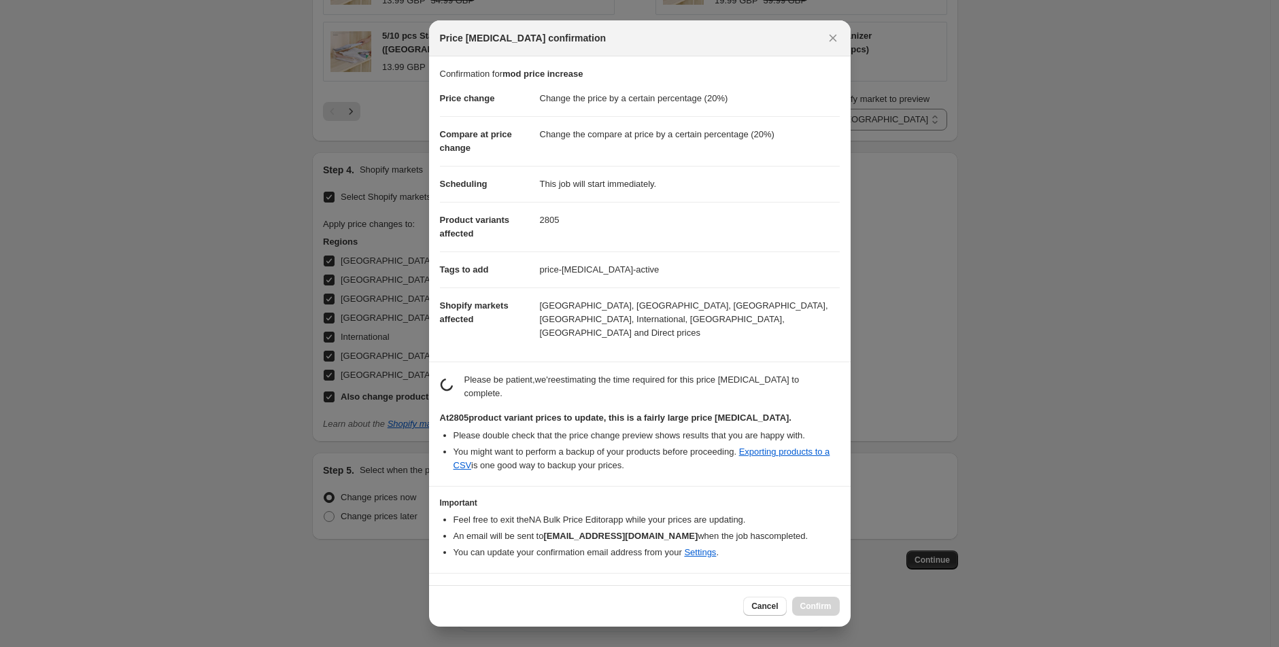
click at [518, 589] on b "I understand that this price [MEDICAL_DATA] will affect 2805 product variants" at bounding box center [621, 594] width 327 height 10
click at [452, 589] on input "I understand that this price [MEDICAL_DATA] will affect 2805 product variants" at bounding box center [446, 594] width 11 height 11
checkbox input "true"
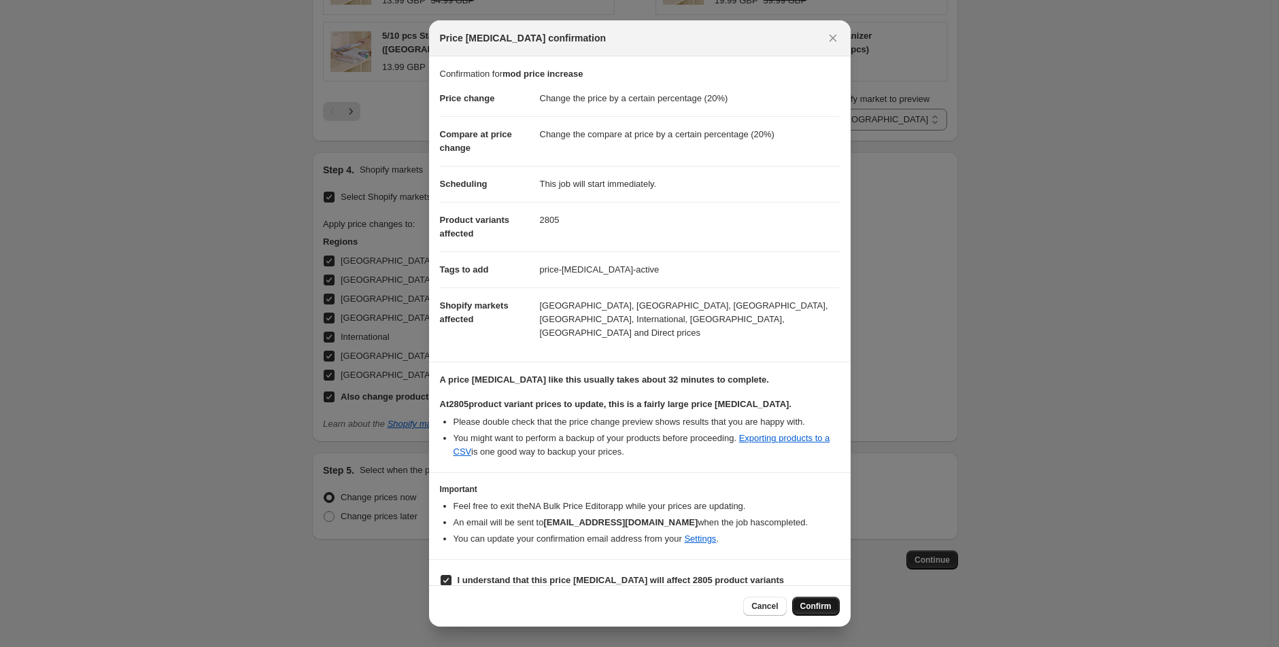
click at [813, 611] on span "Confirm" at bounding box center [815, 606] width 31 height 11
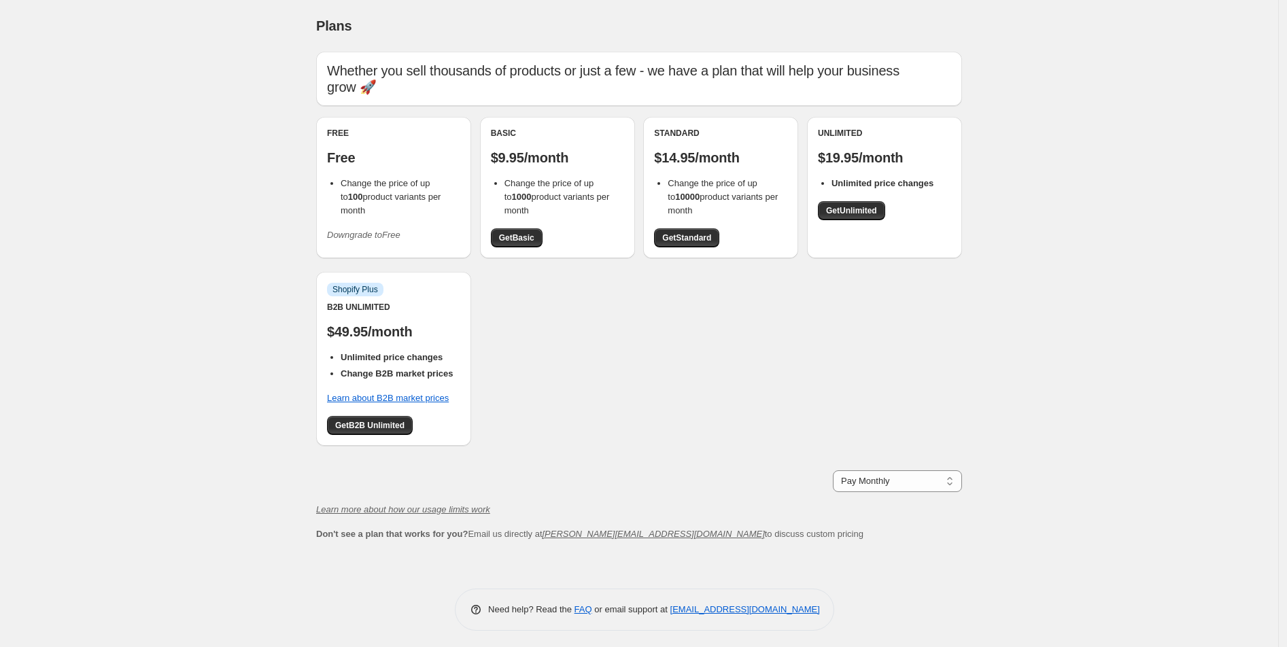
click at [687, 233] on span "Get Standard" at bounding box center [686, 238] width 49 height 11
